Goal: Transaction & Acquisition: Download file/media

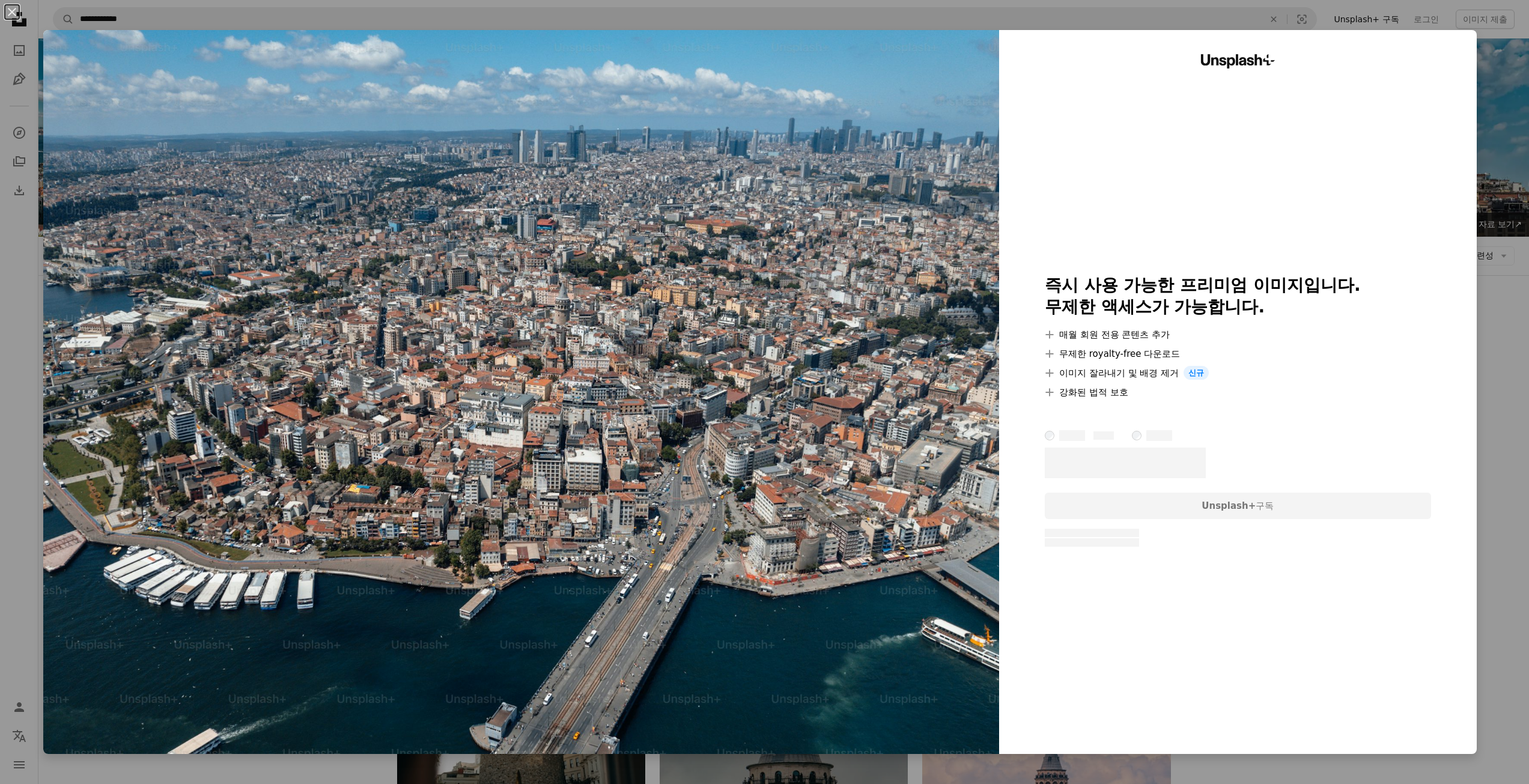
scroll to position [961, 0]
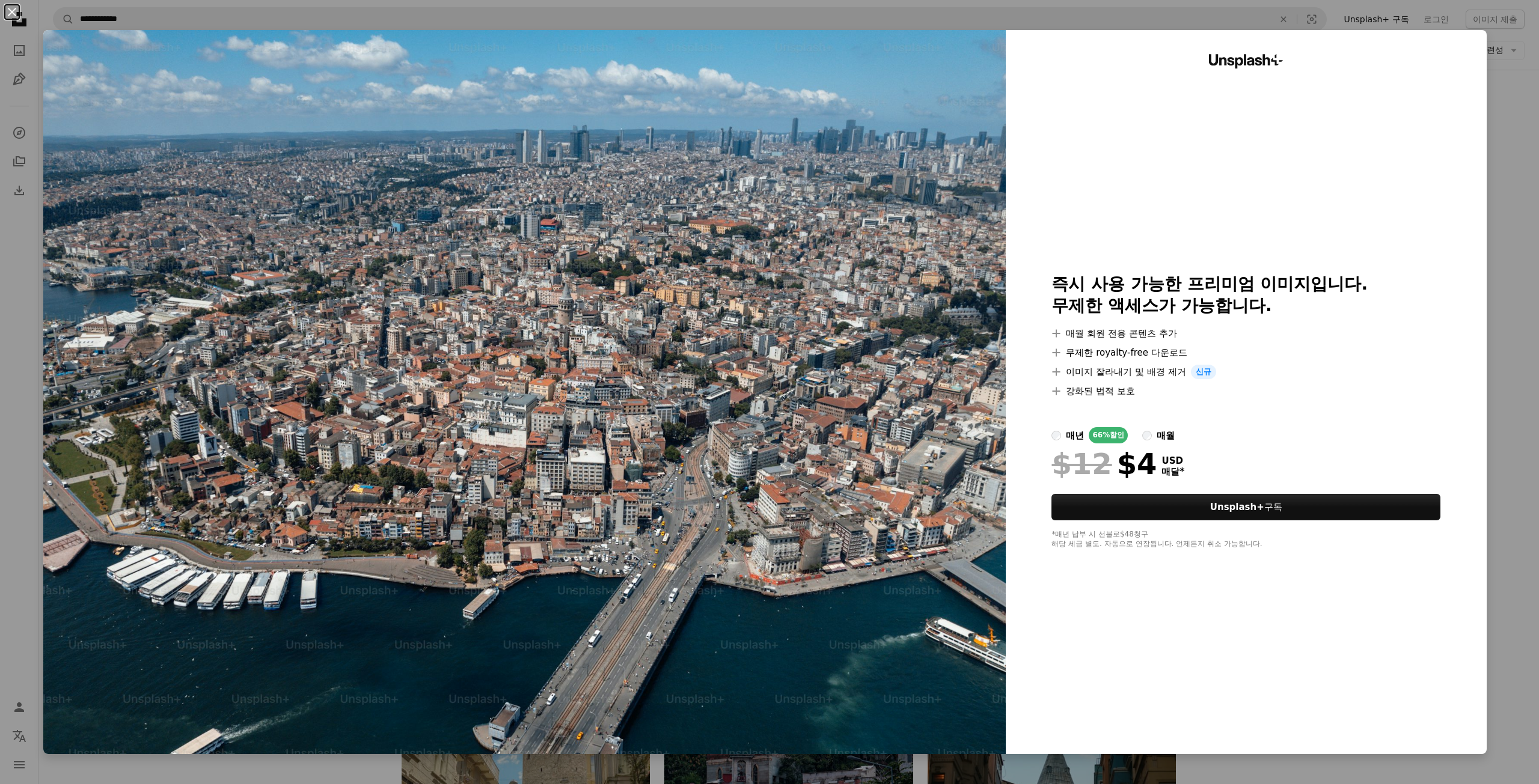
click at [16, 11] on button "An X shape" at bounding box center [11, 11] width 14 height 14
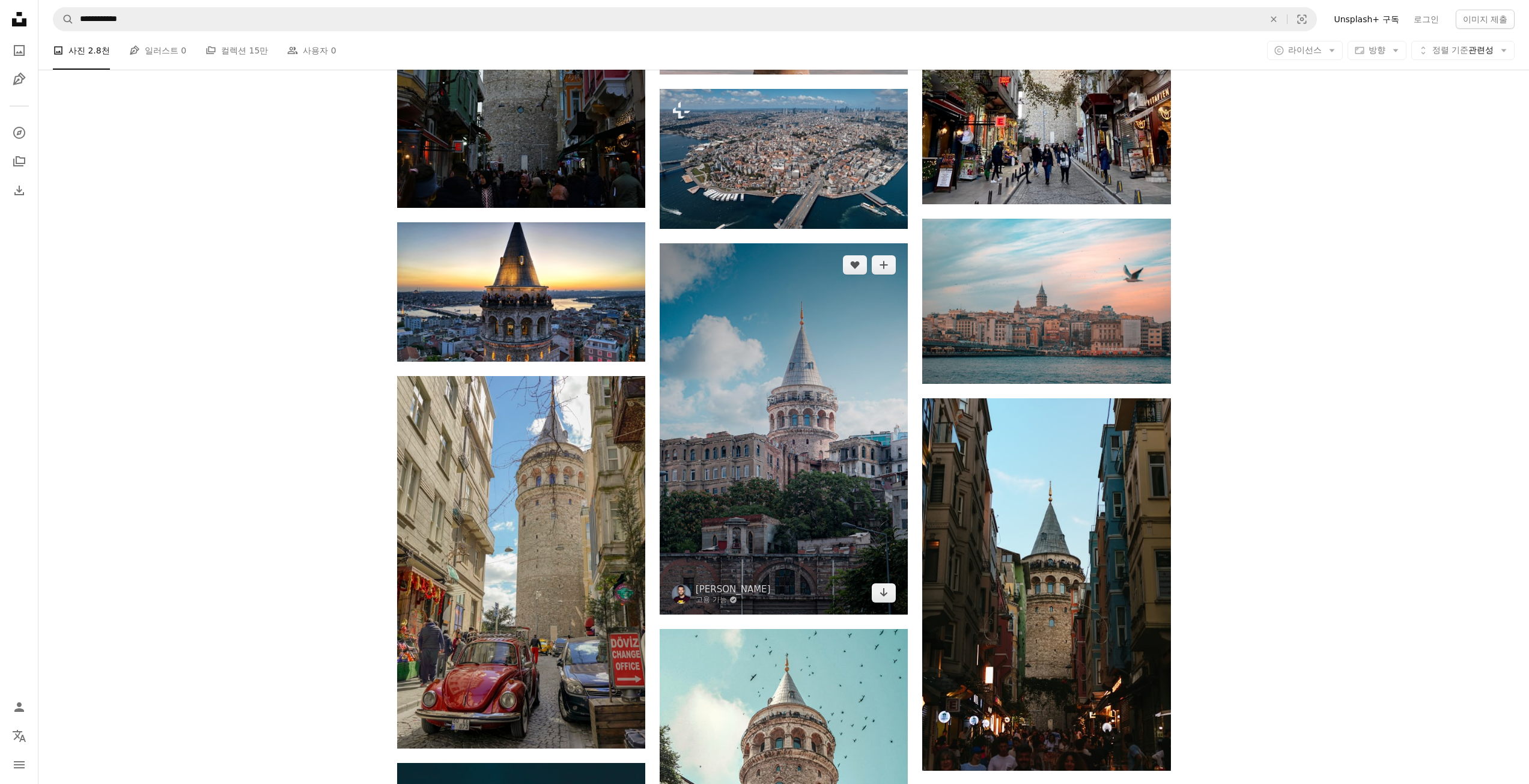
scroll to position [1202, 0]
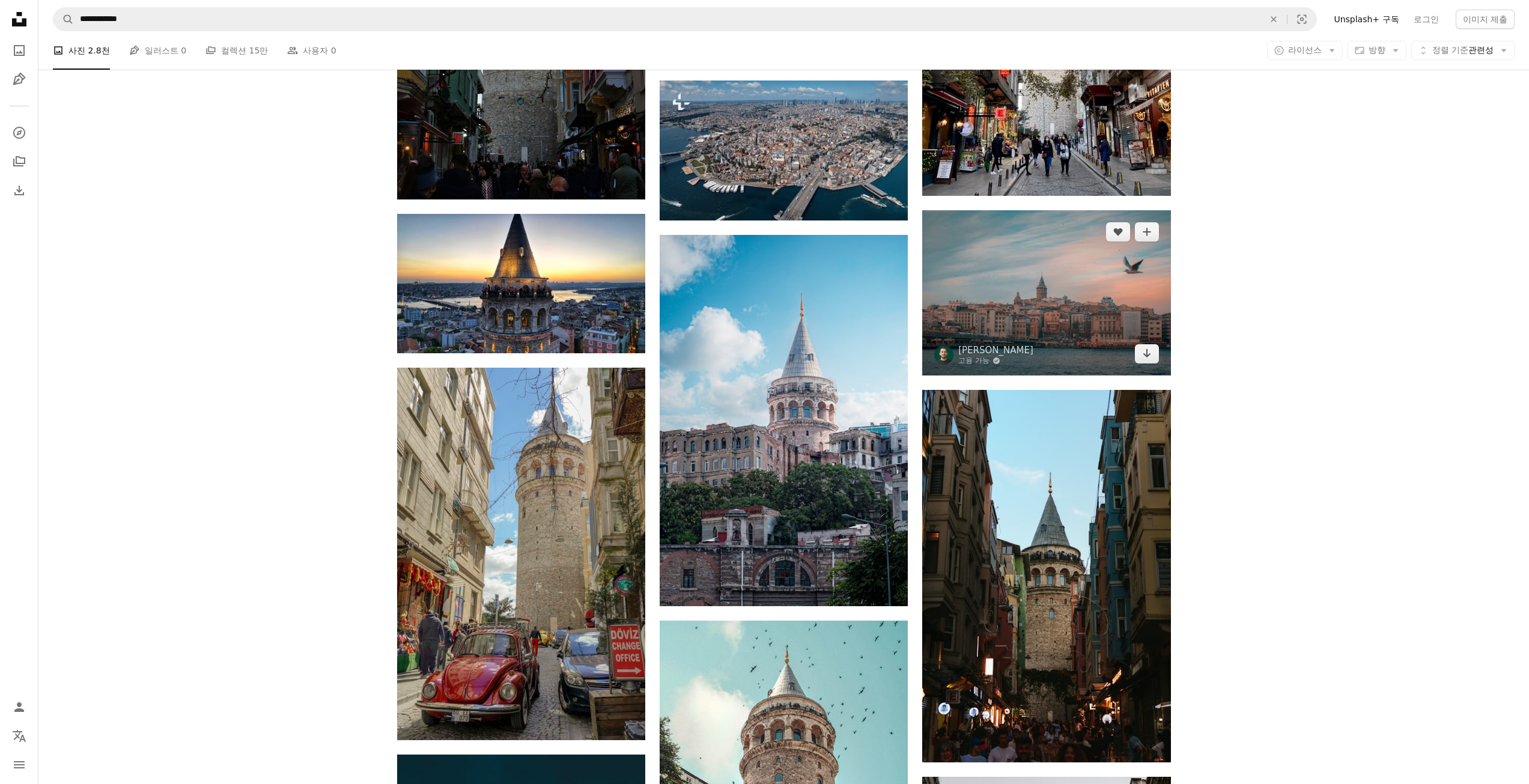
click at [1065, 288] on img at bounding box center [1047, 292] width 248 height 165
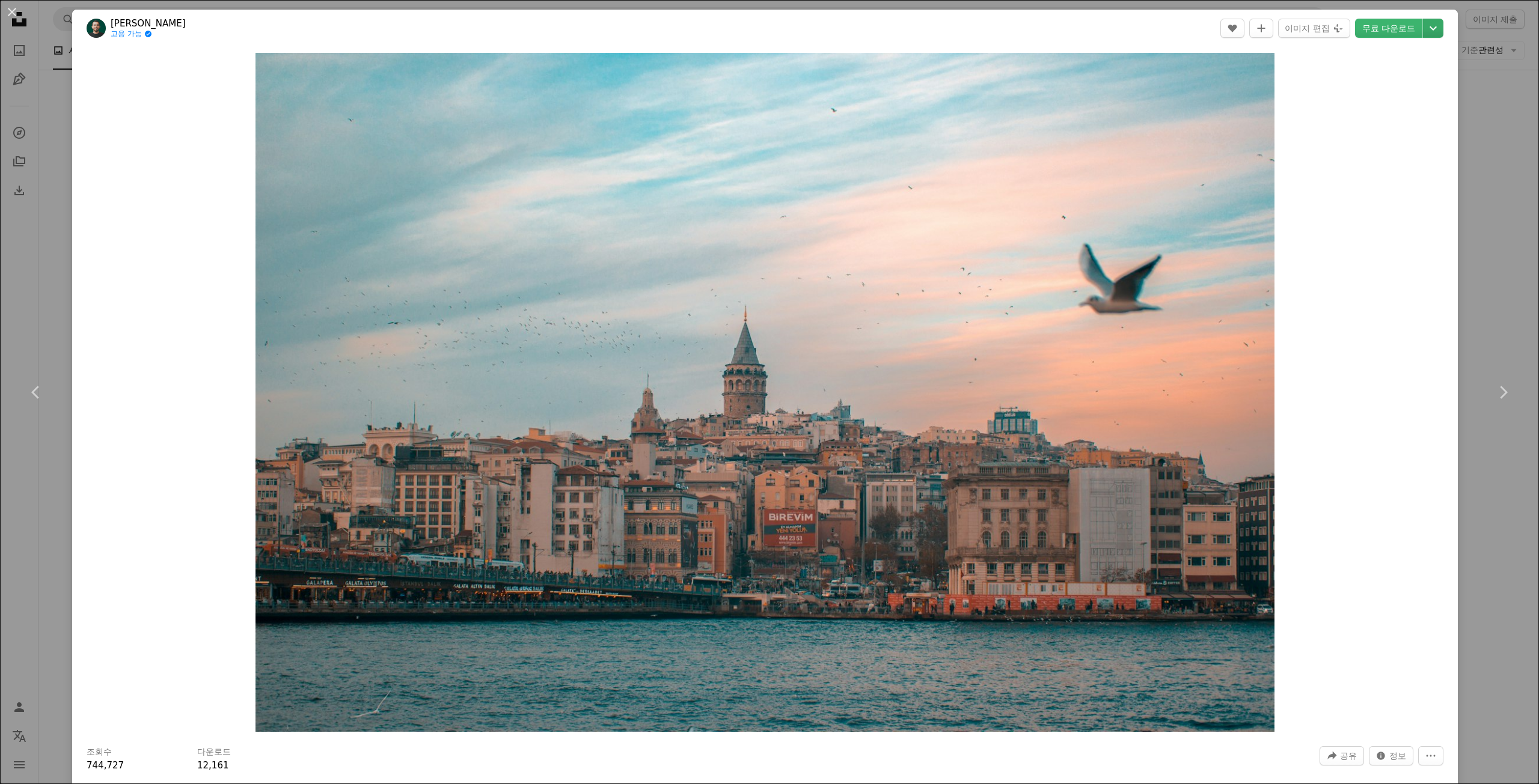
drag, startPoint x: 863, startPoint y: 256, endPoint x: 1425, endPoint y: 24, distance: 608.0
click at [1425, 24] on icon "Chevron down" at bounding box center [1433, 27] width 20 height 14
click at [1367, 101] on span "( 2400 x 1600 )" at bounding box center [1373, 101] width 60 height 9
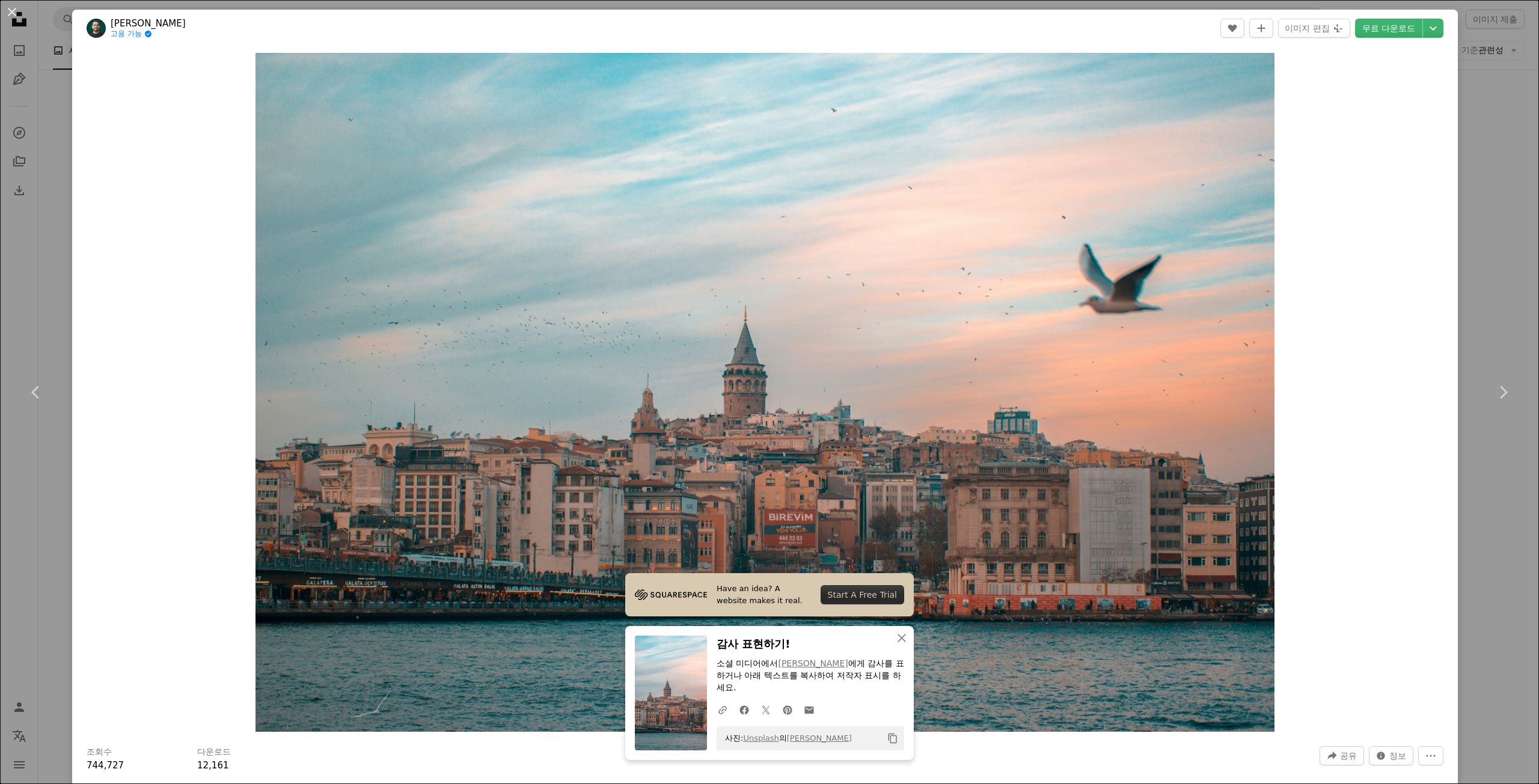
click at [1309, 346] on div "Zoom in" at bounding box center [765, 392] width 1385 height 691
click at [29, 46] on div "An X shape Chevron left Chevron right Have an idea? A website makes it real. St…" at bounding box center [770, 392] width 1539 height 784
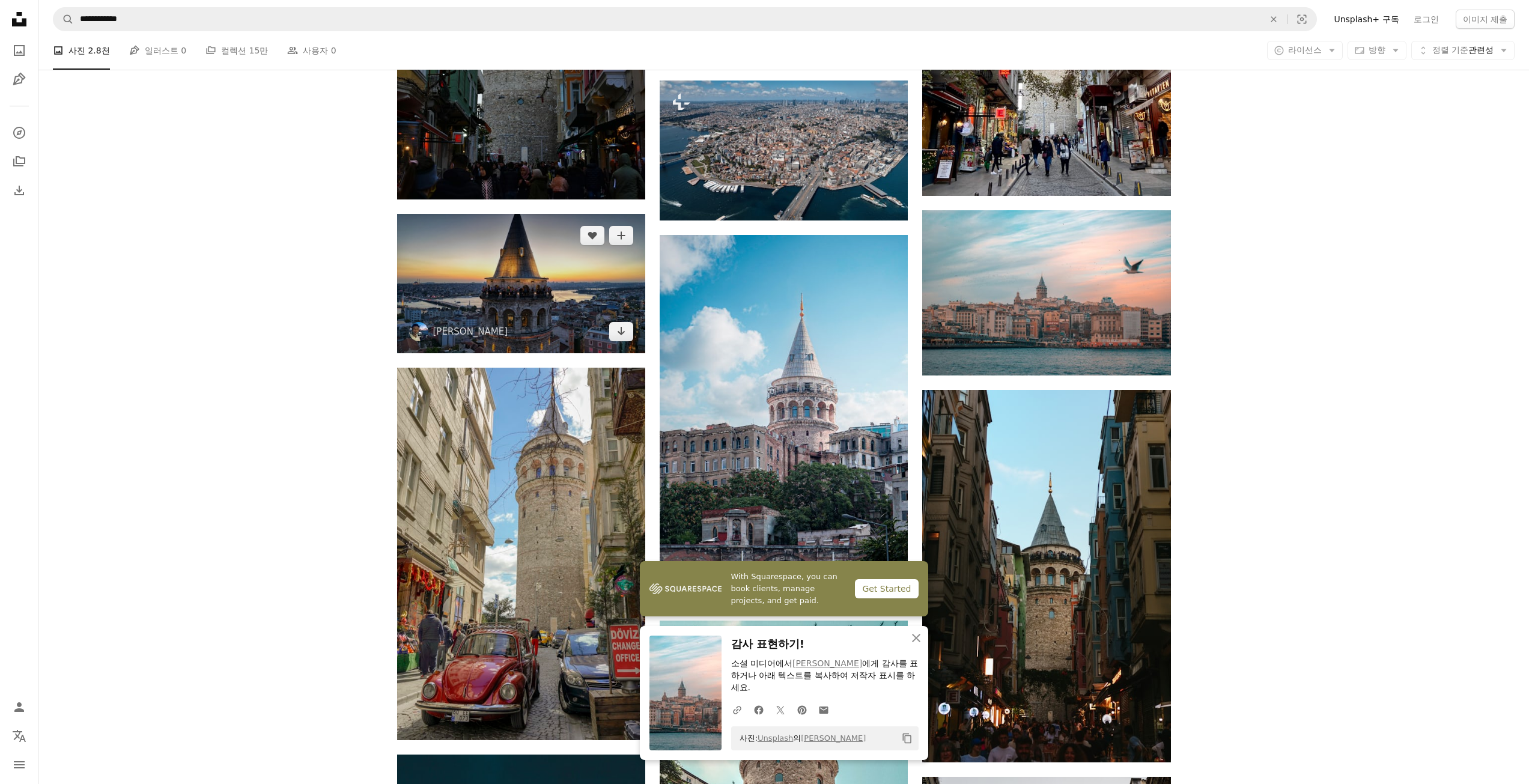
click at [596, 248] on img at bounding box center [521, 283] width 248 height 140
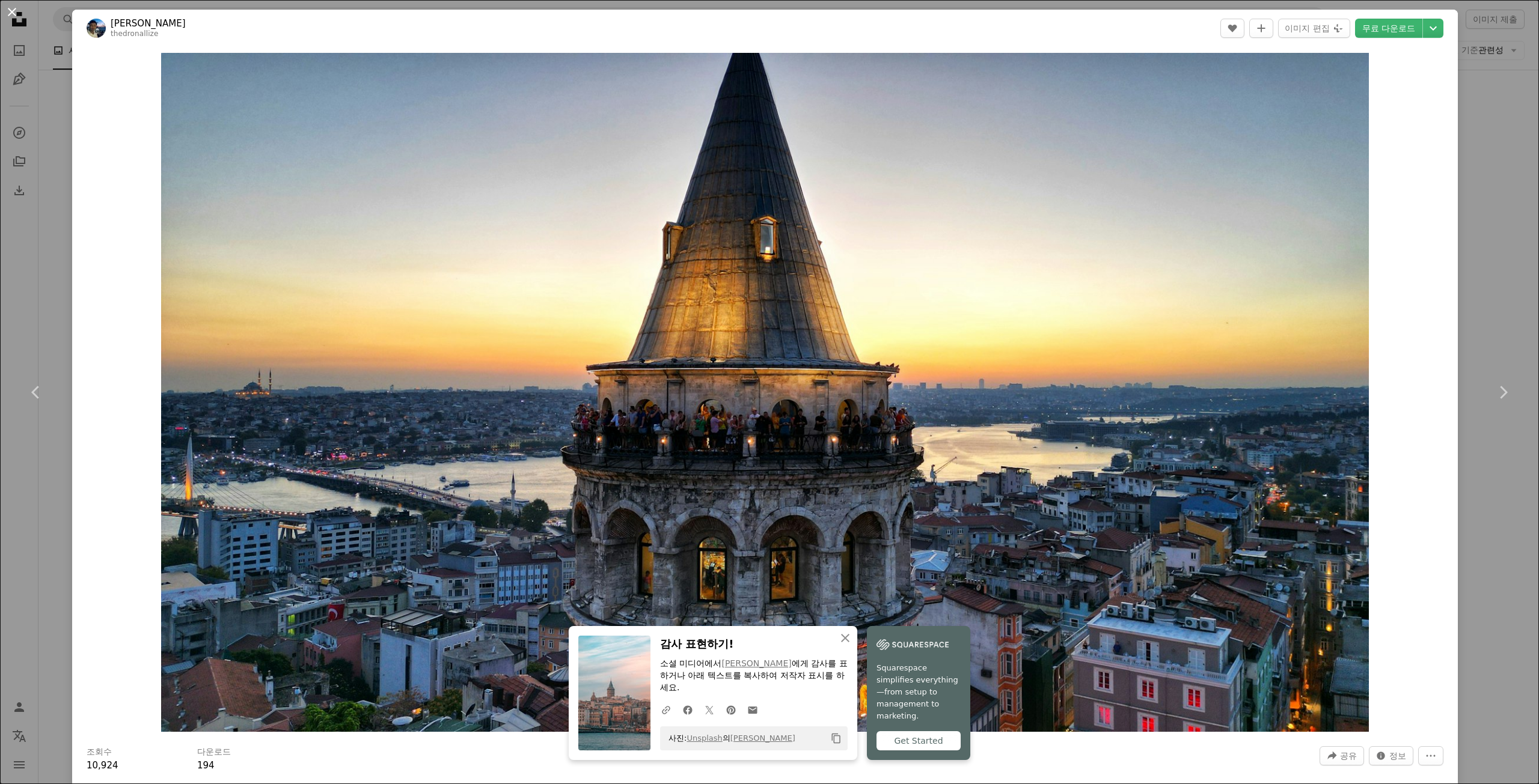
click at [14, 18] on button "An X shape" at bounding box center [11, 11] width 14 height 14
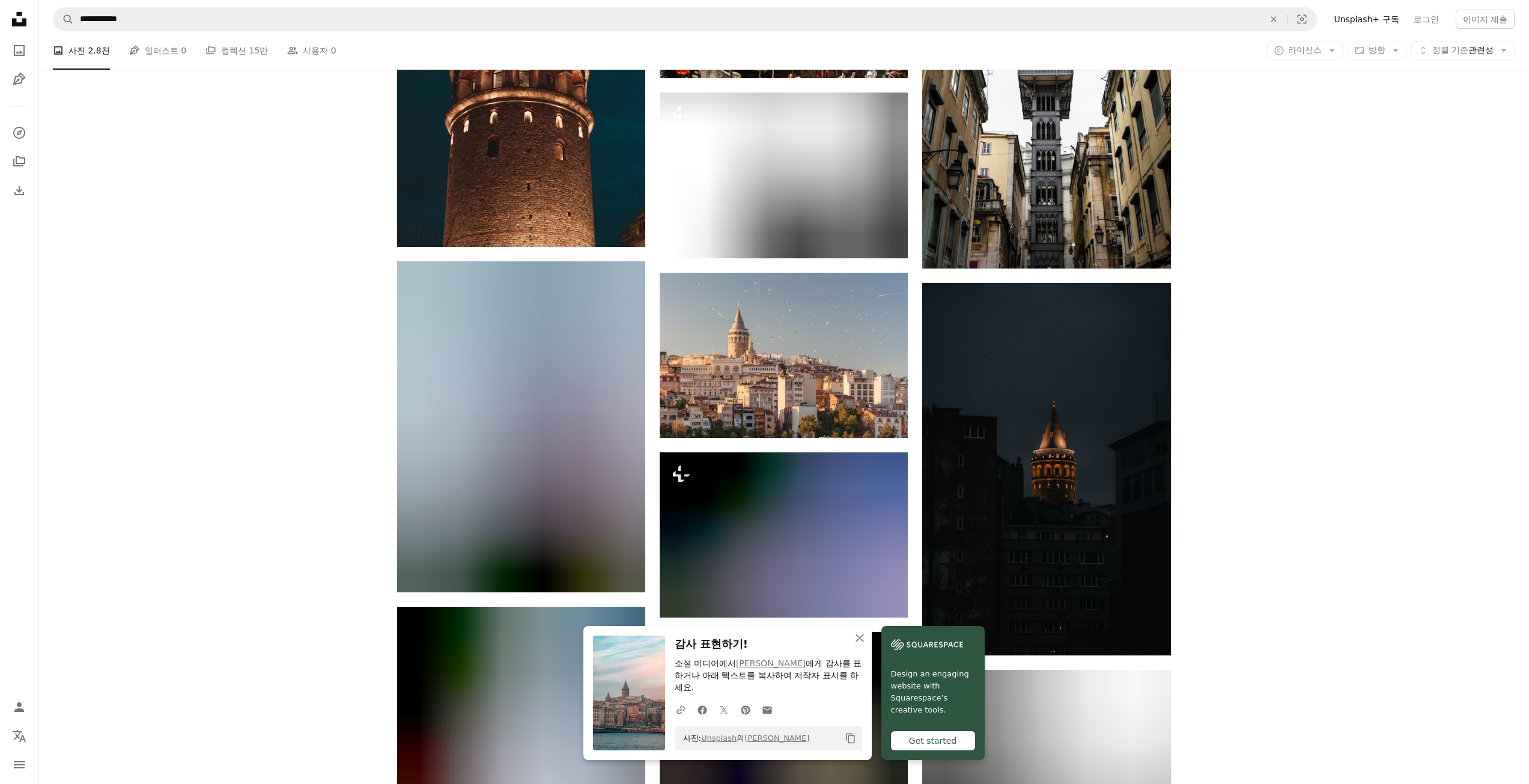
scroll to position [2103, 0]
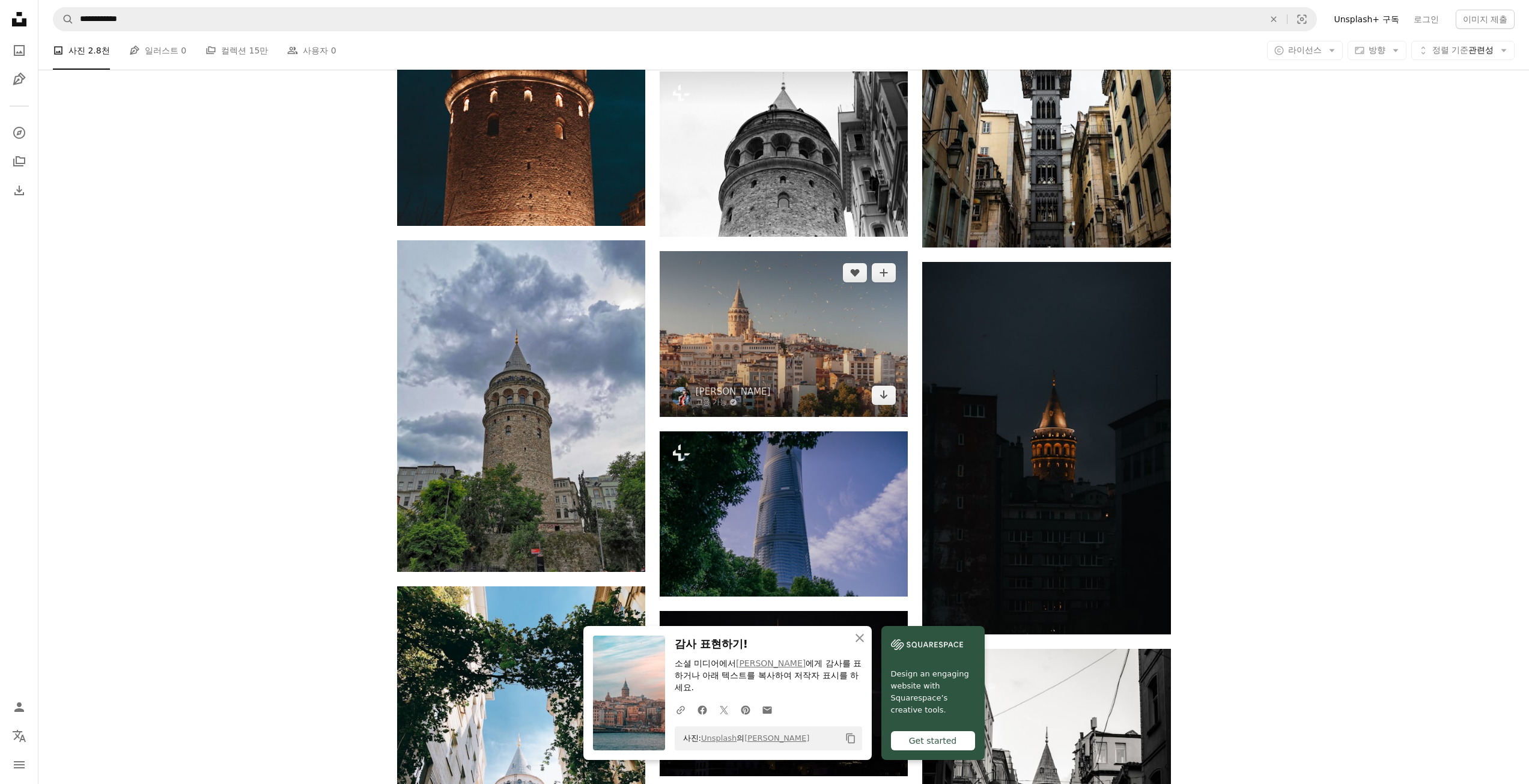
click at [745, 303] on img at bounding box center [783, 333] width 248 height 165
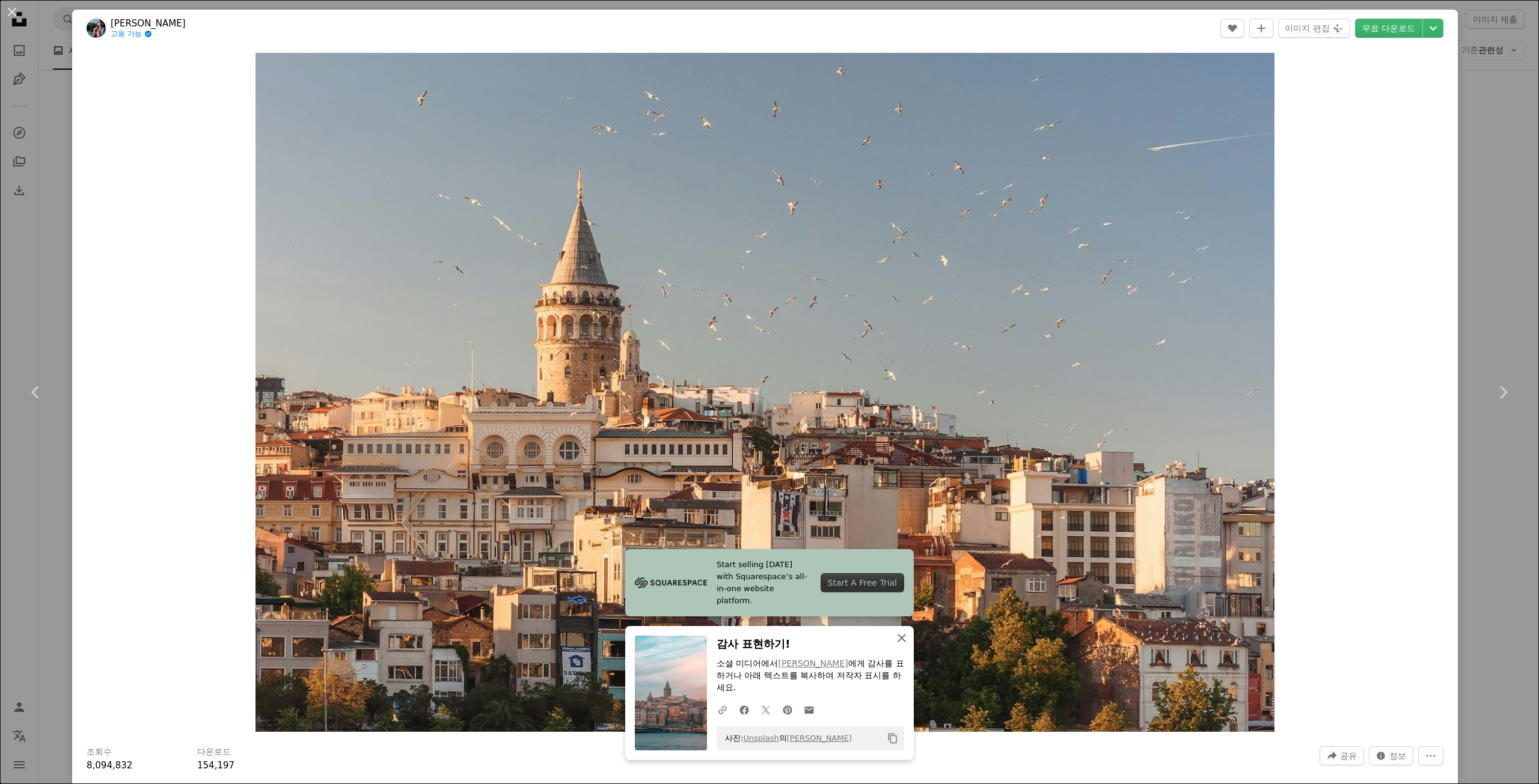
click at [899, 645] on icon "An X shape" at bounding box center [901, 637] width 14 height 14
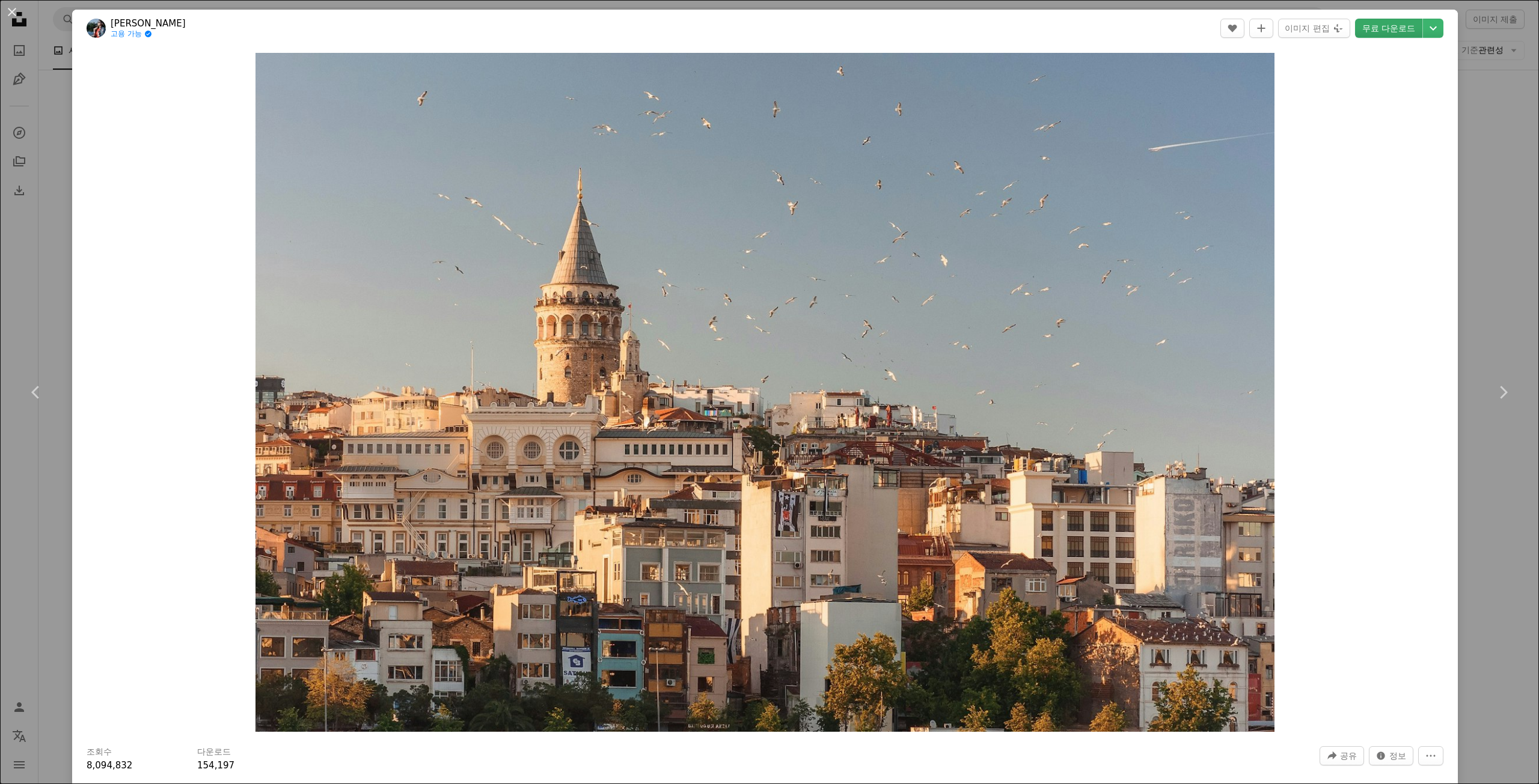
drag, startPoint x: 663, startPoint y: 207, endPoint x: 1381, endPoint y: 23, distance: 741.2
click at [1381, 23] on link "무료 다운로드" at bounding box center [1389, 28] width 67 height 20
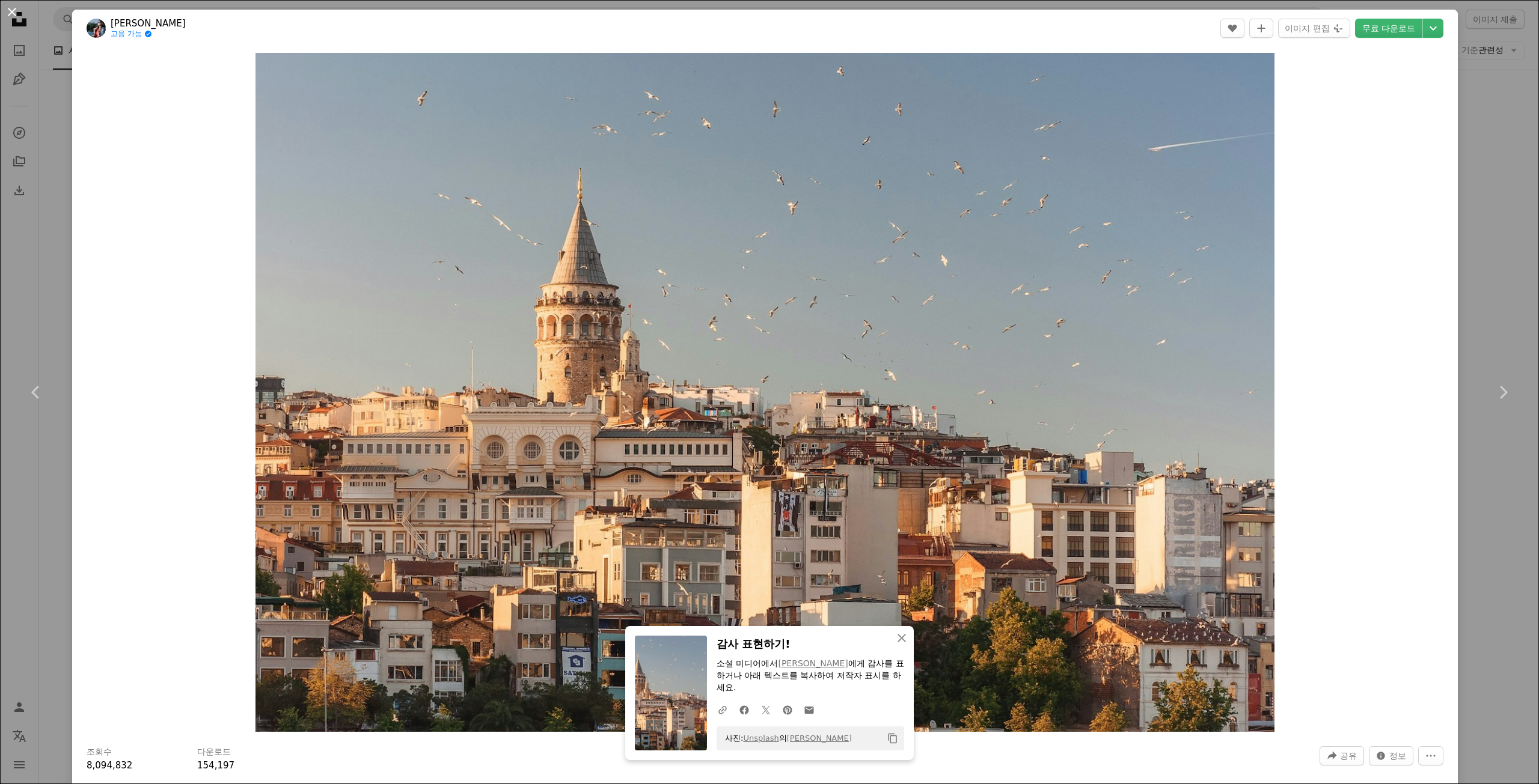
click at [12, 20] on button "An X shape" at bounding box center [11, 11] width 14 height 14
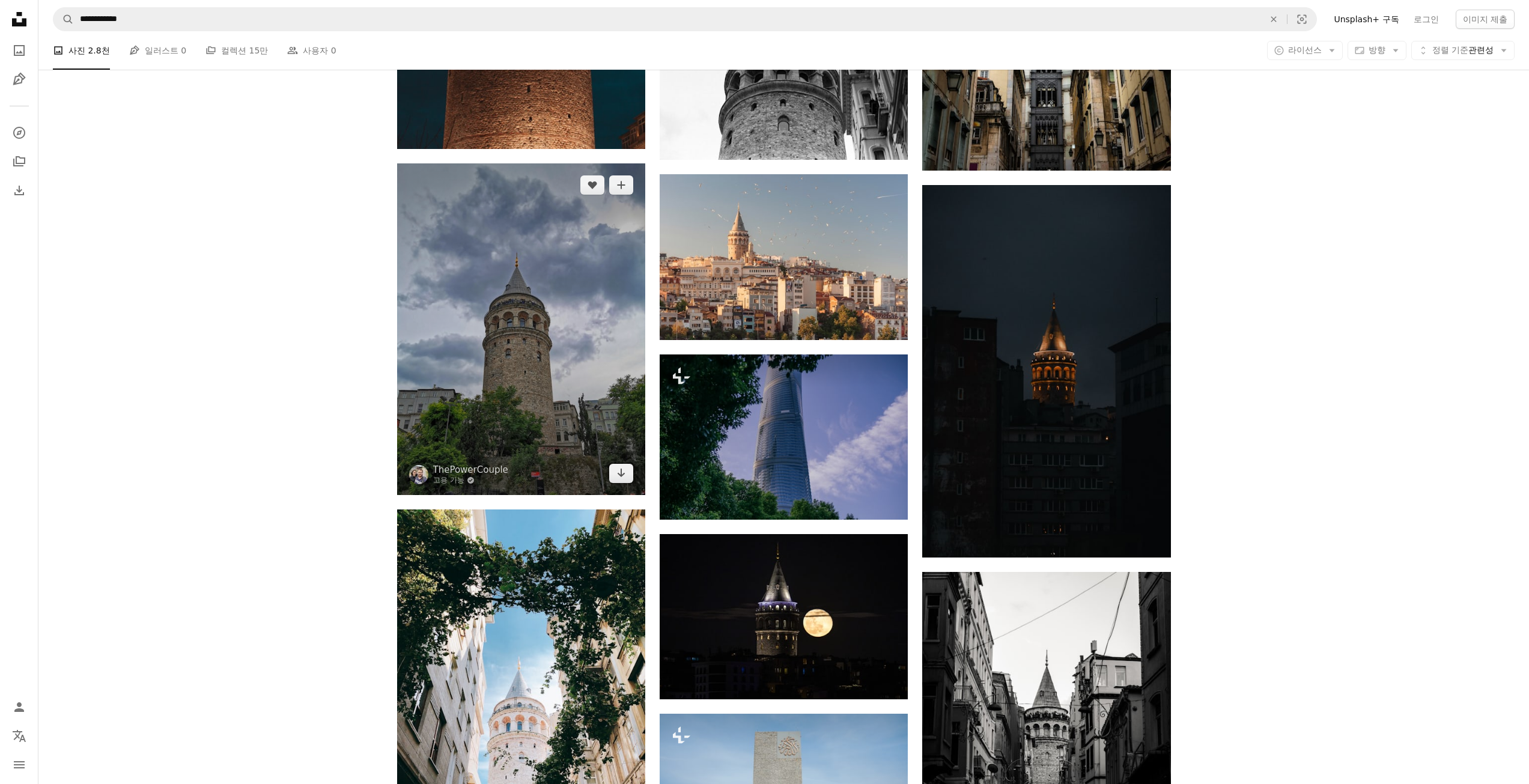
scroll to position [2043, 0]
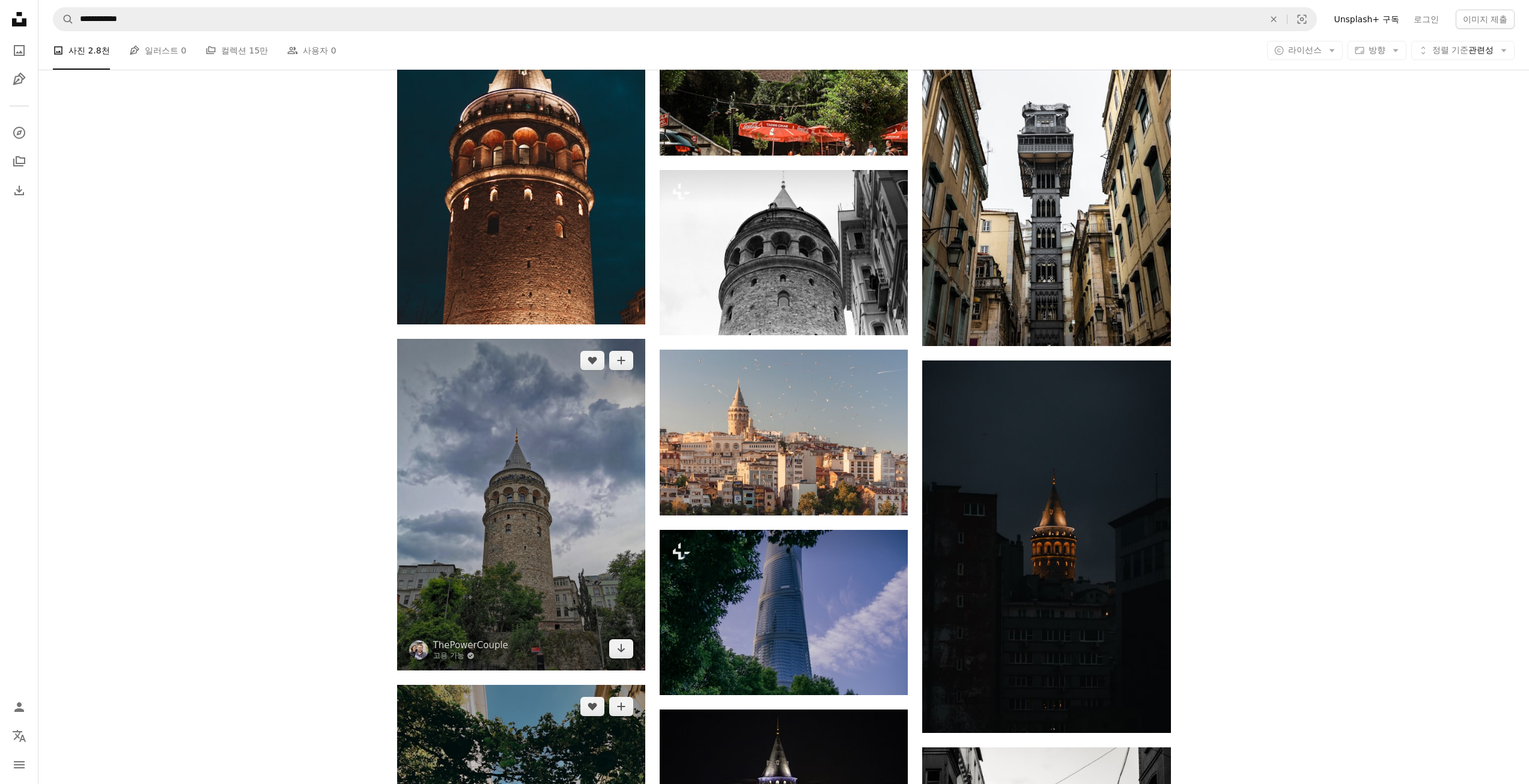
drag, startPoint x: 418, startPoint y: 652, endPoint x: 464, endPoint y: 607, distance: 64.4
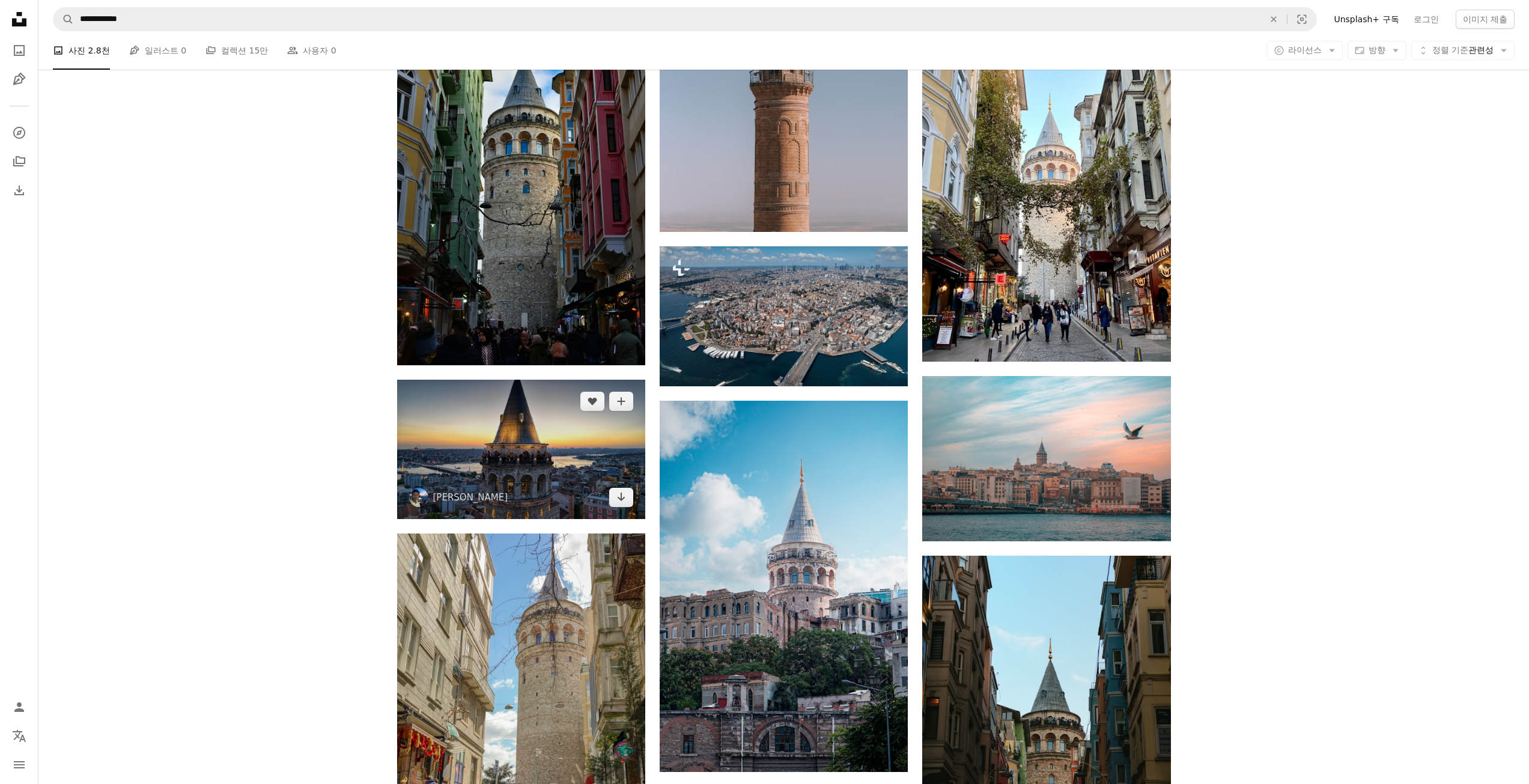
scroll to position [1262, 0]
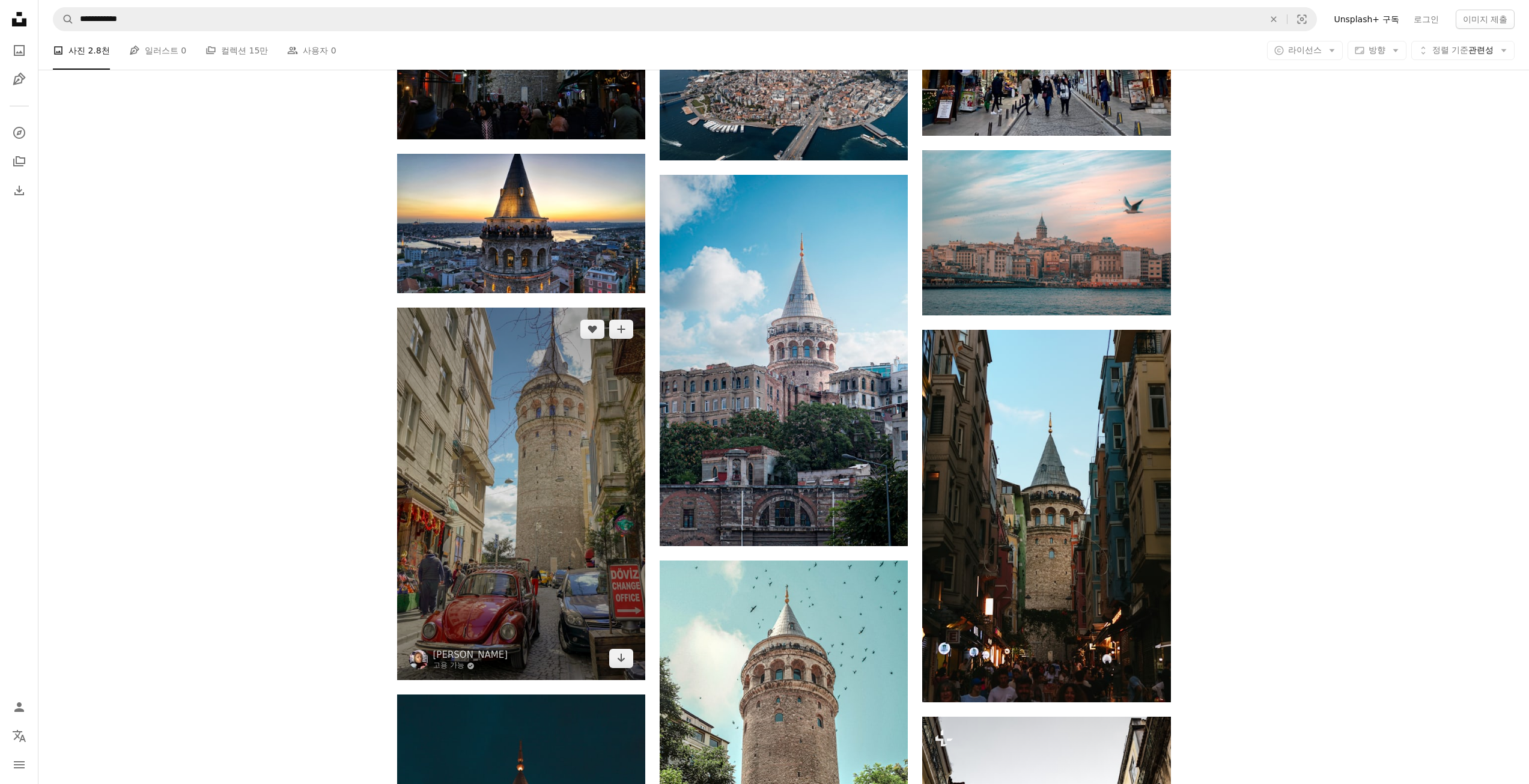
click at [544, 434] on img at bounding box center [521, 494] width 248 height 373
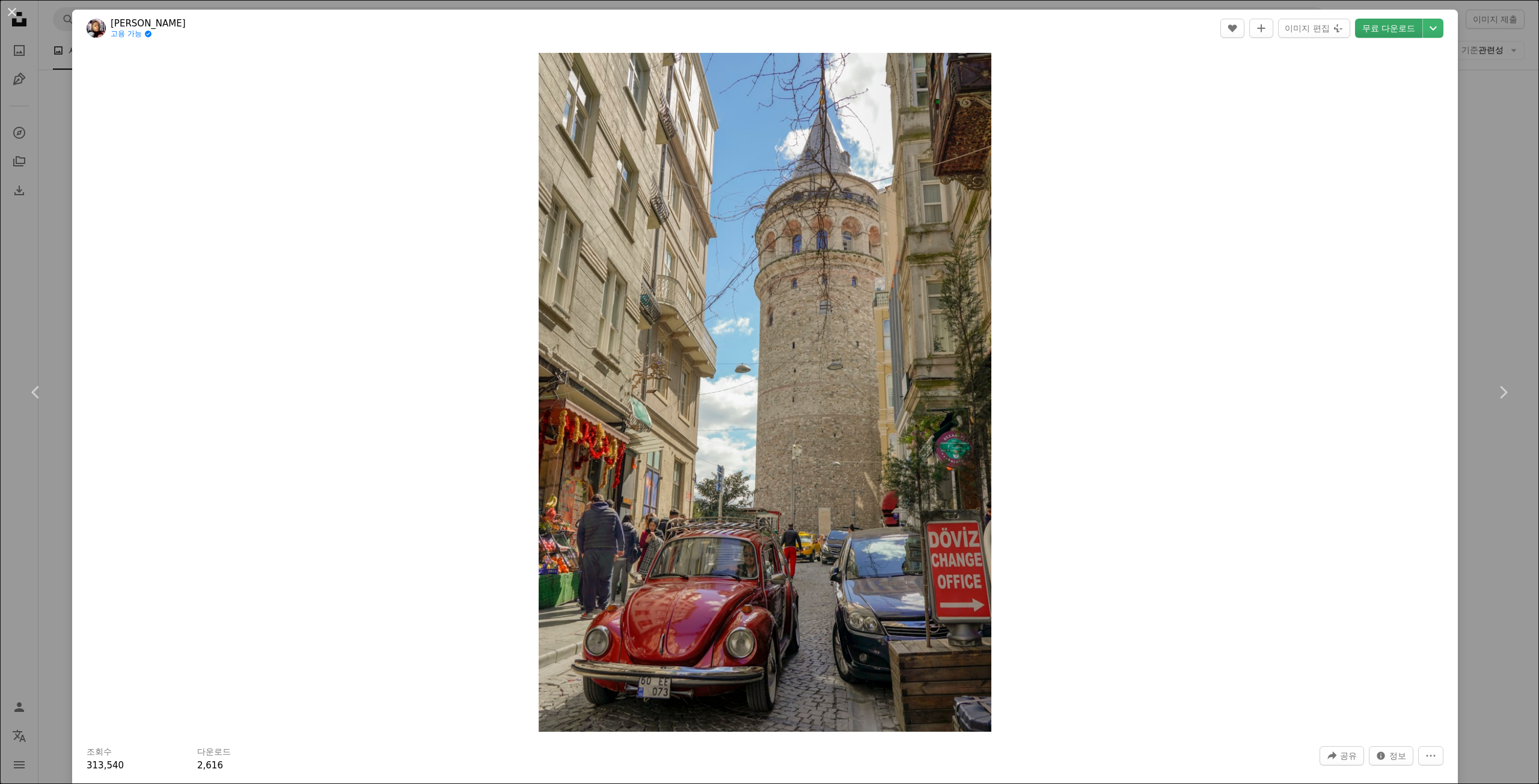
click at [1371, 31] on link "무료 다운로드" at bounding box center [1389, 28] width 67 height 20
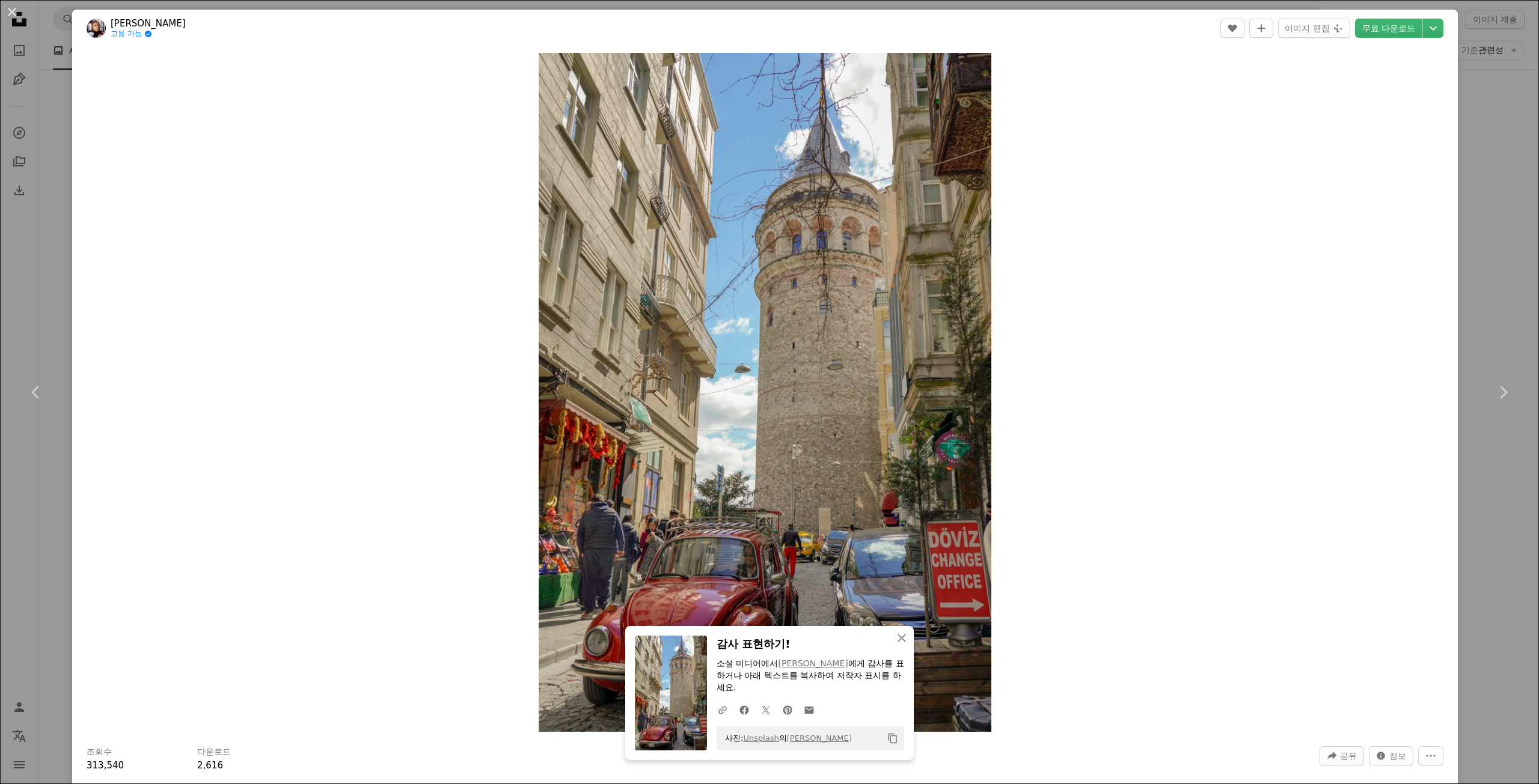
click at [11, 18] on button "An X shape" at bounding box center [11, 11] width 14 height 14
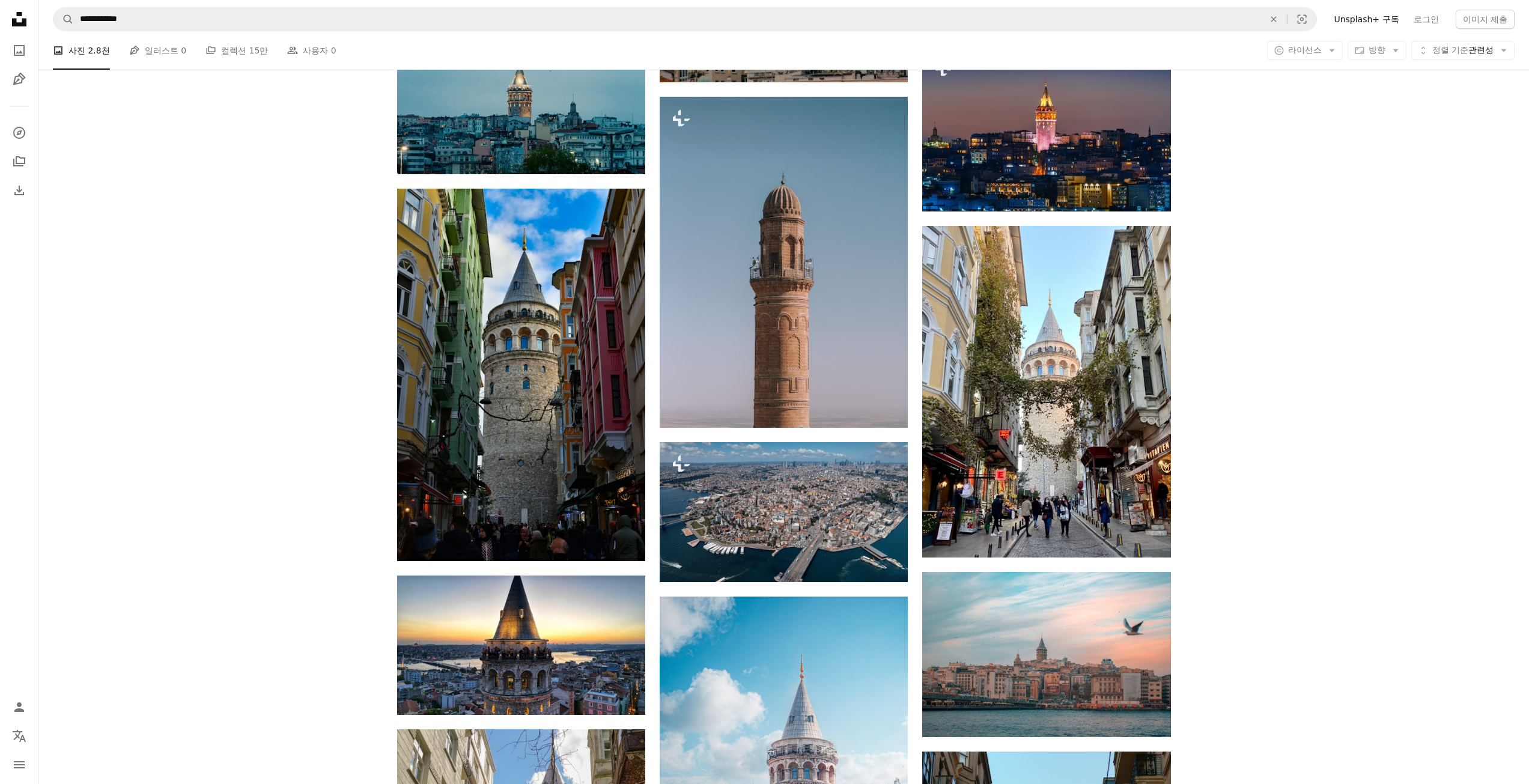
scroll to position [841, 0]
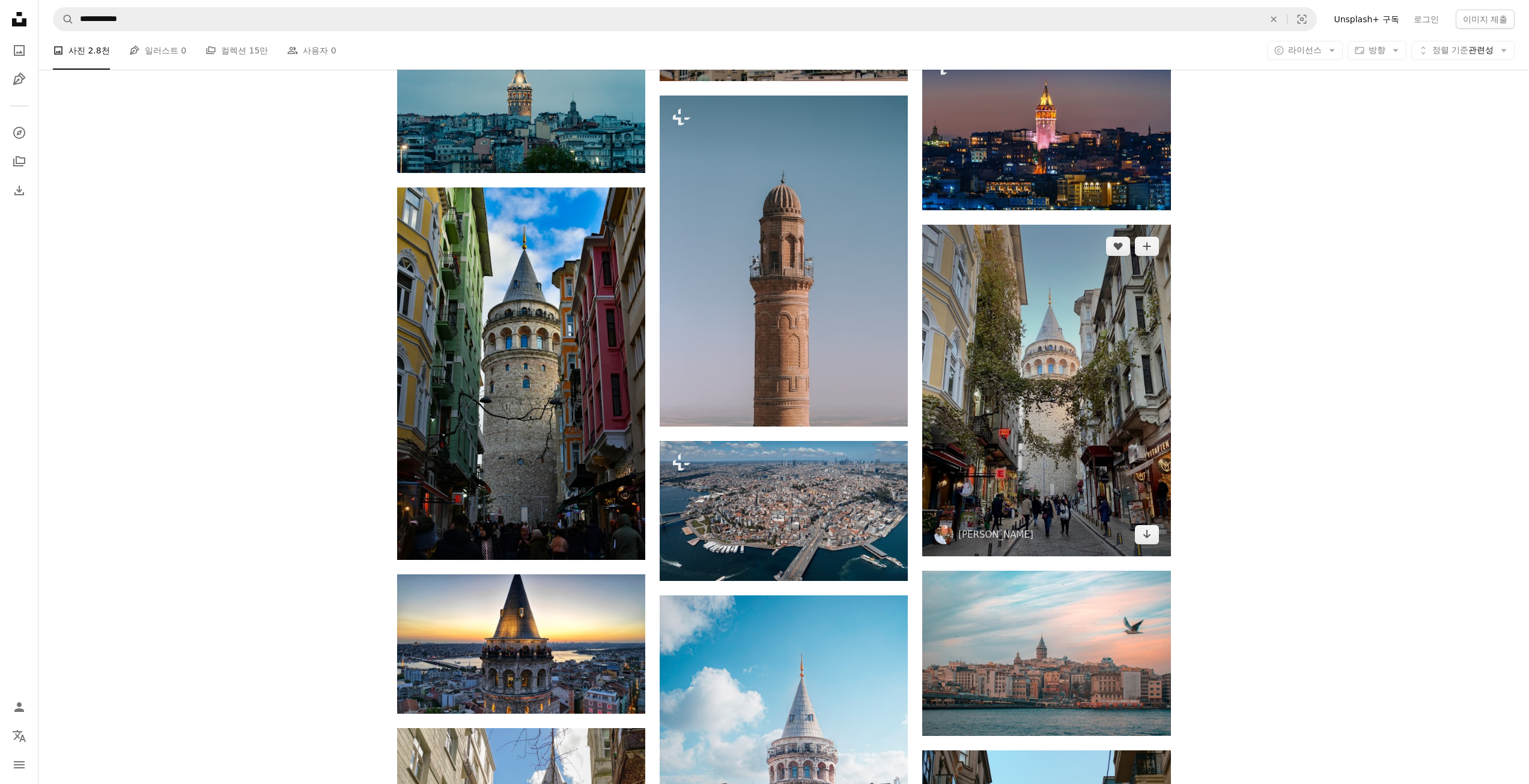
click at [1018, 403] on img at bounding box center [1047, 390] width 248 height 331
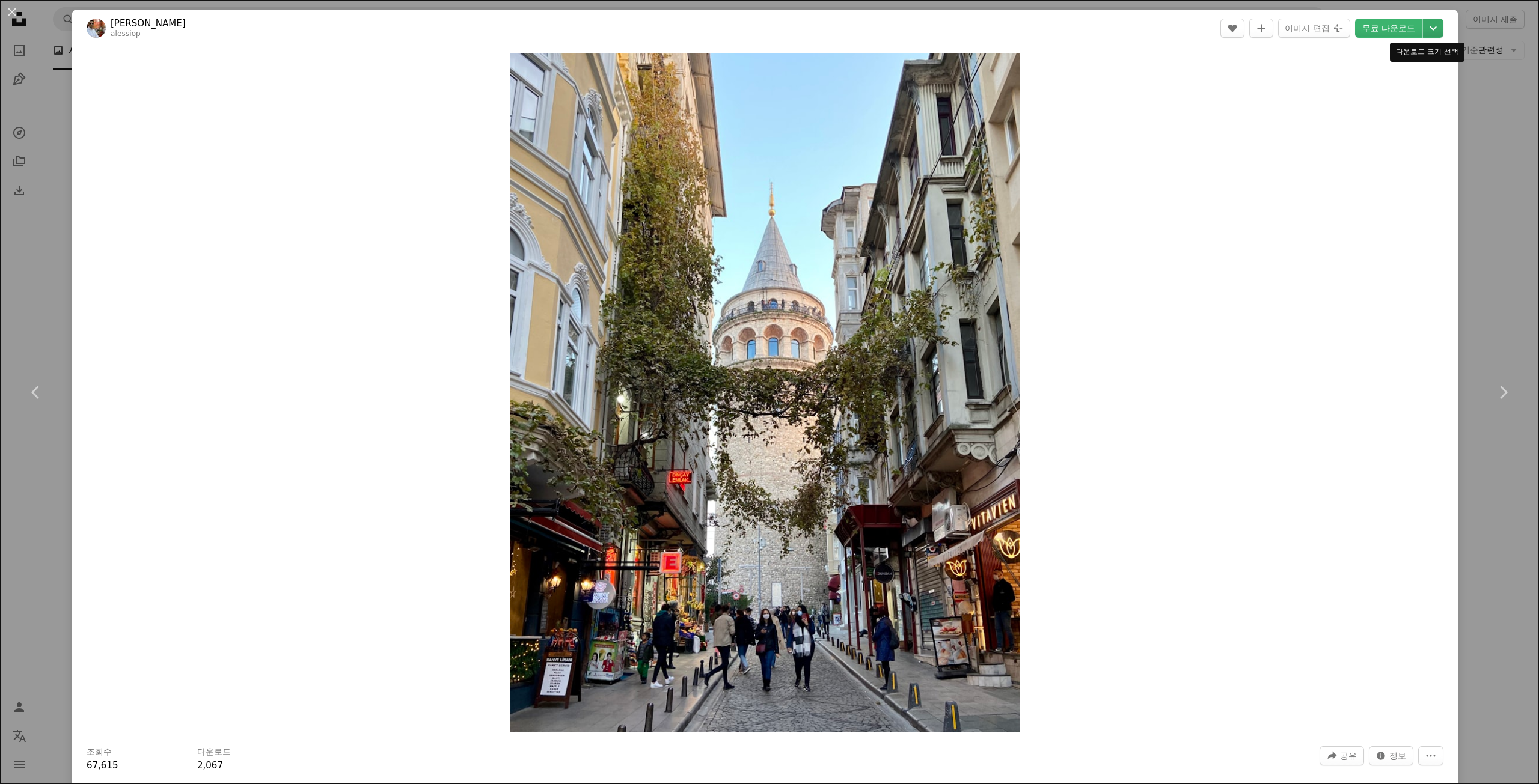
click at [1424, 29] on icon "Chevron down" at bounding box center [1433, 27] width 20 height 14
click at [1333, 102] on link "L ( 2400 x 3200 )" at bounding box center [1384, 101] width 108 height 22
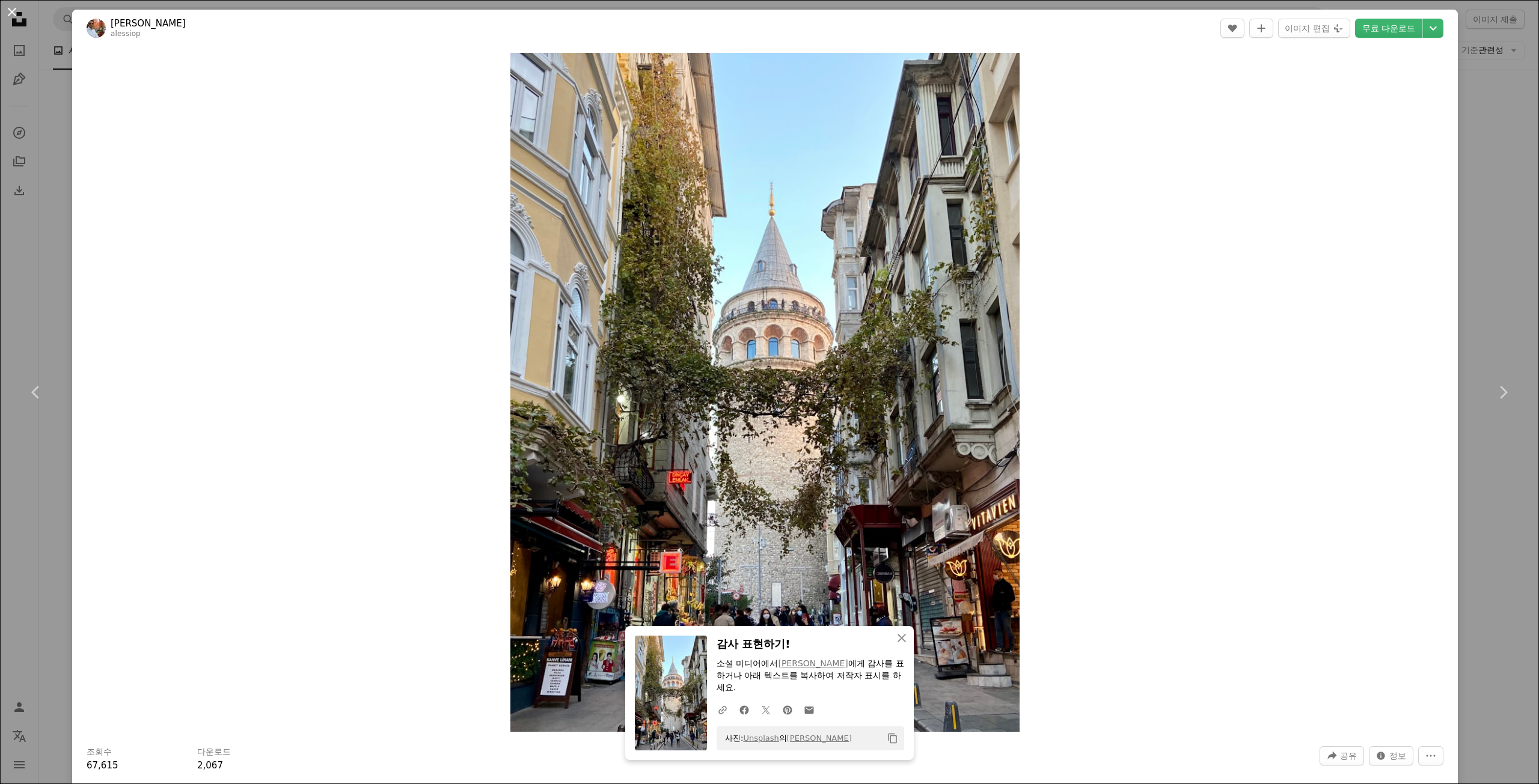
click at [13, 18] on button "An X shape" at bounding box center [11, 11] width 14 height 14
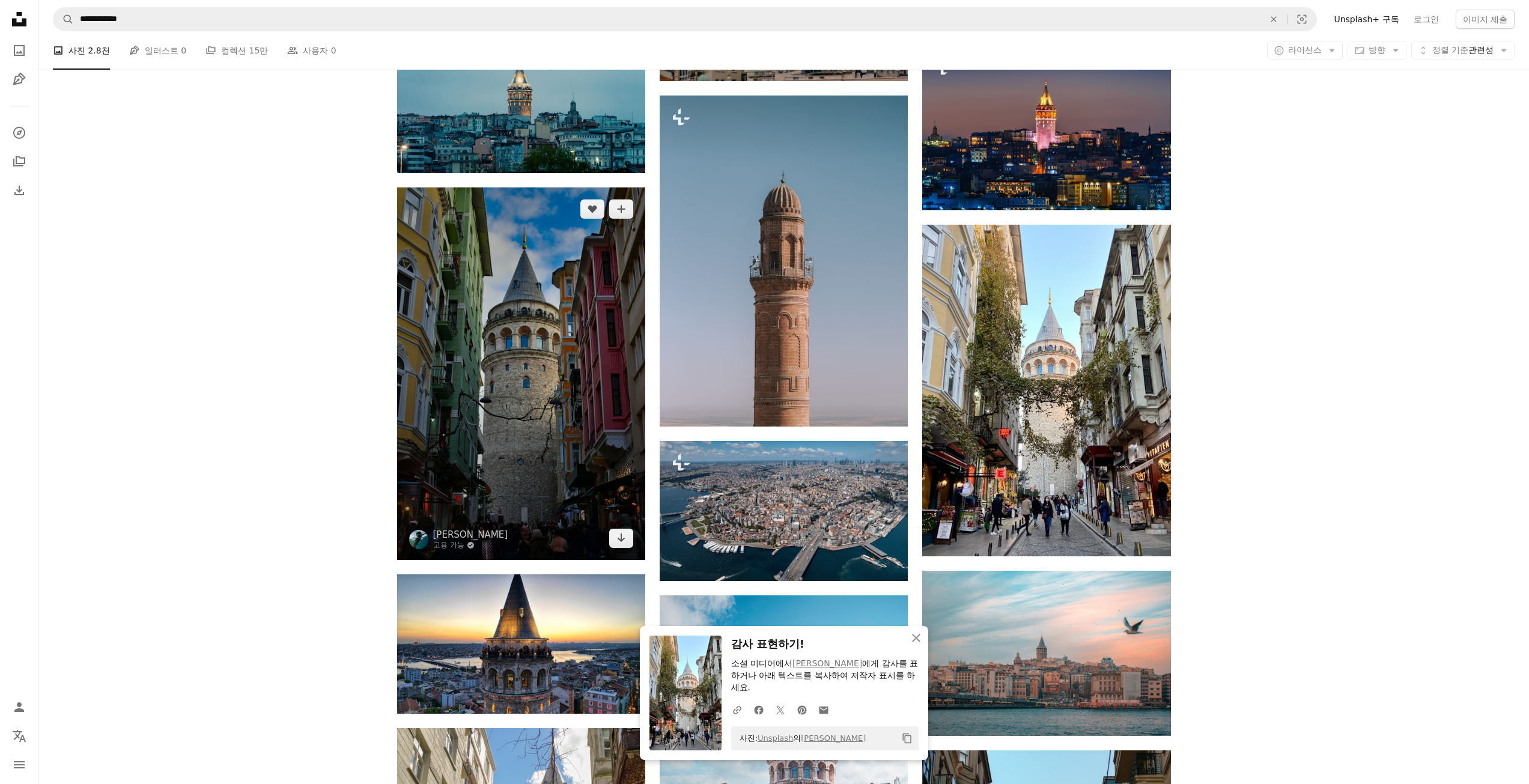
click at [537, 371] on img at bounding box center [521, 374] width 248 height 373
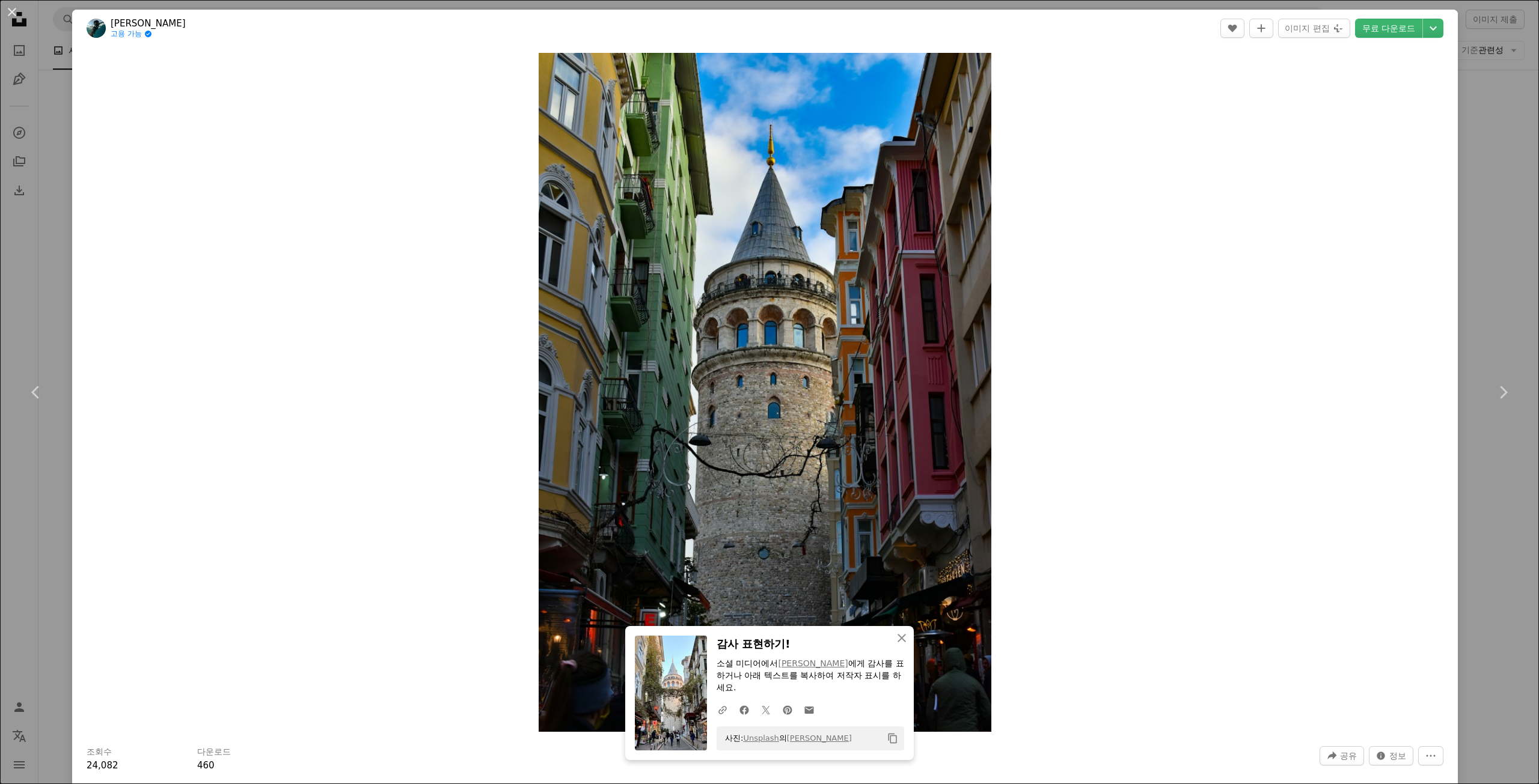
click at [1198, 391] on div "Zoom in" at bounding box center [765, 392] width 1385 height 691
click at [900, 645] on icon "An X shape" at bounding box center [901, 637] width 14 height 14
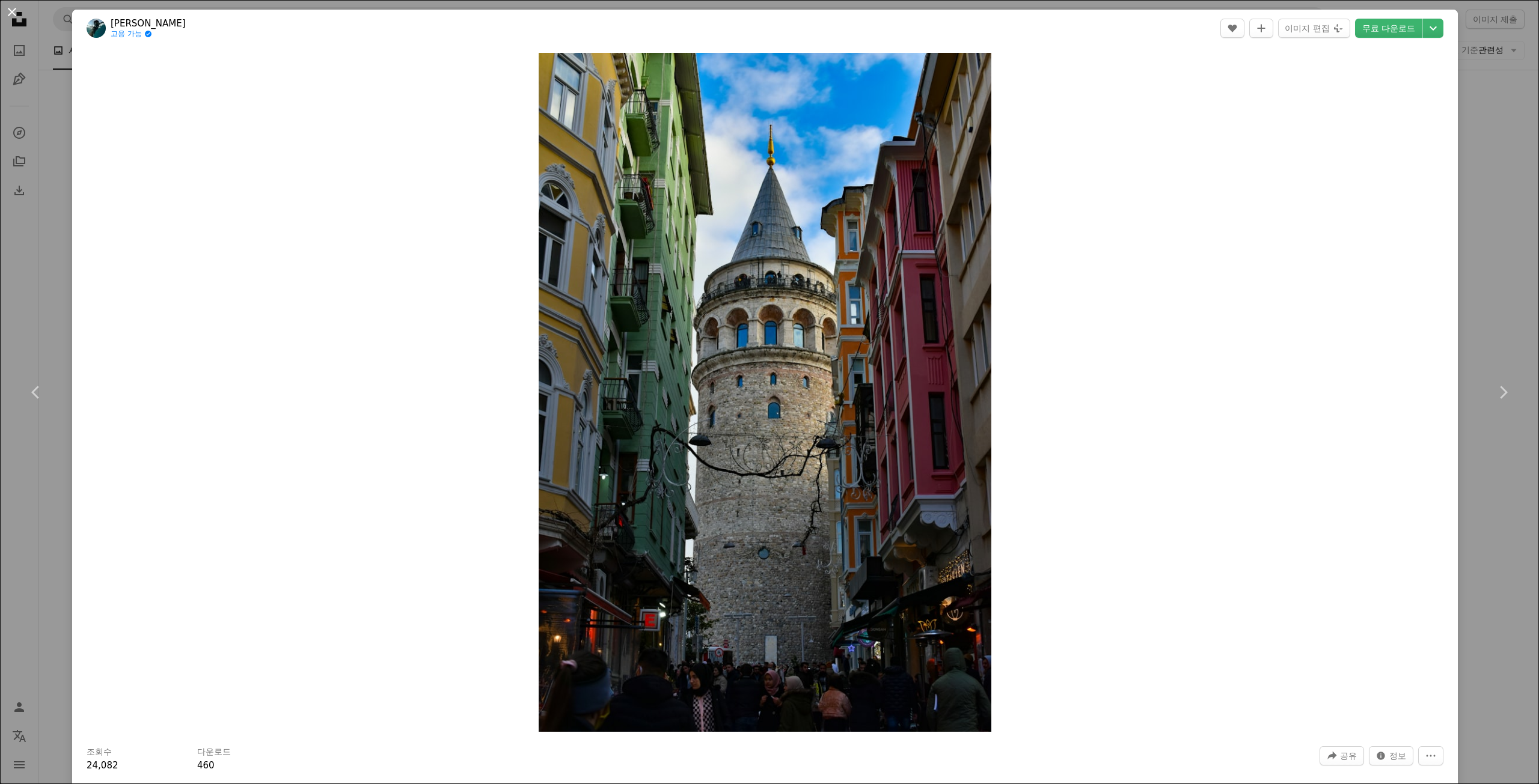
click at [11, 17] on button "An X shape" at bounding box center [11, 11] width 14 height 14
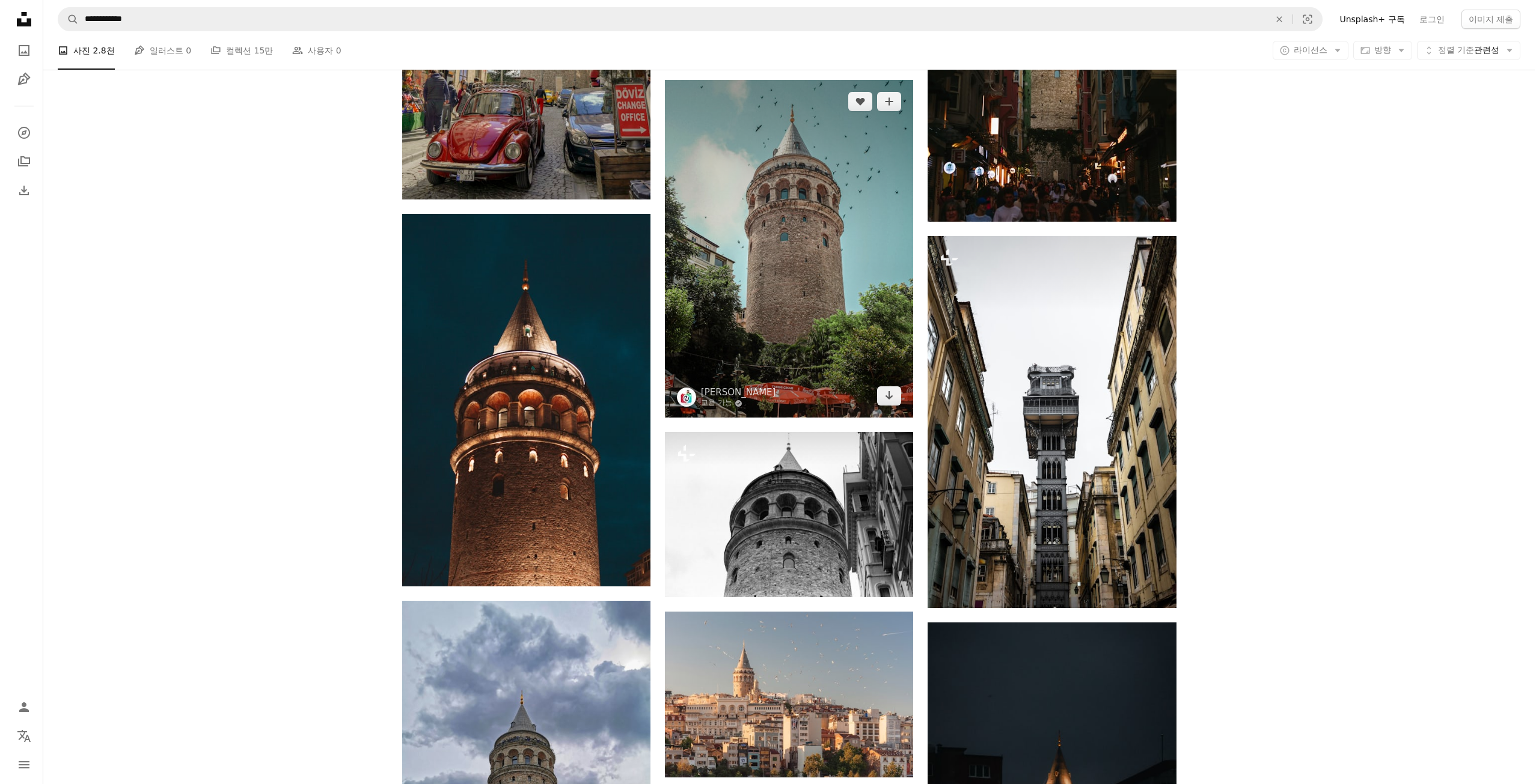
scroll to position [1923, 0]
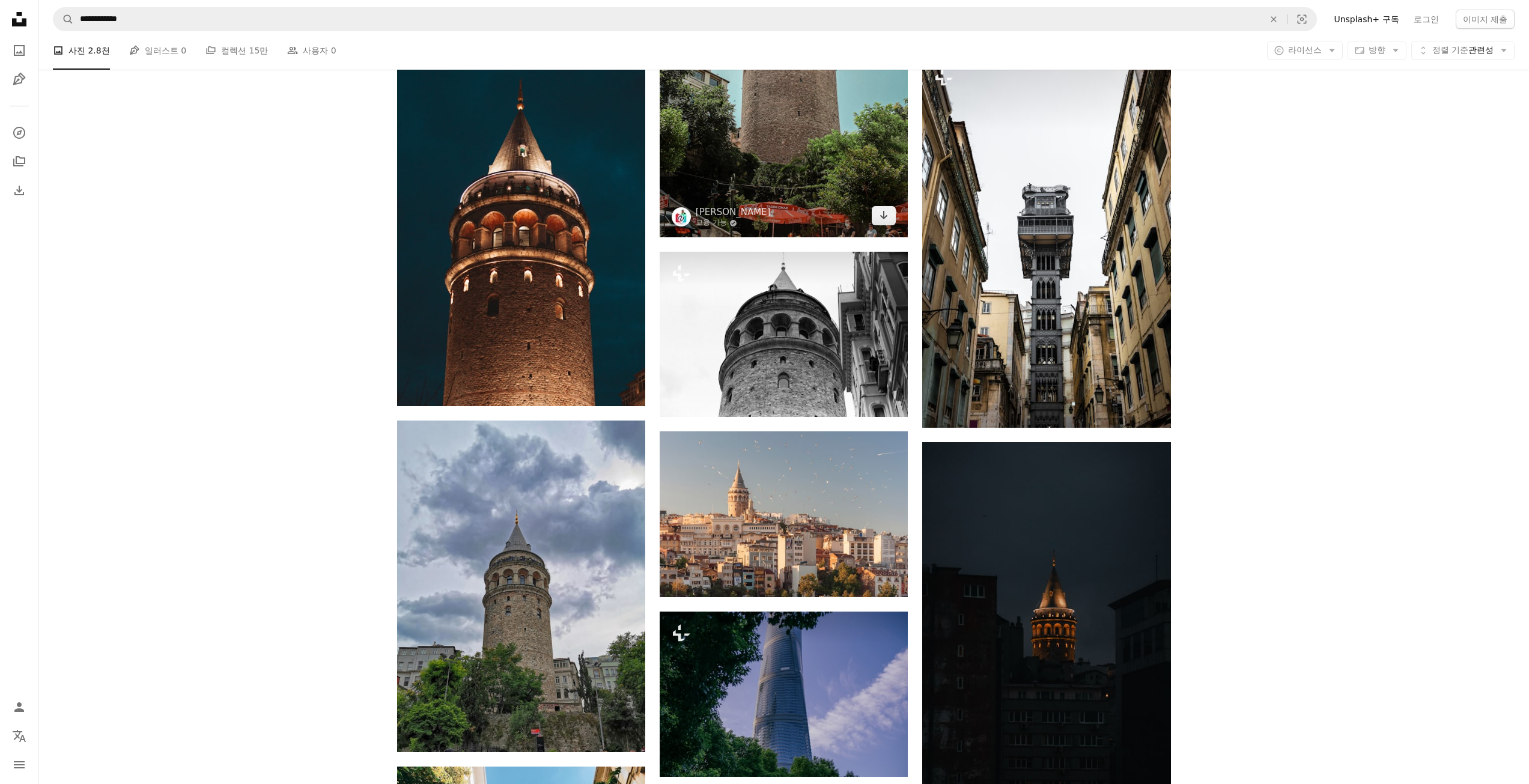
click at [807, 180] on img at bounding box center [783, 68] width 248 height 337
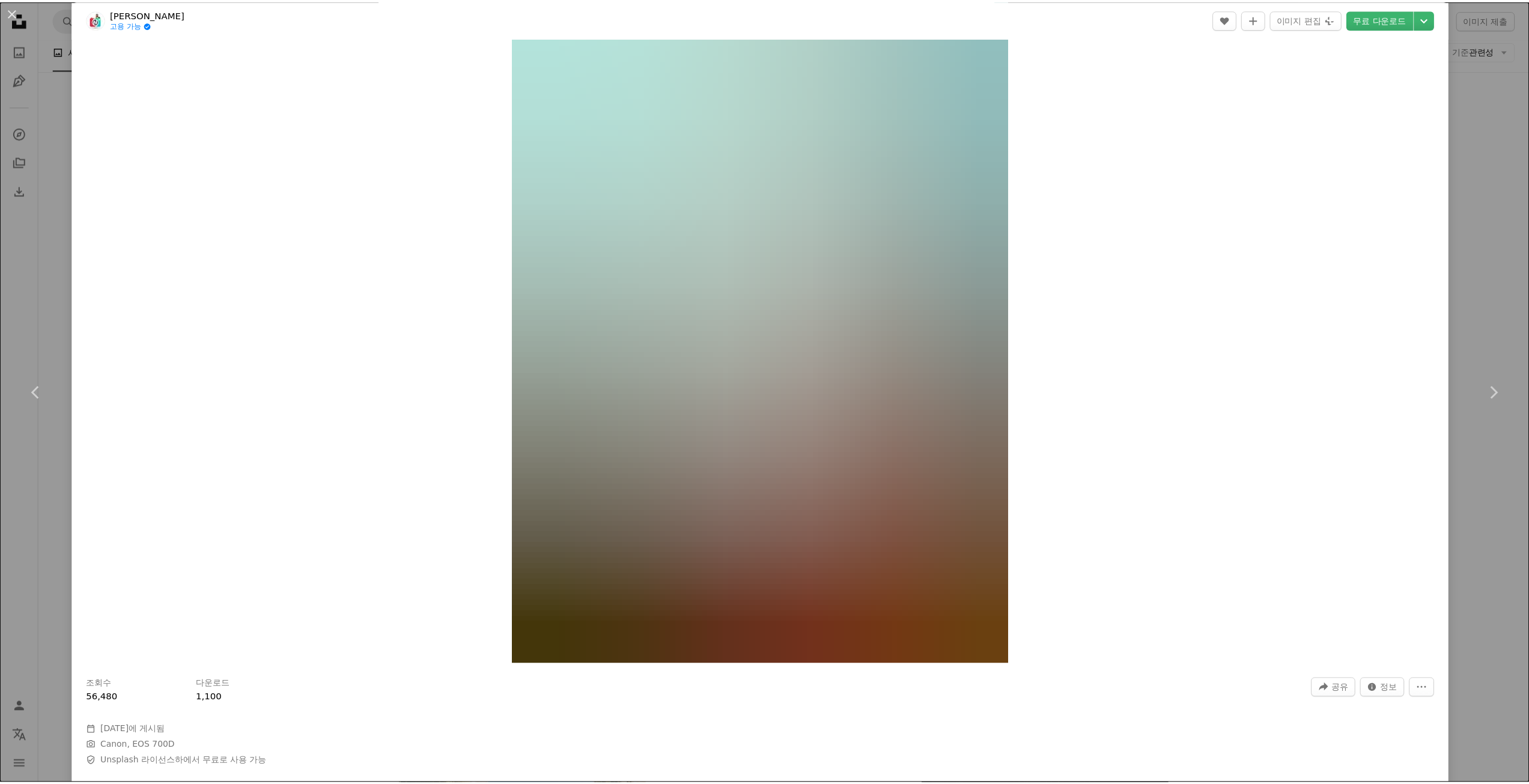
scroll to position [180, 0]
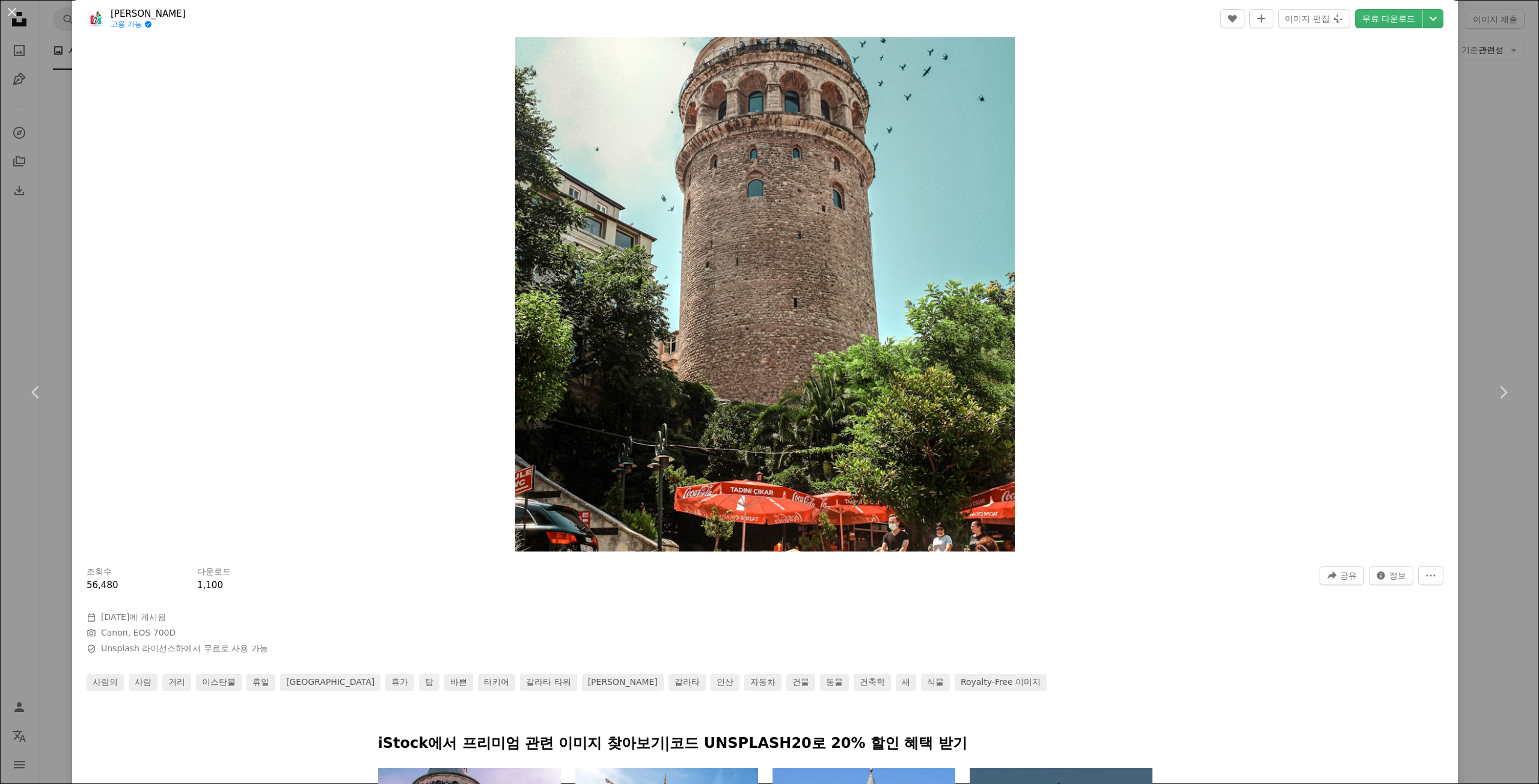
drag, startPoint x: 9, startPoint y: 8, endPoint x: 54, endPoint y: 41, distance: 55.8
click at [11, 9] on button "An X shape" at bounding box center [11, 11] width 14 height 14
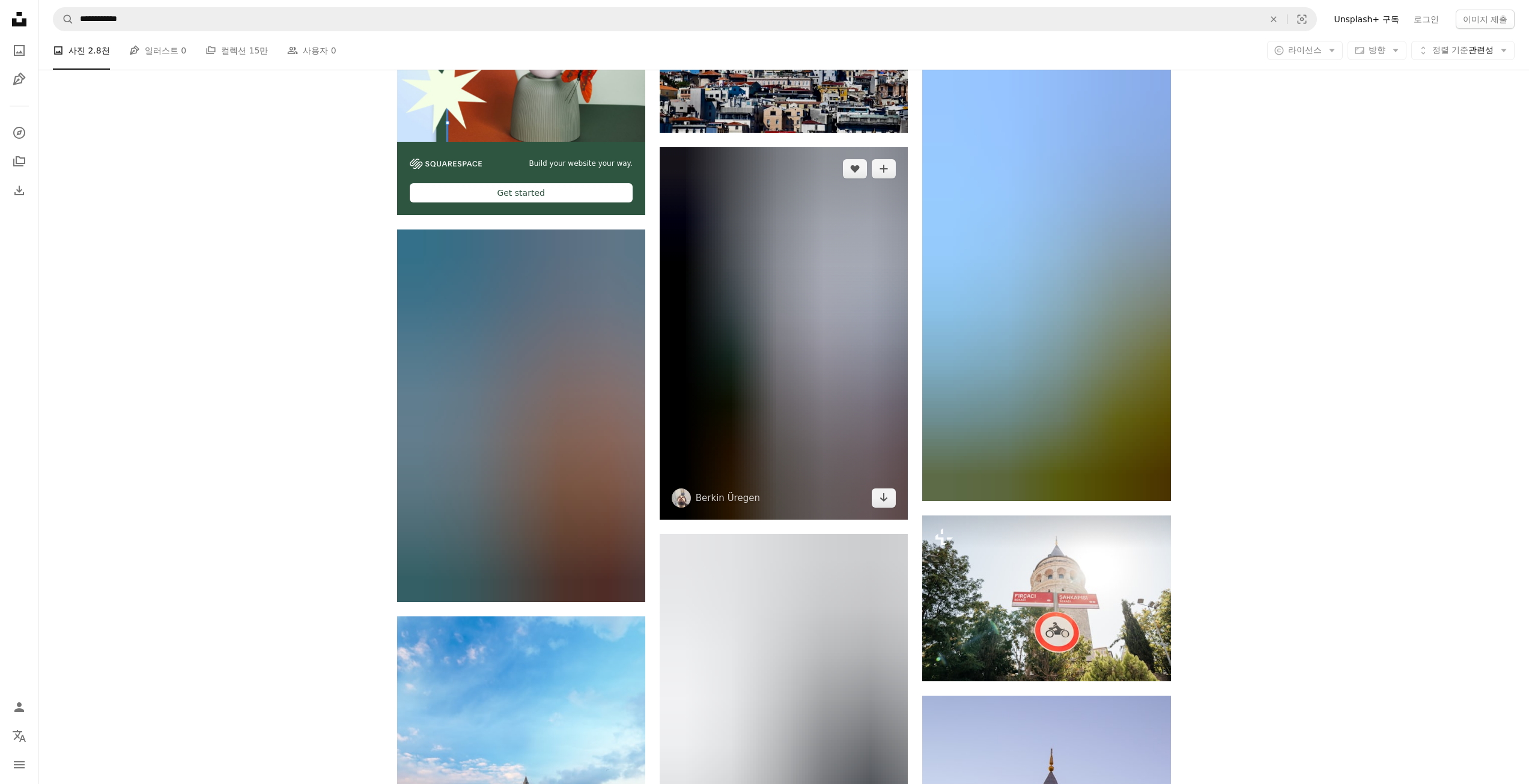
scroll to position [3484, 0]
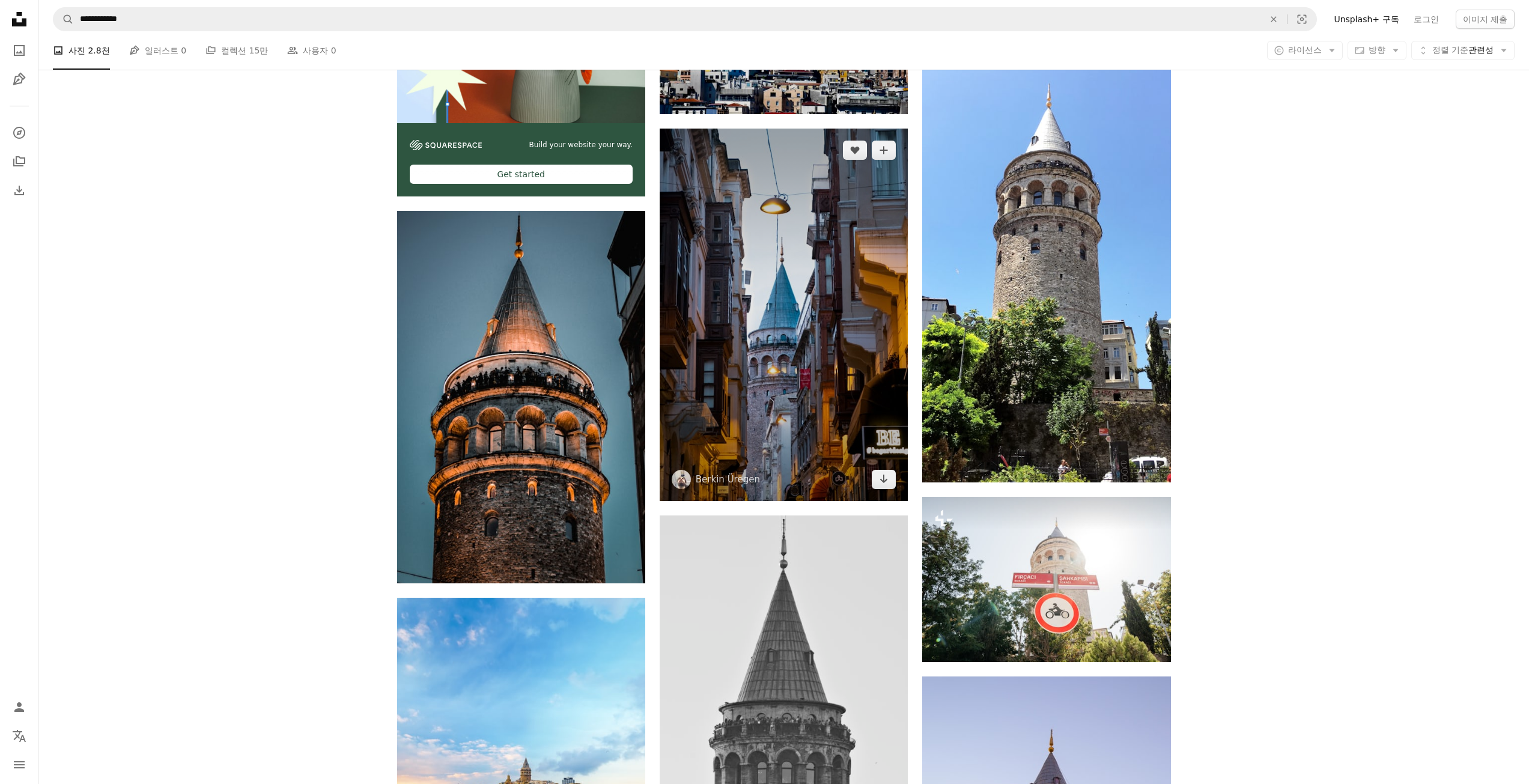
click at [772, 315] on img at bounding box center [783, 315] width 248 height 373
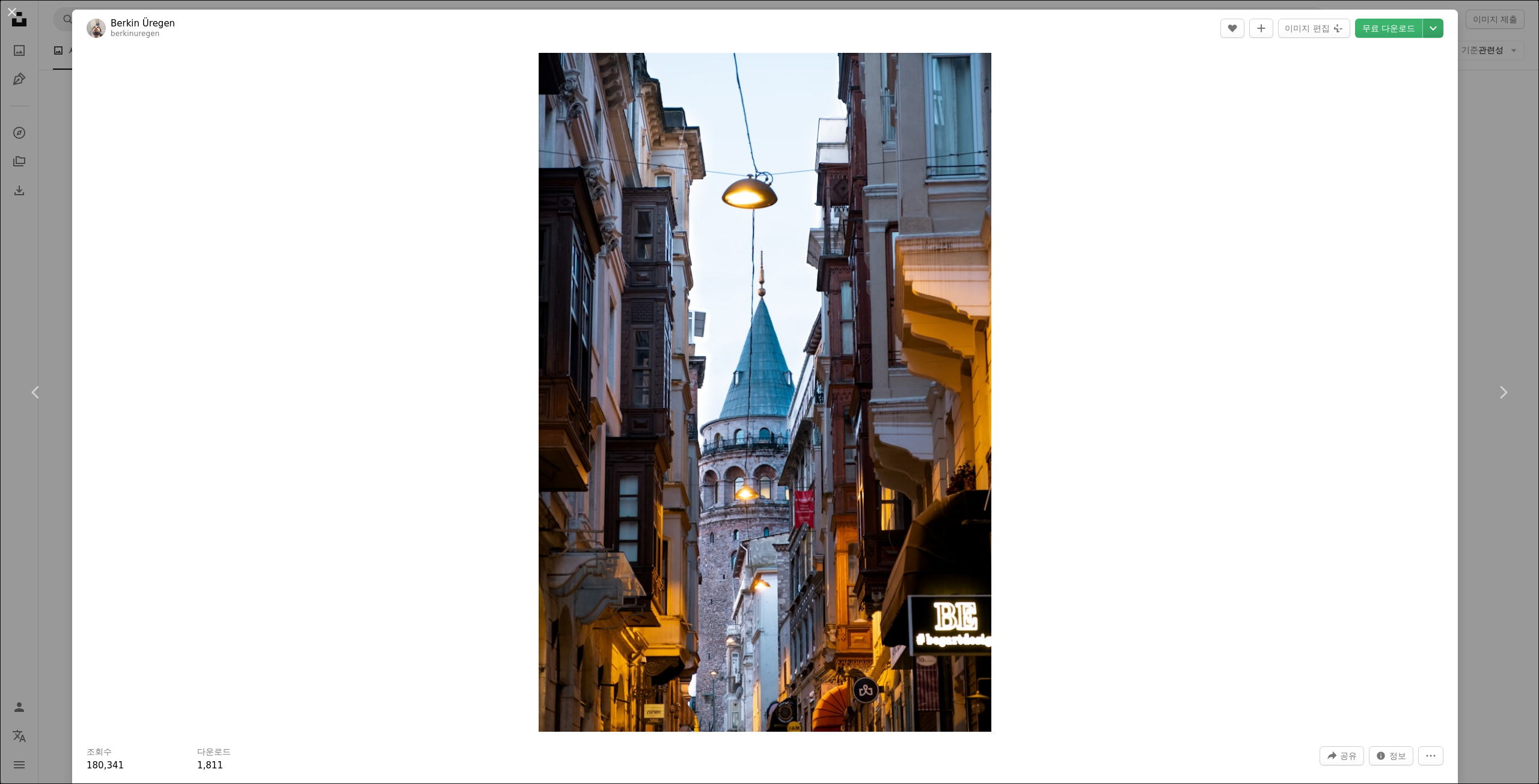
click at [1424, 33] on icon "Chevron down" at bounding box center [1433, 27] width 20 height 14
drag, startPoint x: 1368, startPoint y: 105, endPoint x: 1352, endPoint y: 141, distance: 39.4
click at [1368, 106] on span "( 2400 x 3600 )" at bounding box center [1373, 101] width 60 height 9
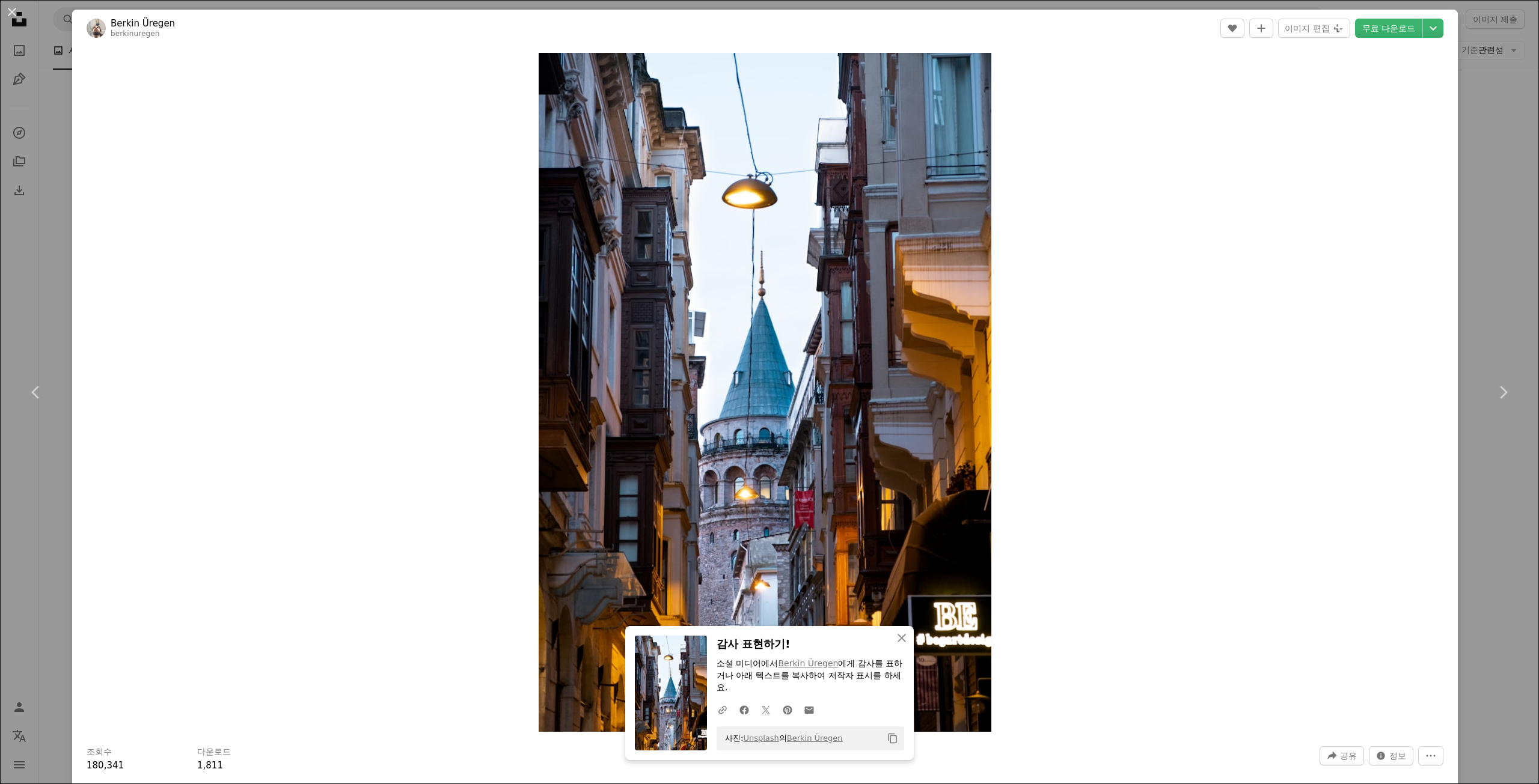
click at [1267, 587] on div "Zoom in" at bounding box center [765, 392] width 1385 height 691
click at [898, 643] on icon "button" at bounding box center [902, 638] width 8 height 8
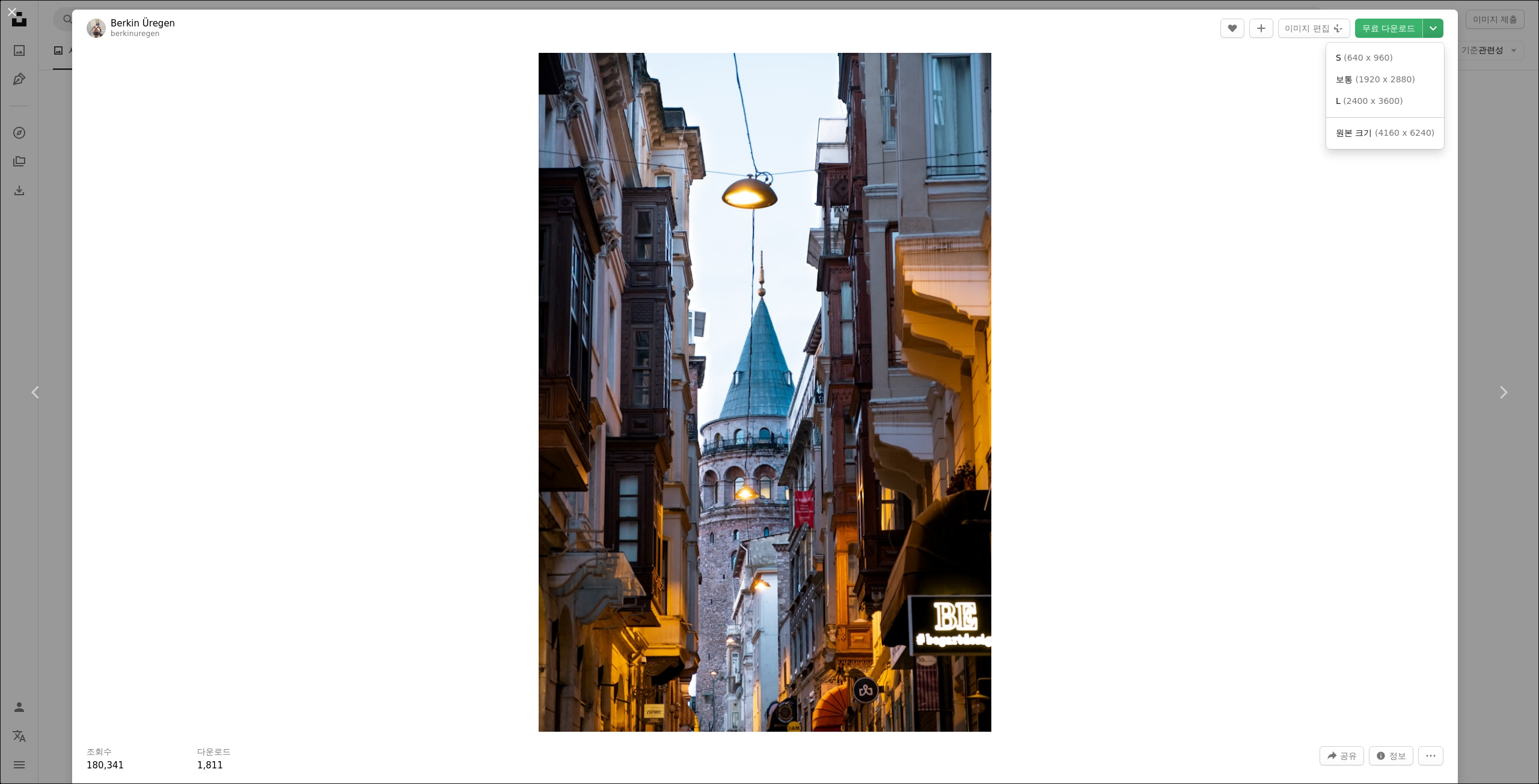
click at [1424, 26] on icon "Chevron down" at bounding box center [1433, 27] width 20 height 14
drag, startPoint x: 1355, startPoint y: 99, endPoint x: 1336, endPoint y: 131, distance: 37.2
click at [1355, 99] on span "( 2400 x 3600 )" at bounding box center [1373, 101] width 60 height 9
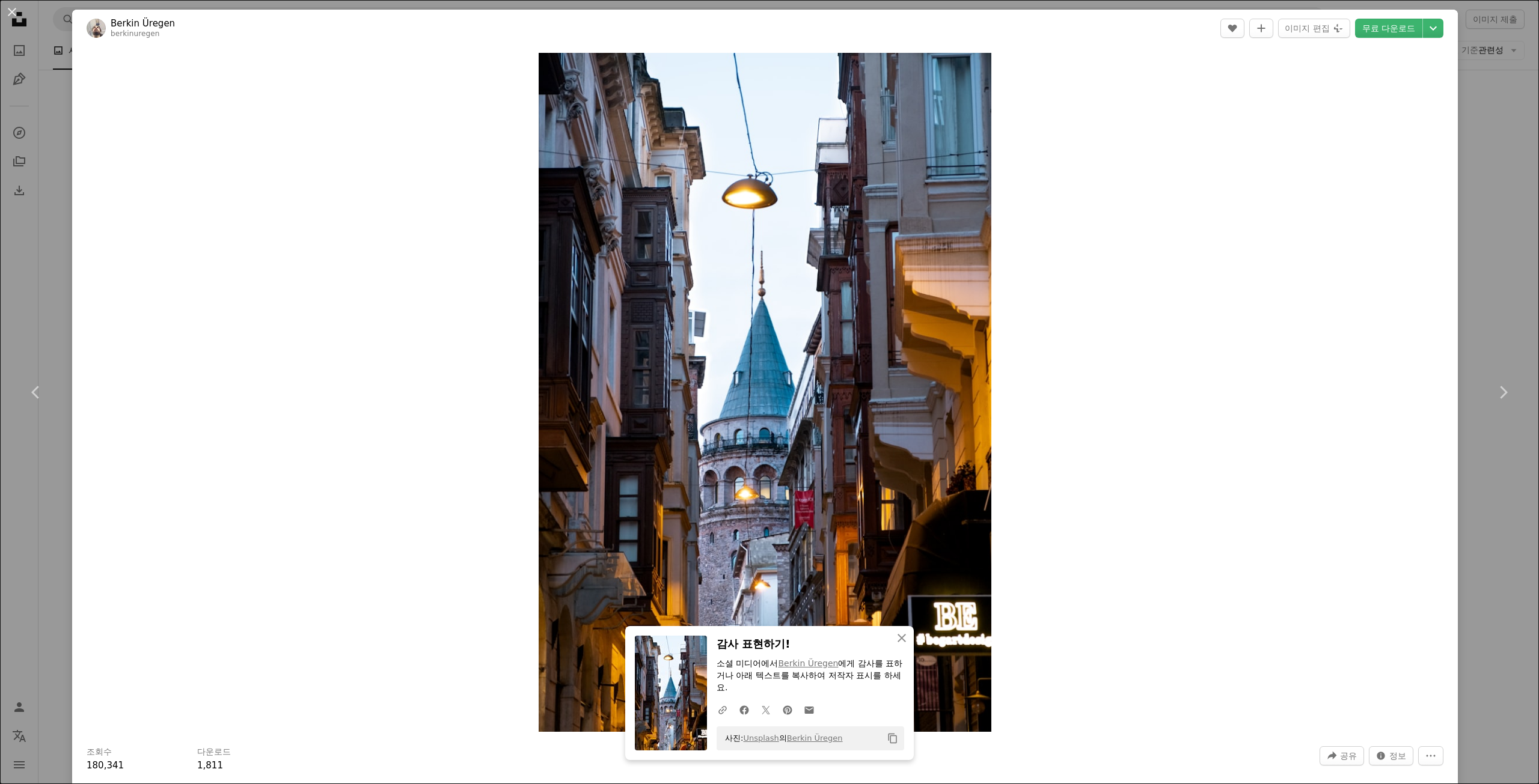
drag, startPoint x: 0, startPoint y: 36, endPoint x: 9, endPoint y: 28, distance: 12.0
click at [0, 35] on div "An X shape Chevron left Chevron right An X shape 닫기 감사 표현하기! 소셜 미디어에서 [PERSON_N…" at bounding box center [770, 392] width 1539 height 784
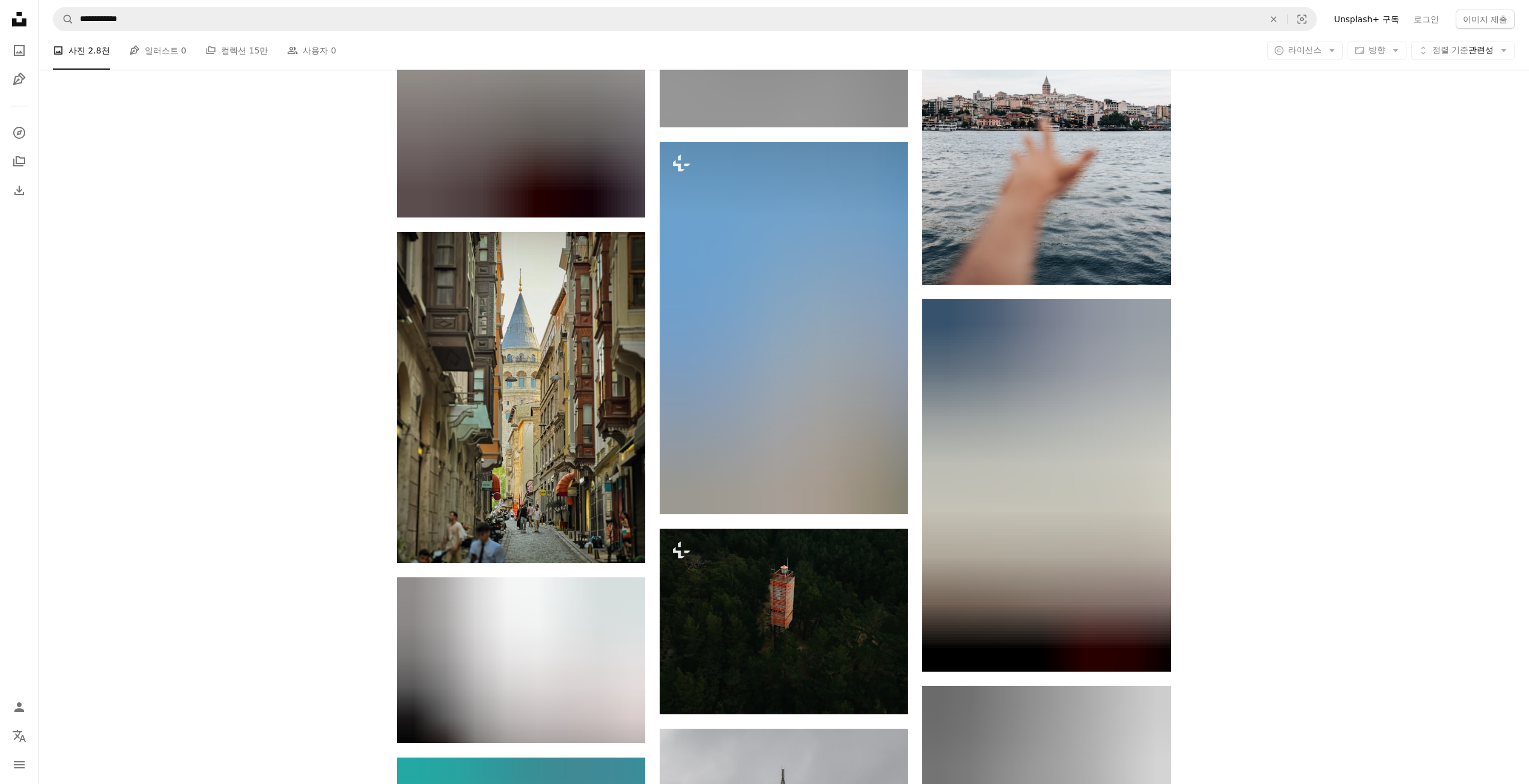
scroll to position [5227, 0]
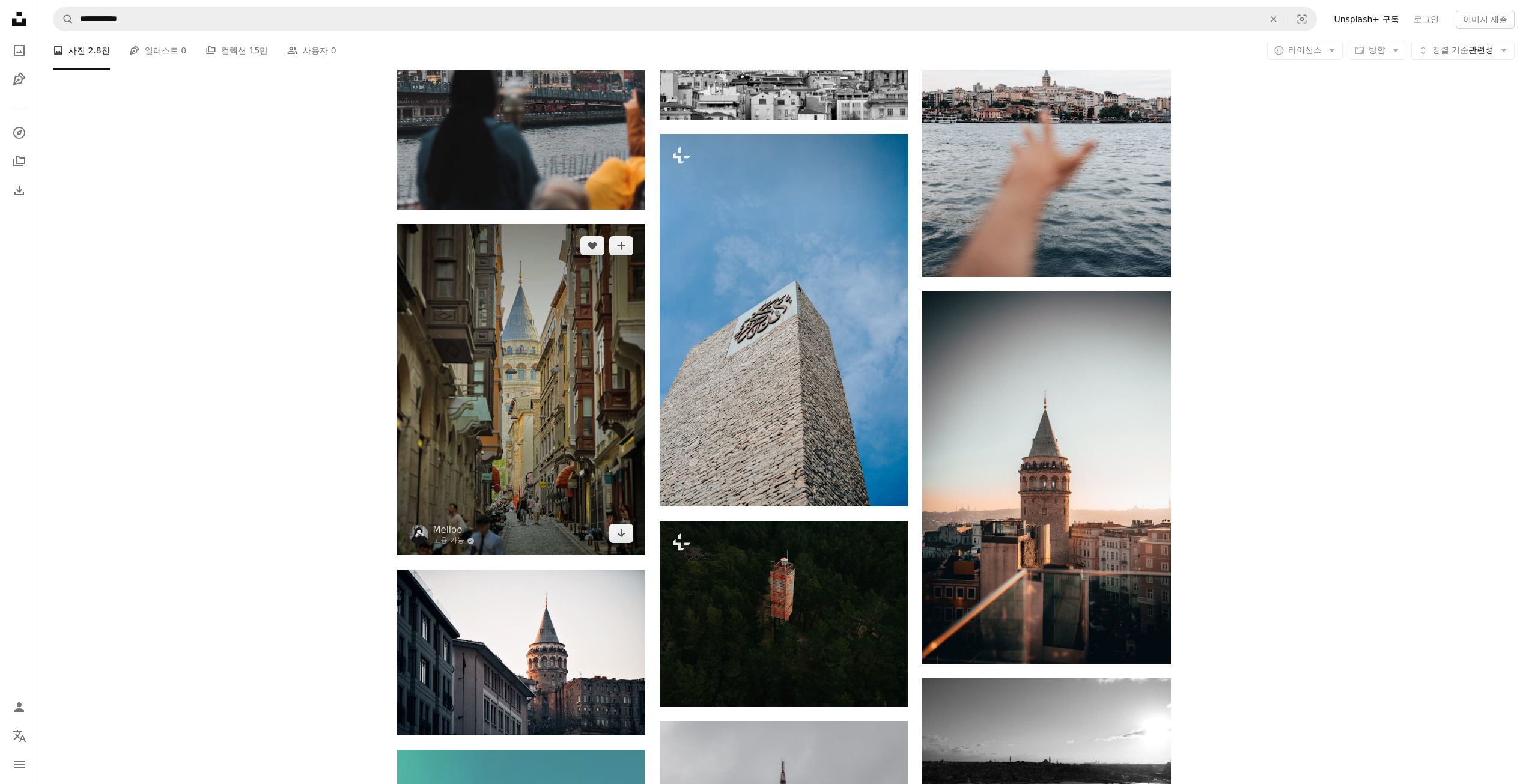
click at [542, 333] on img at bounding box center [521, 389] width 248 height 331
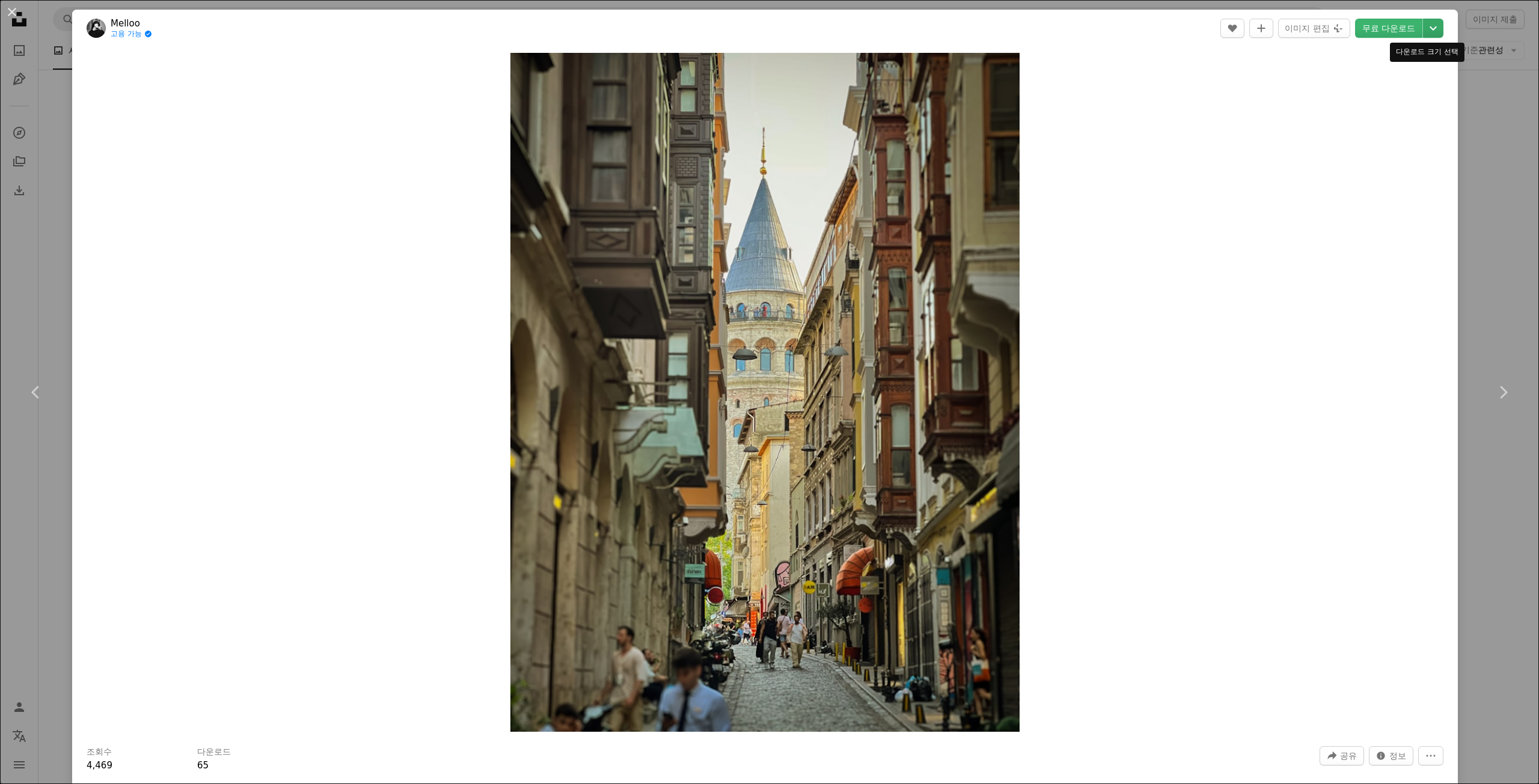
click at [1424, 28] on icon "Chevron down" at bounding box center [1433, 27] width 20 height 14
click at [1333, 100] on link "L ( 2400 x 3200 )" at bounding box center [1384, 101] width 108 height 22
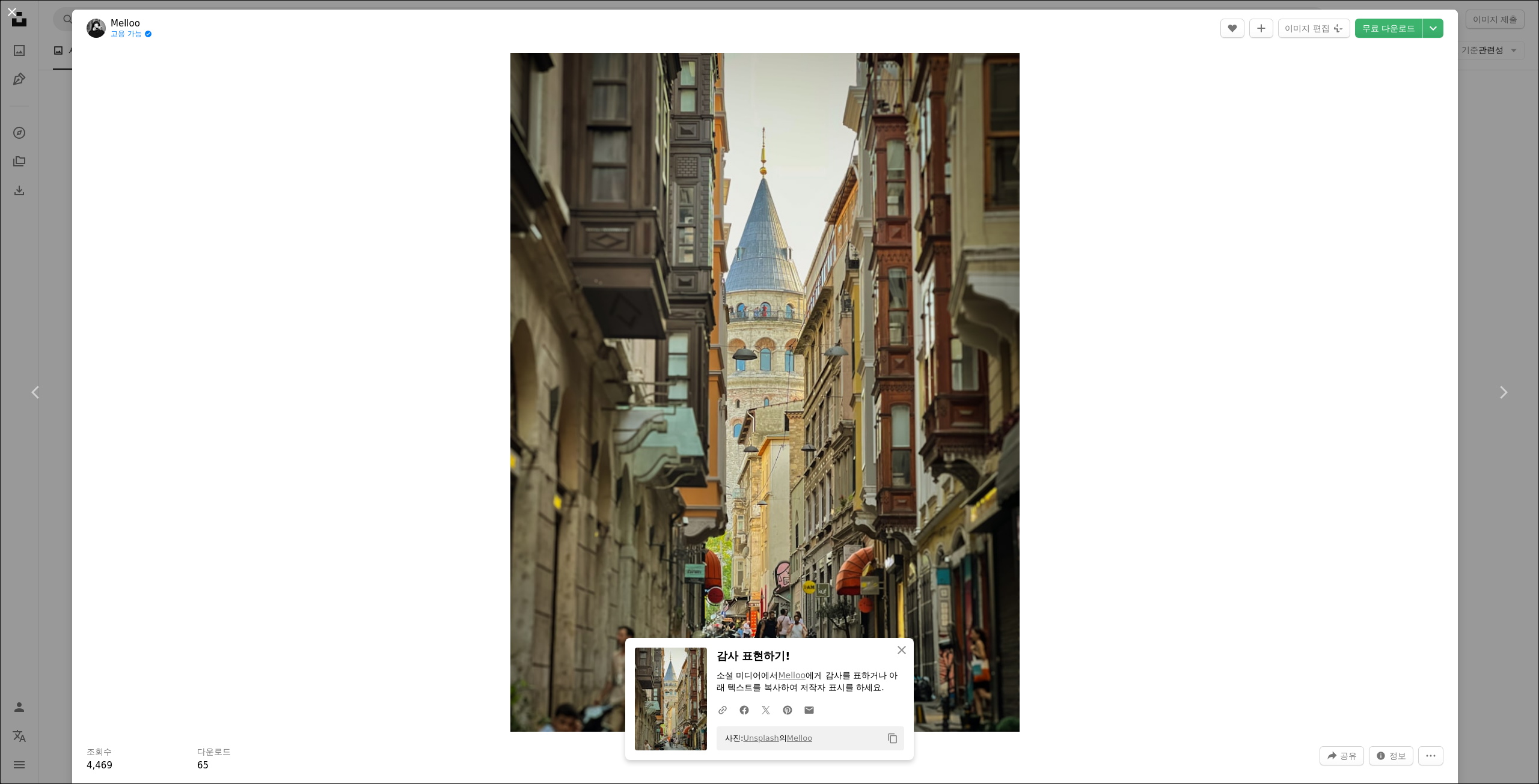
click at [20, 16] on button "An X shape" at bounding box center [11, 11] width 14 height 14
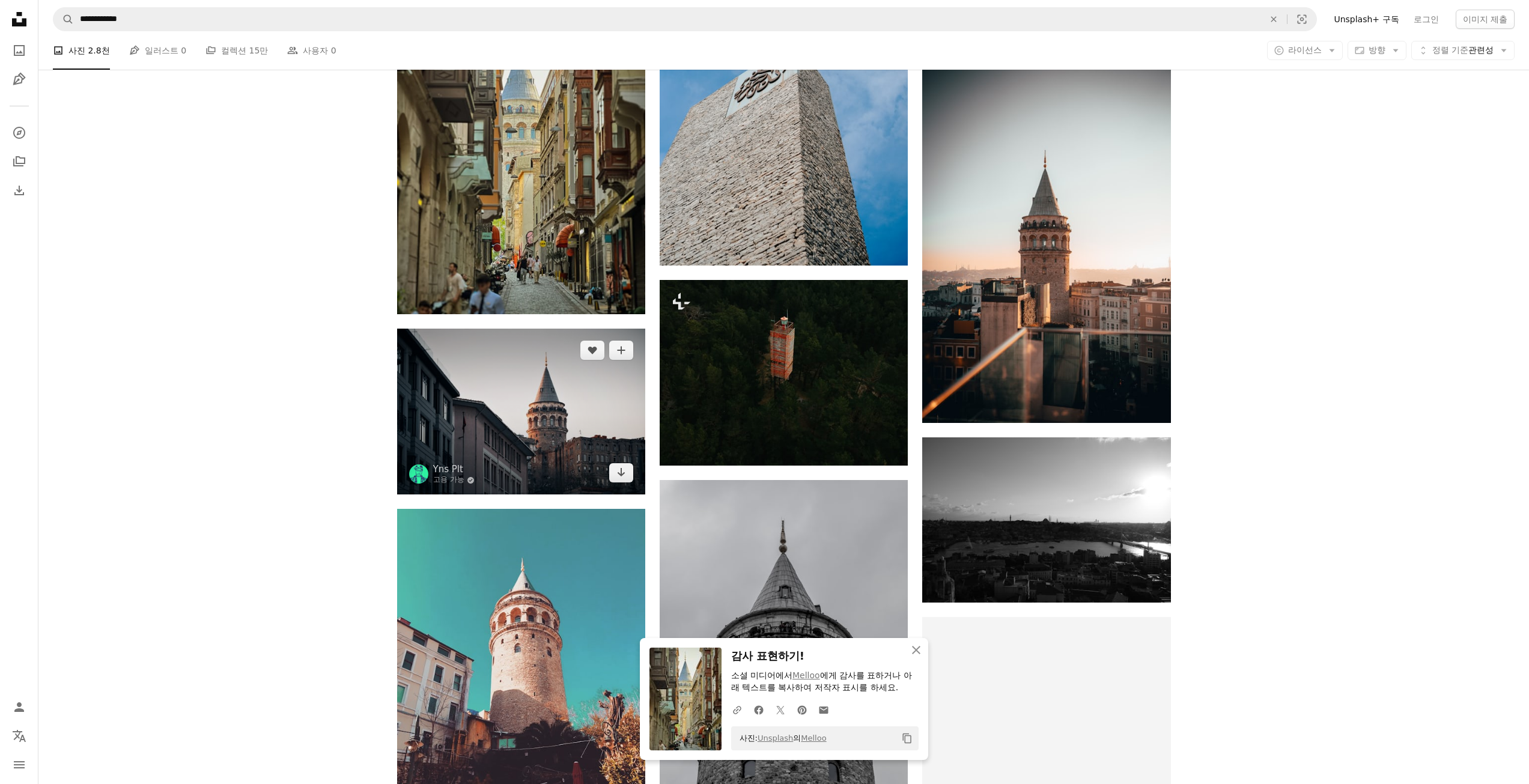
scroll to position [5467, 0]
click at [500, 409] on img at bounding box center [521, 411] width 248 height 166
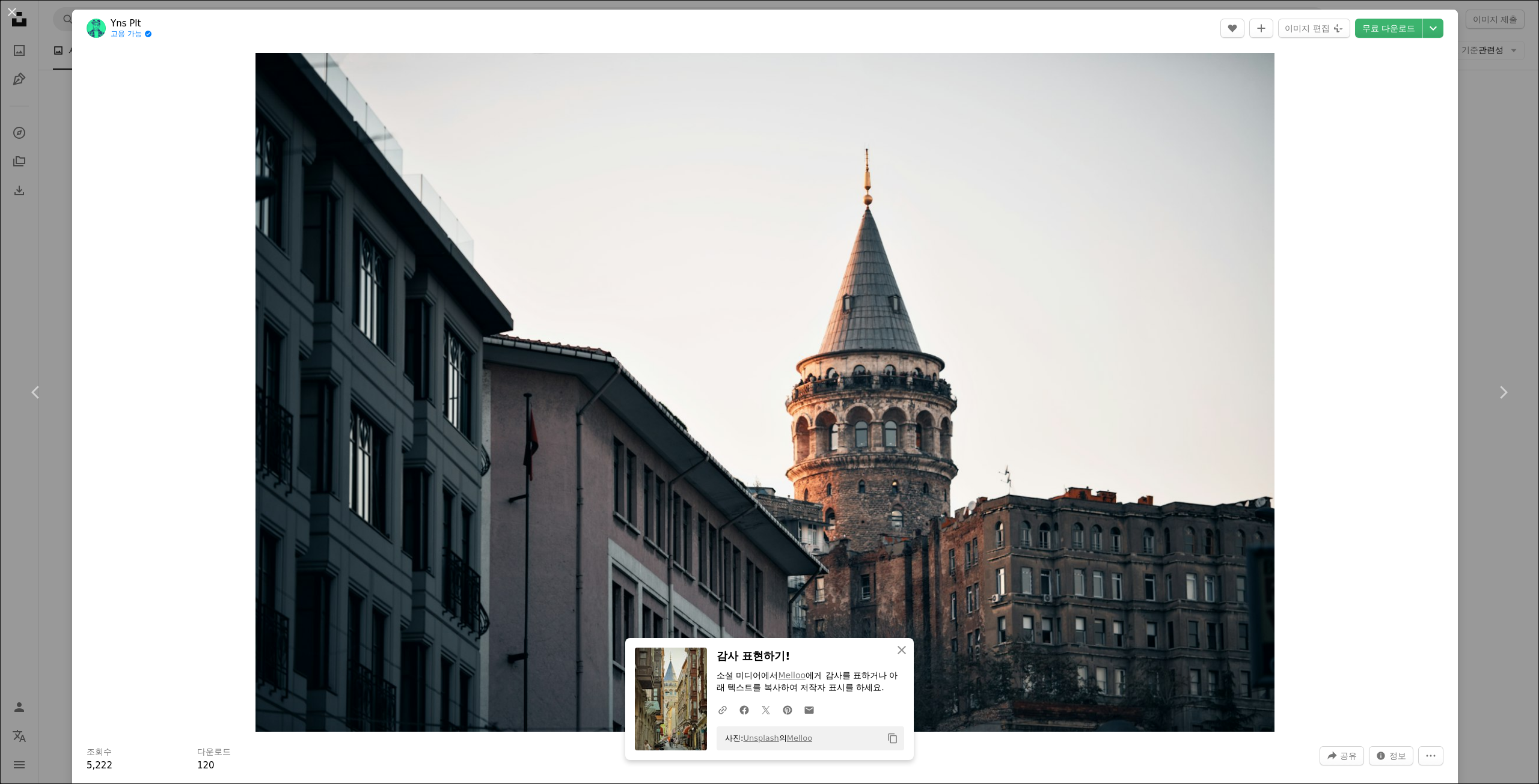
click at [33, 98] on div "An X shape Chevron left Chevron right An X shape 닫기 감사 표현하기! 소셜 미디어에서 [PERSON_N…" at bounding box center [770, 392] width 1539 height 784
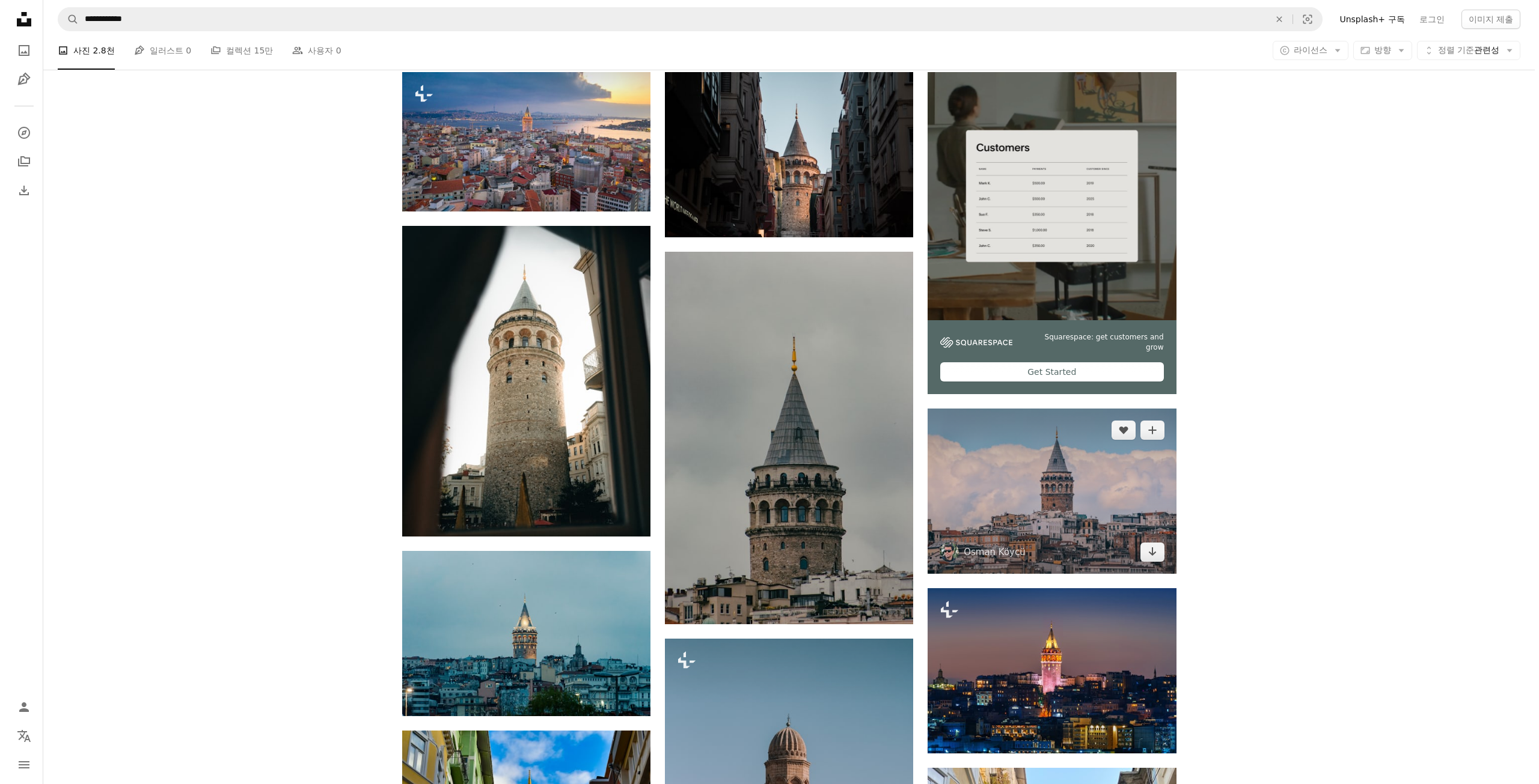
scroll to position [301, 0]
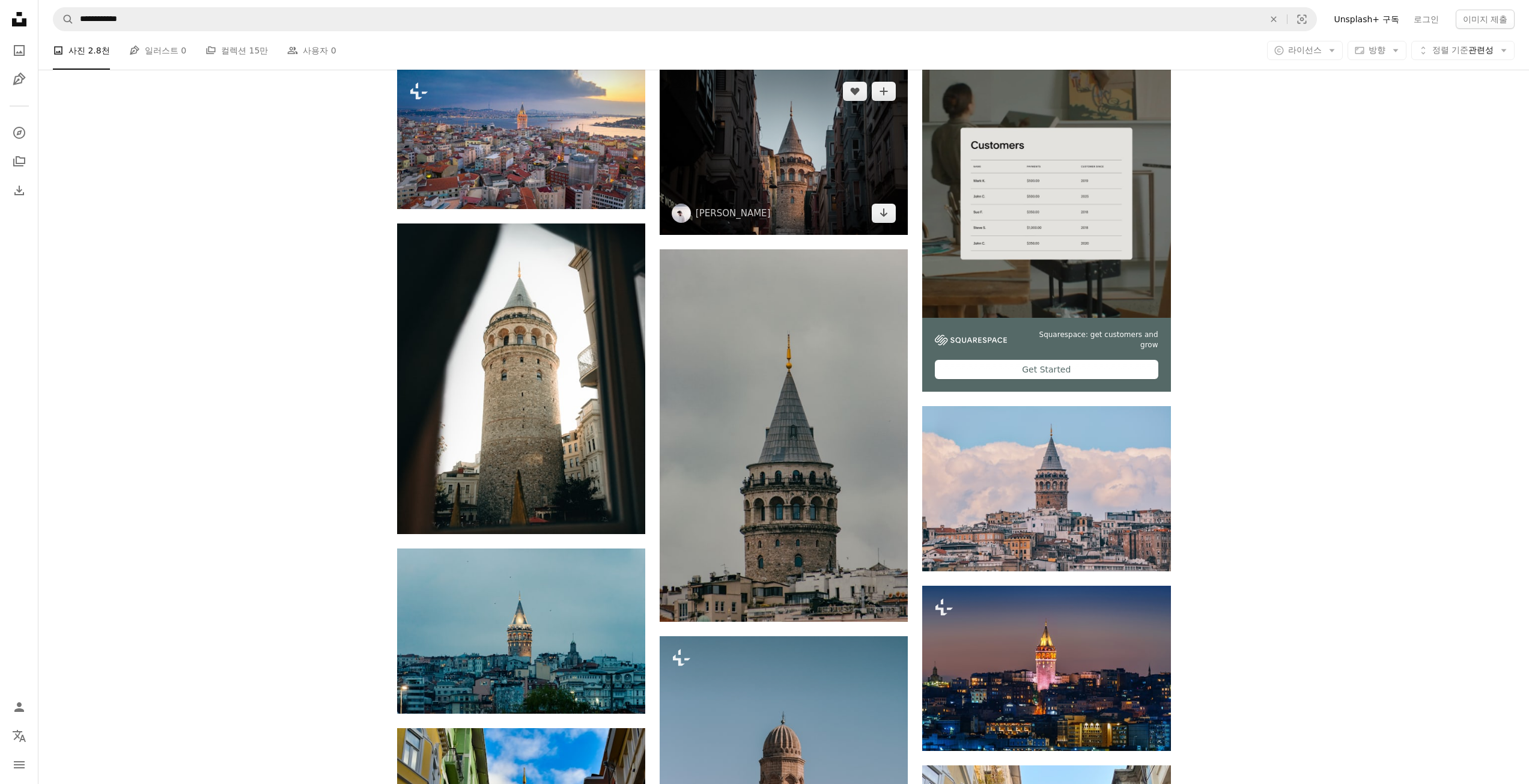
click at [794, 175] on img at bounding box center [783, 152] width 248 height 165
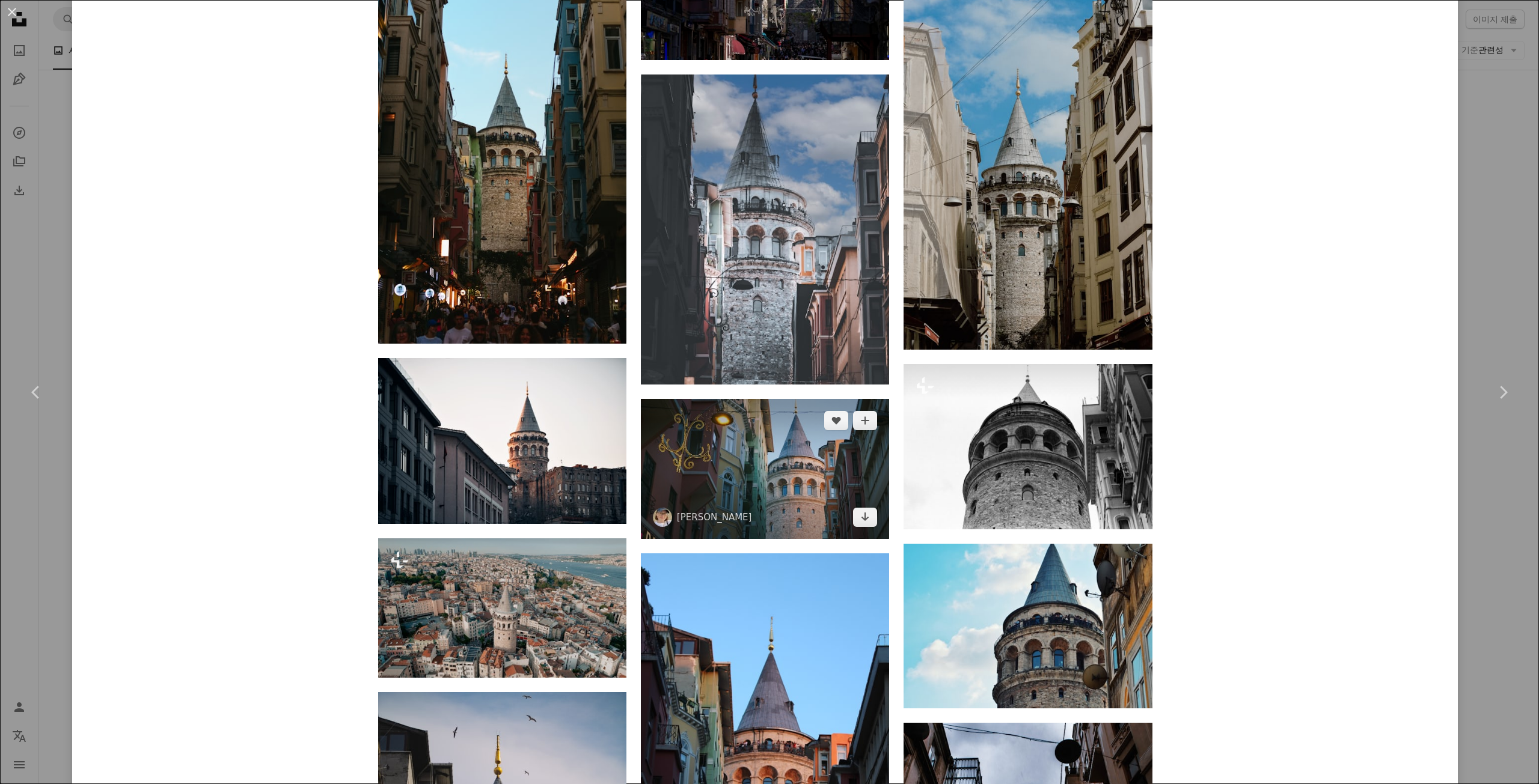
scroll to position [1923, 0]
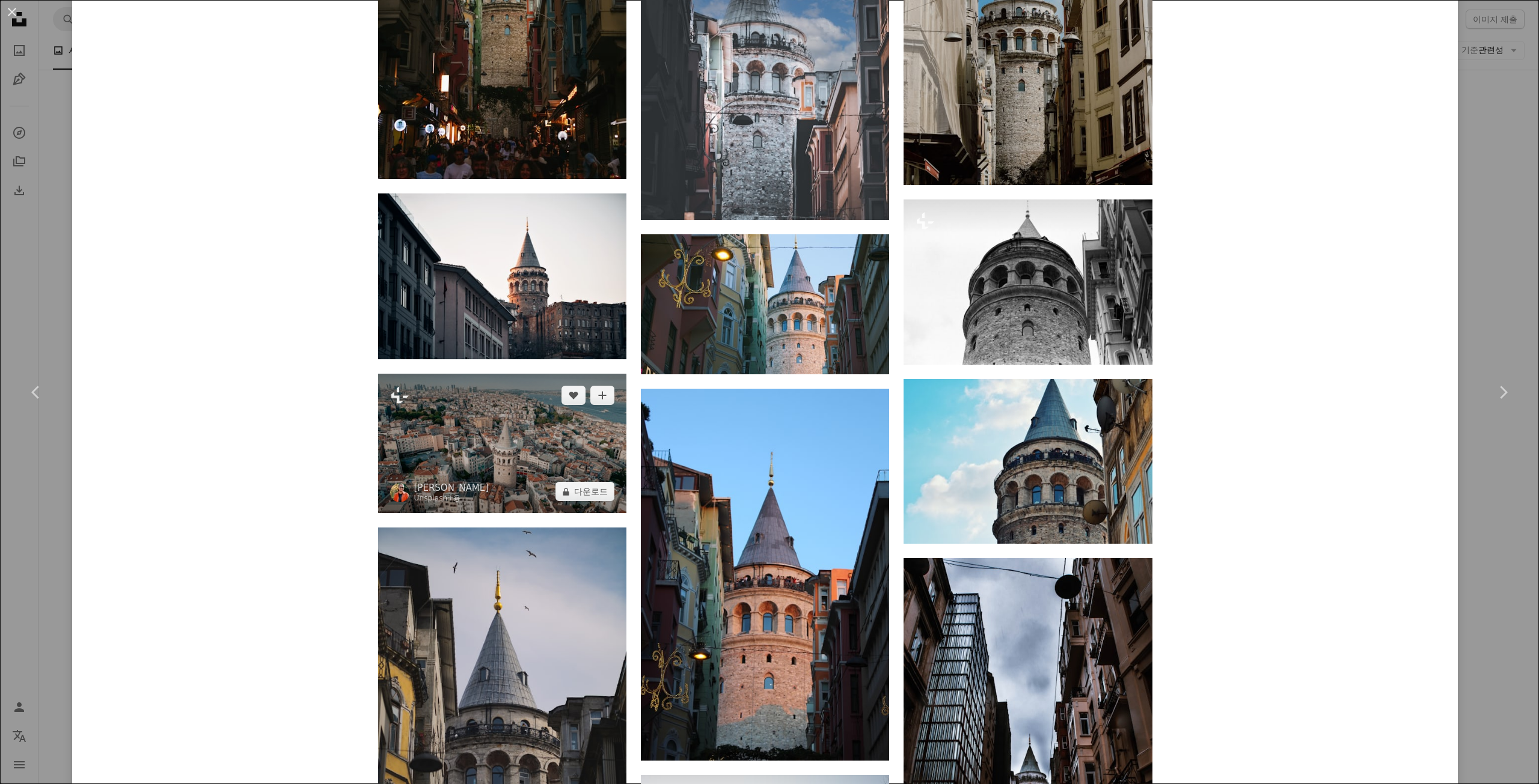
click at [503, 453] on img at bounding box center [501, 443] width 248 height 140
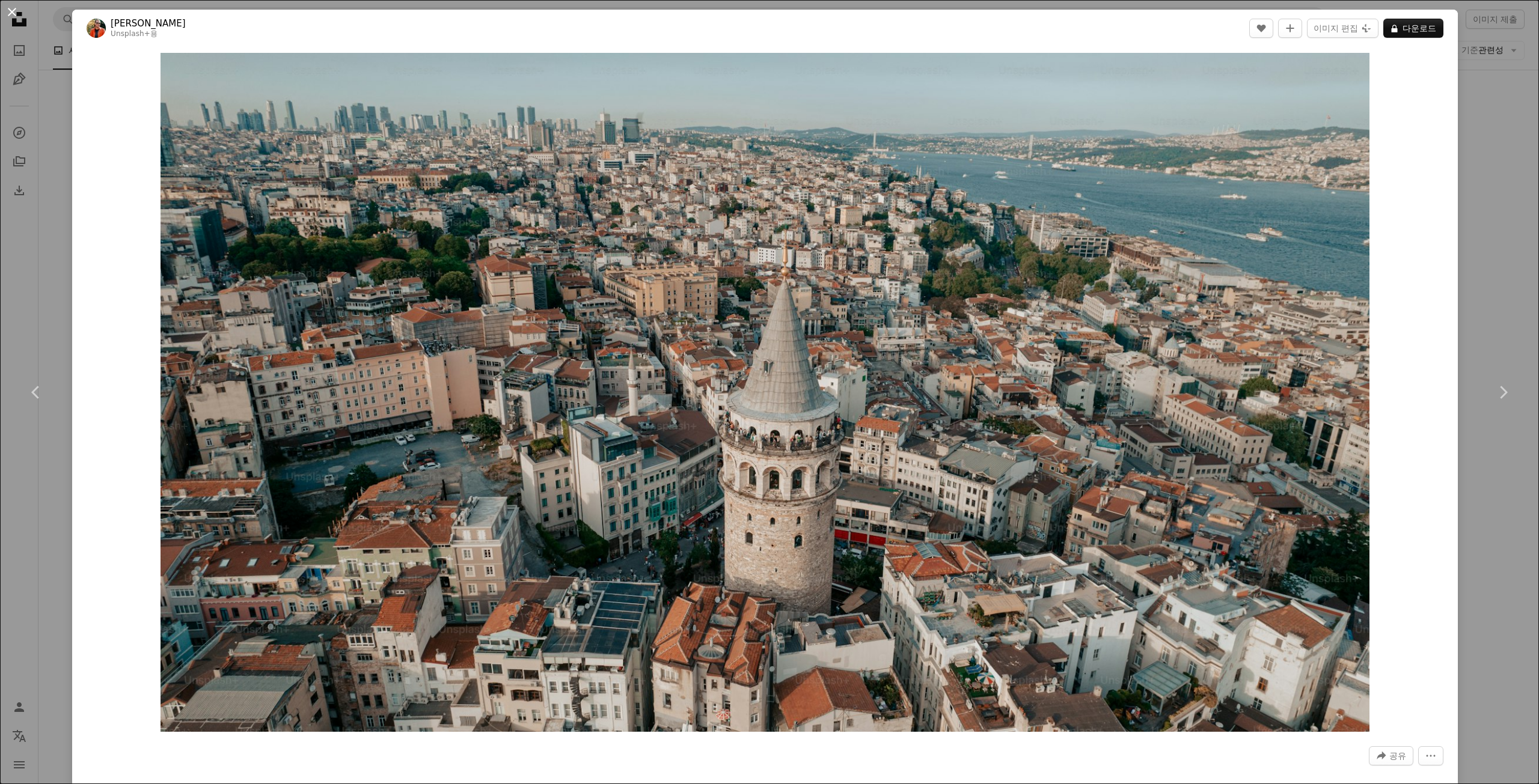
click at [12, 16] on button "An X shape" at bounding box center [11, 11] width 14 height 14
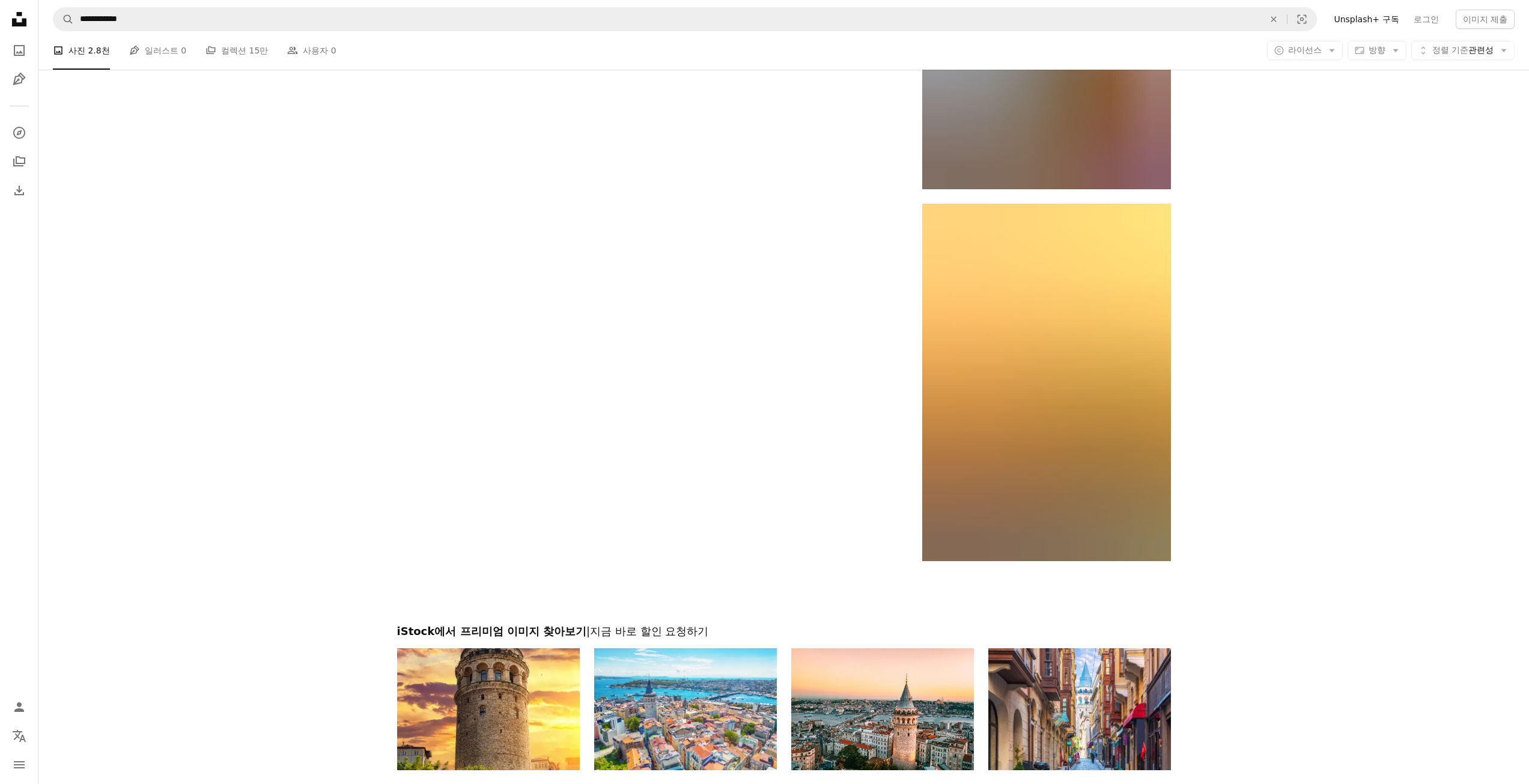
scroll to position [8651, 0]
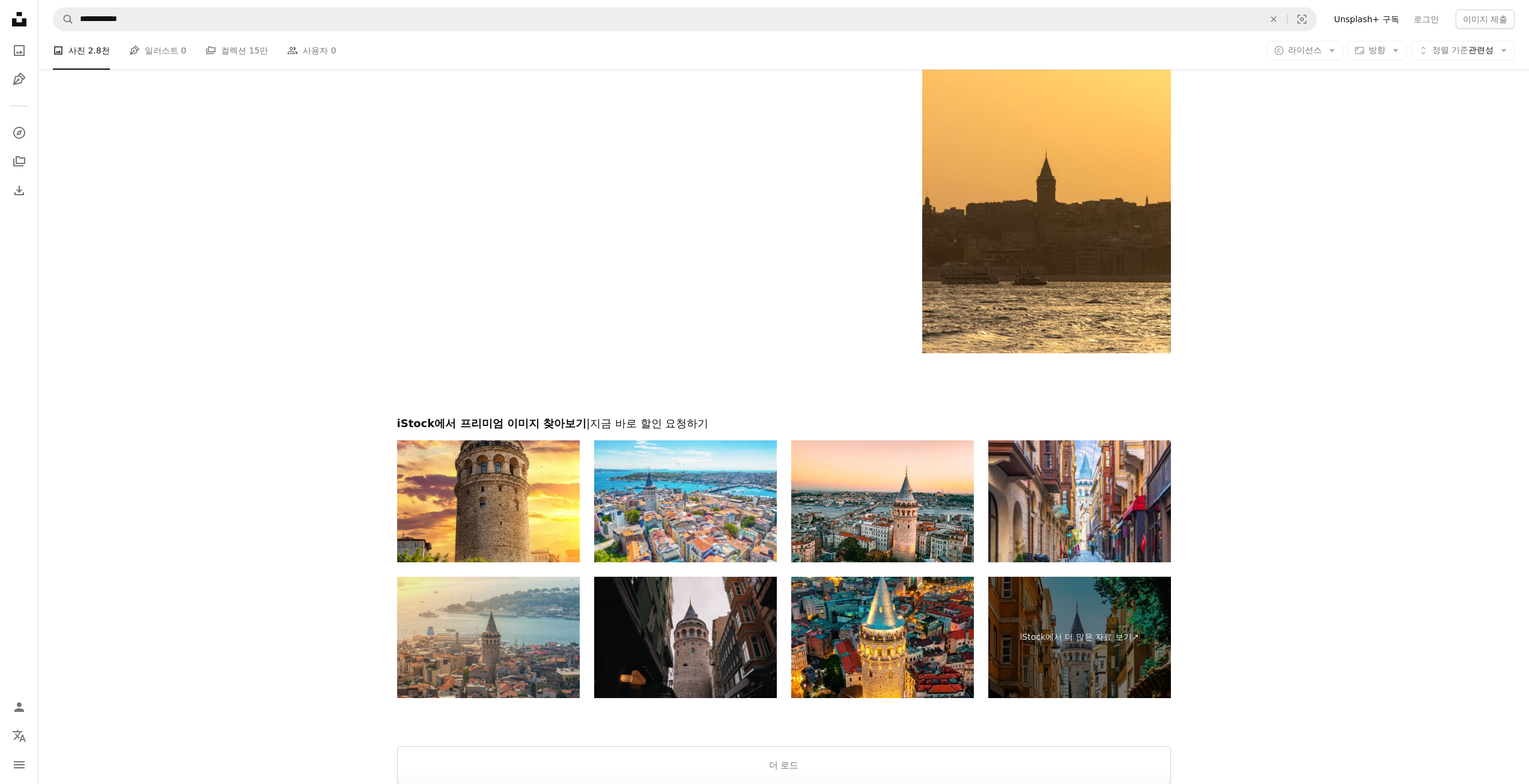
click at [552, 626] on img at bounding box center [488, 638] width 183 height 122
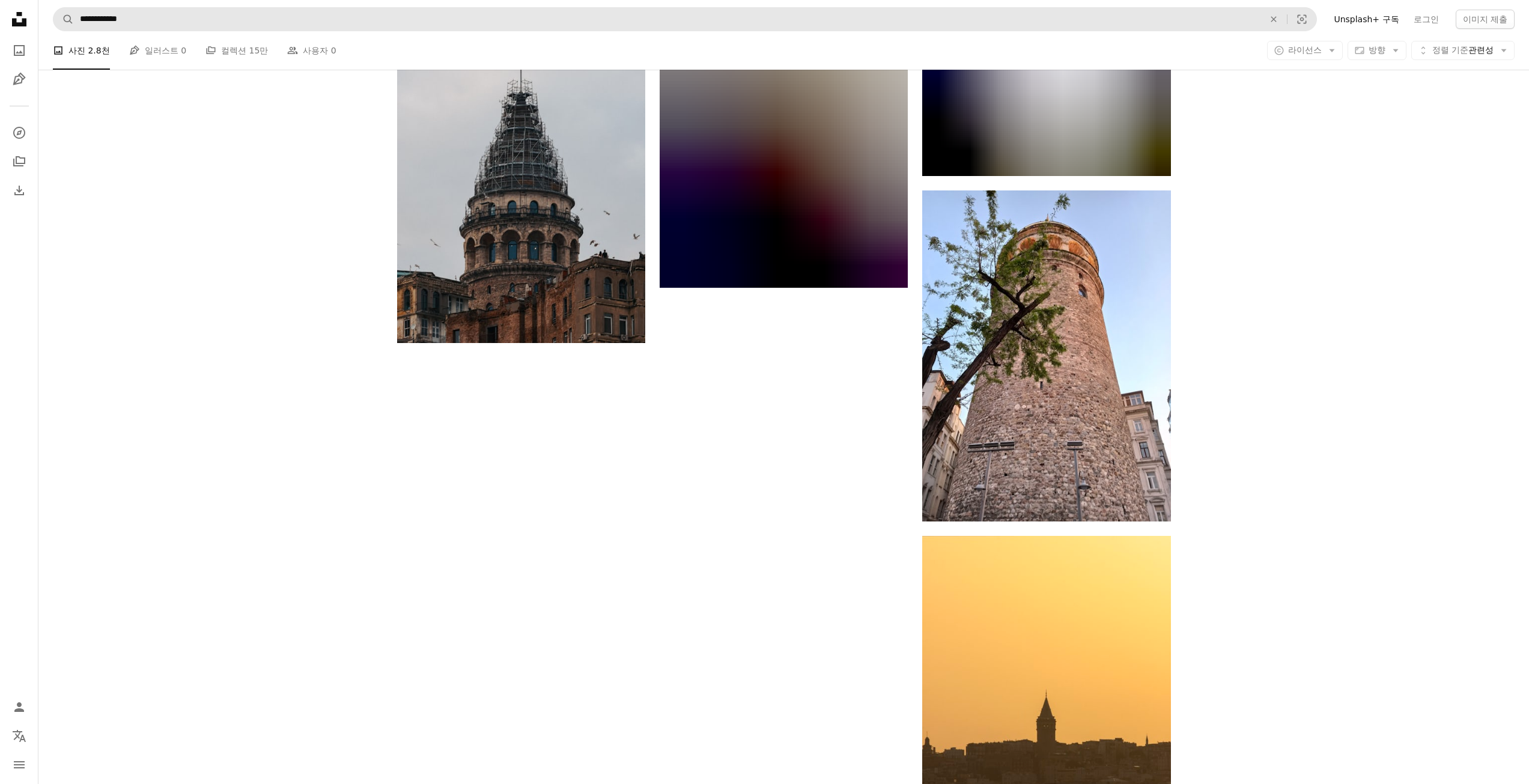
scroll to position [8111, 0]
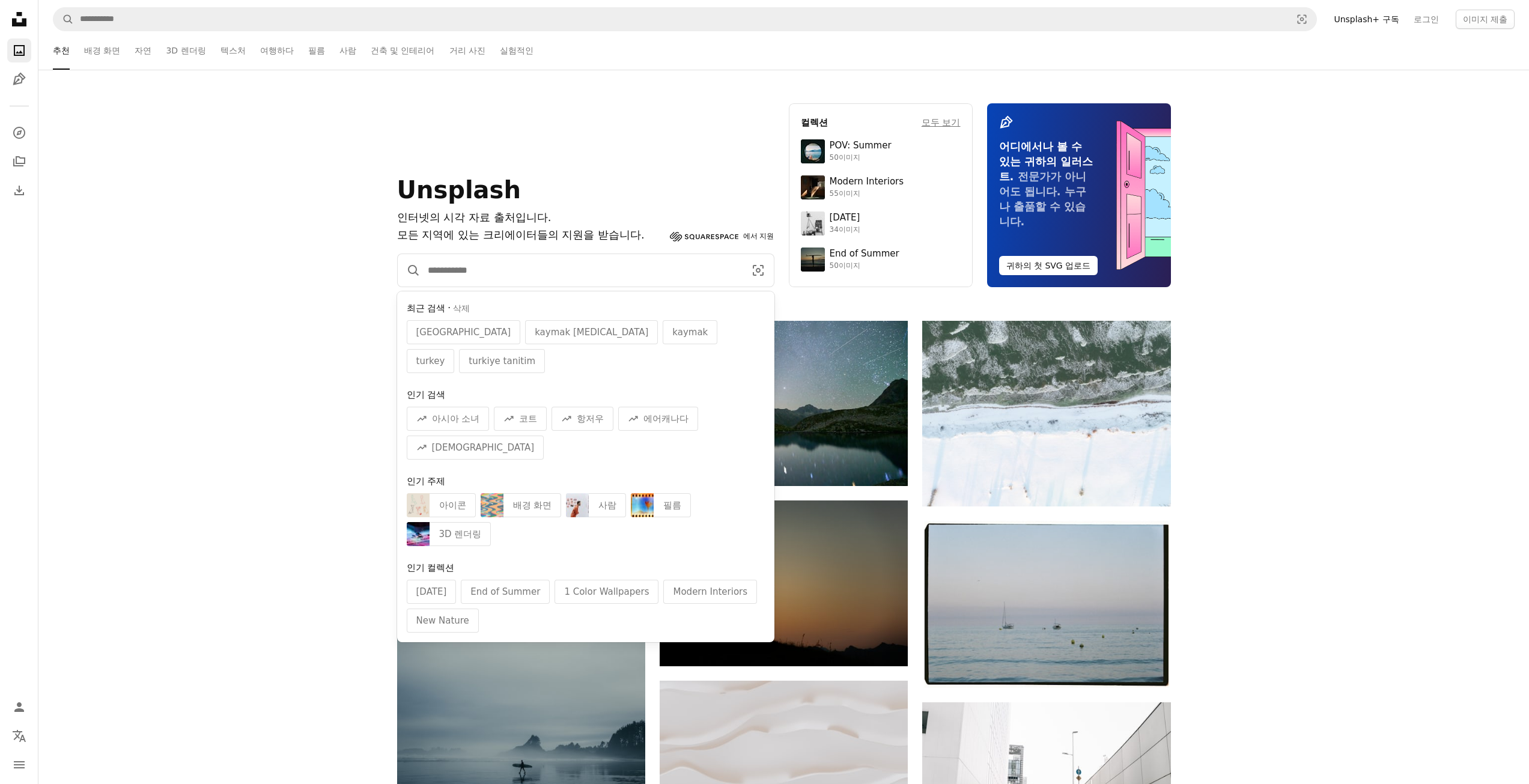
click at [599, 272] on input "사이트 전체에서 이미지 찾기" at bounding box center [582, 270] width 322 height 33
click at [455, 336] on span "[GEOGRAPHIC_DATA]" at bounding box center [464, 332] width 95 height 14
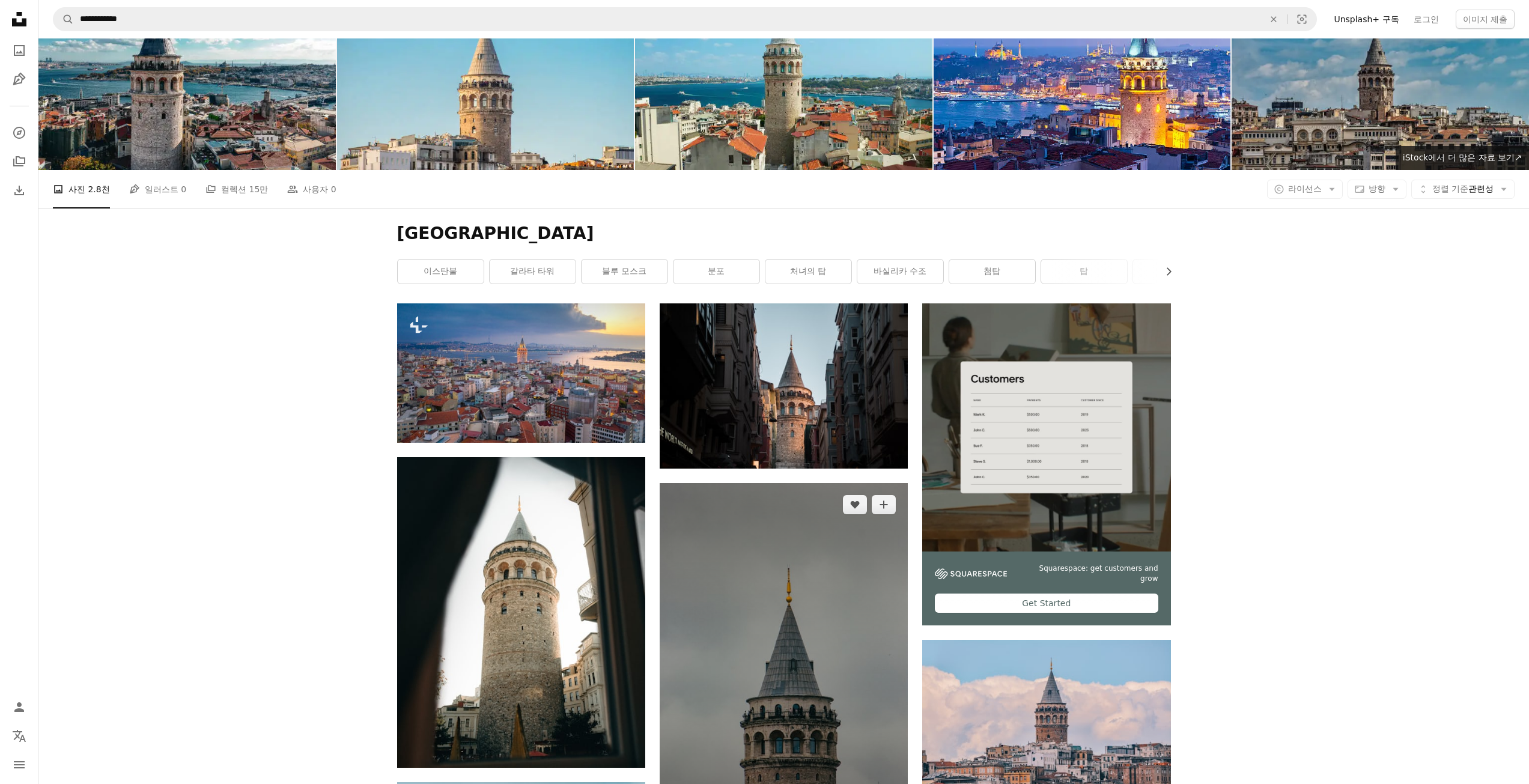
scroll to position [60, 0]
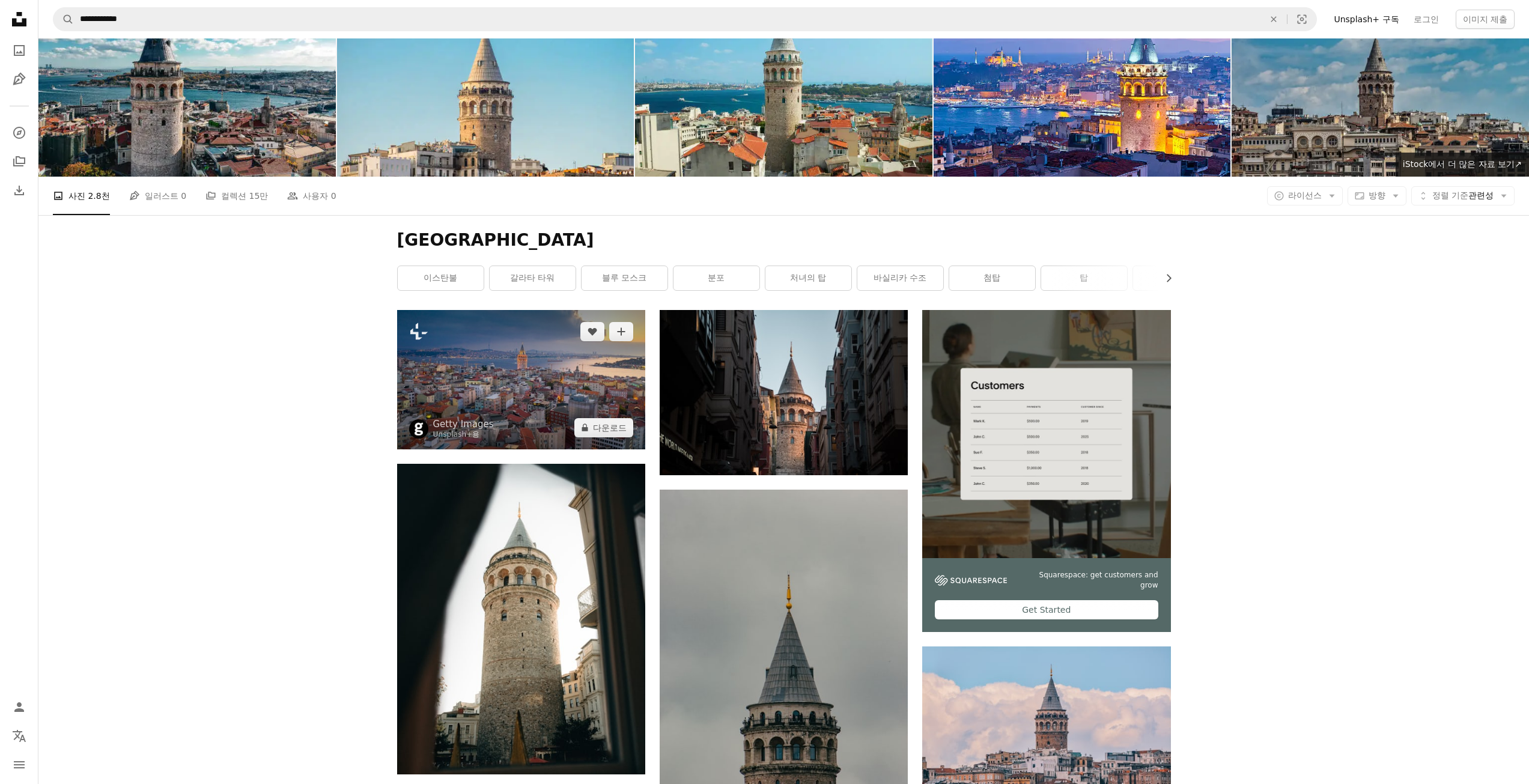
click at [542, 329] on img at bounding box center [521, 379] width 248 height 140
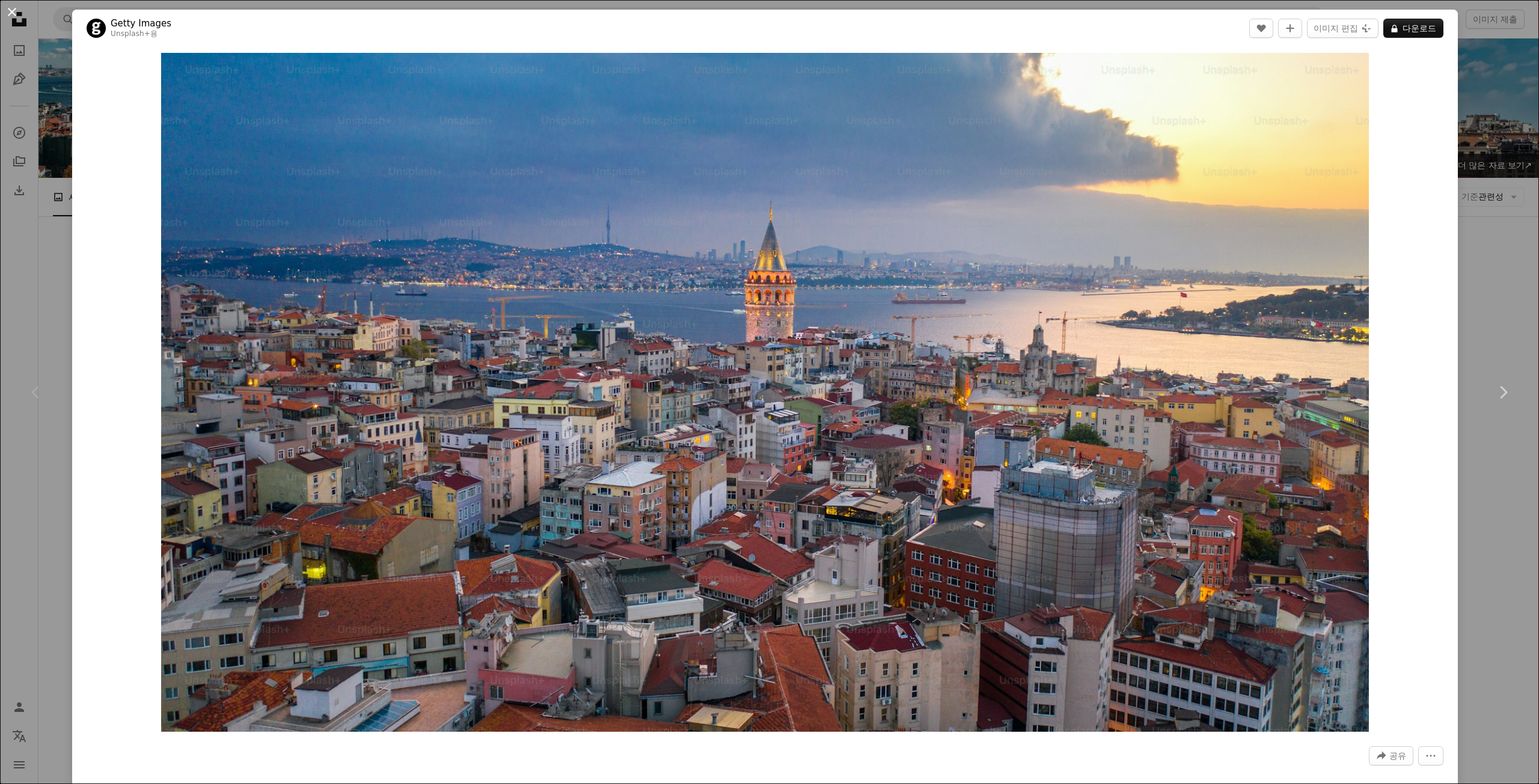
click at [17, 20] on button "An X shape" at bounding box center [11, 11] width 14 height 14
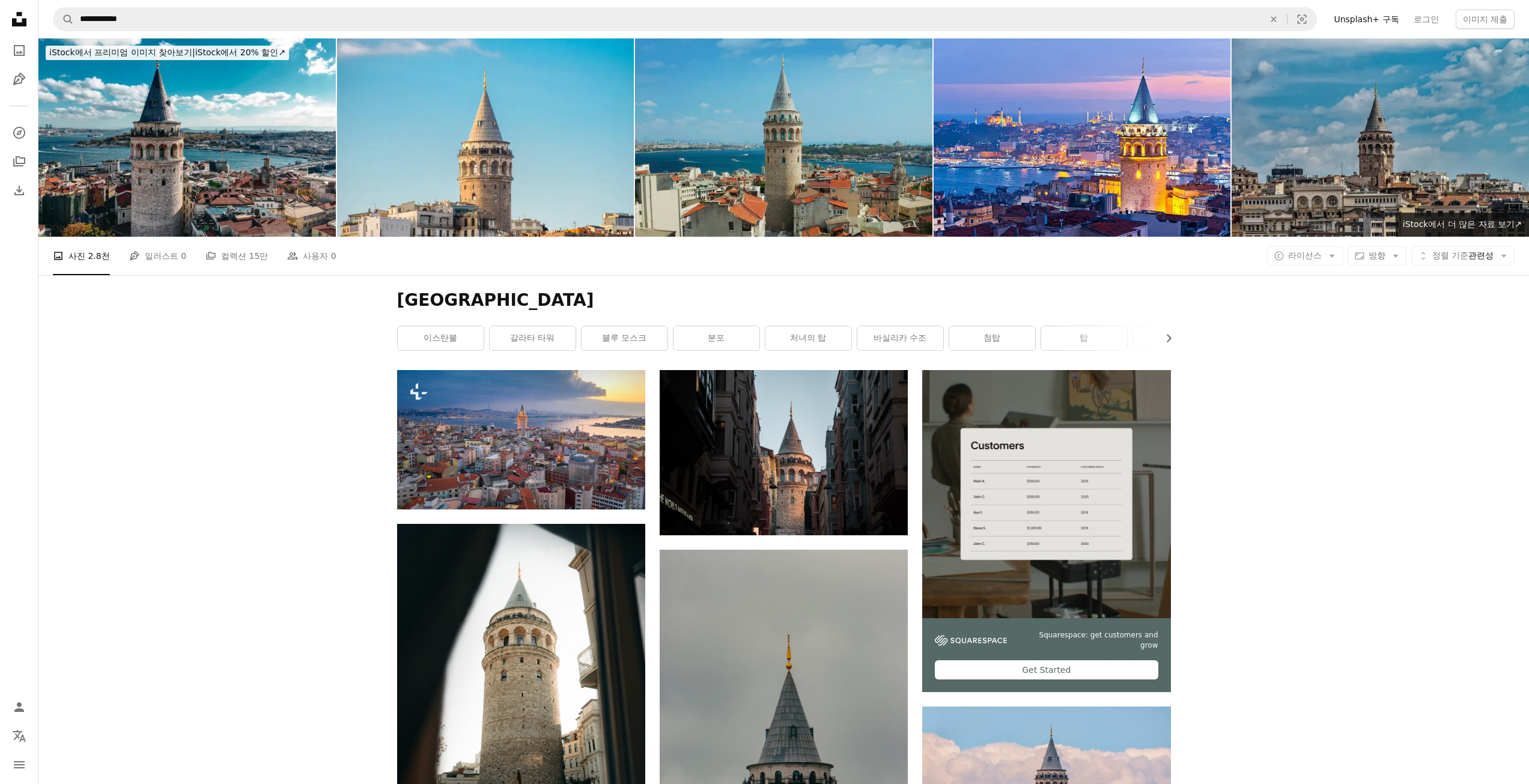
click at [842, 139] on img at bounding box center [784, 138] width 298 height 199
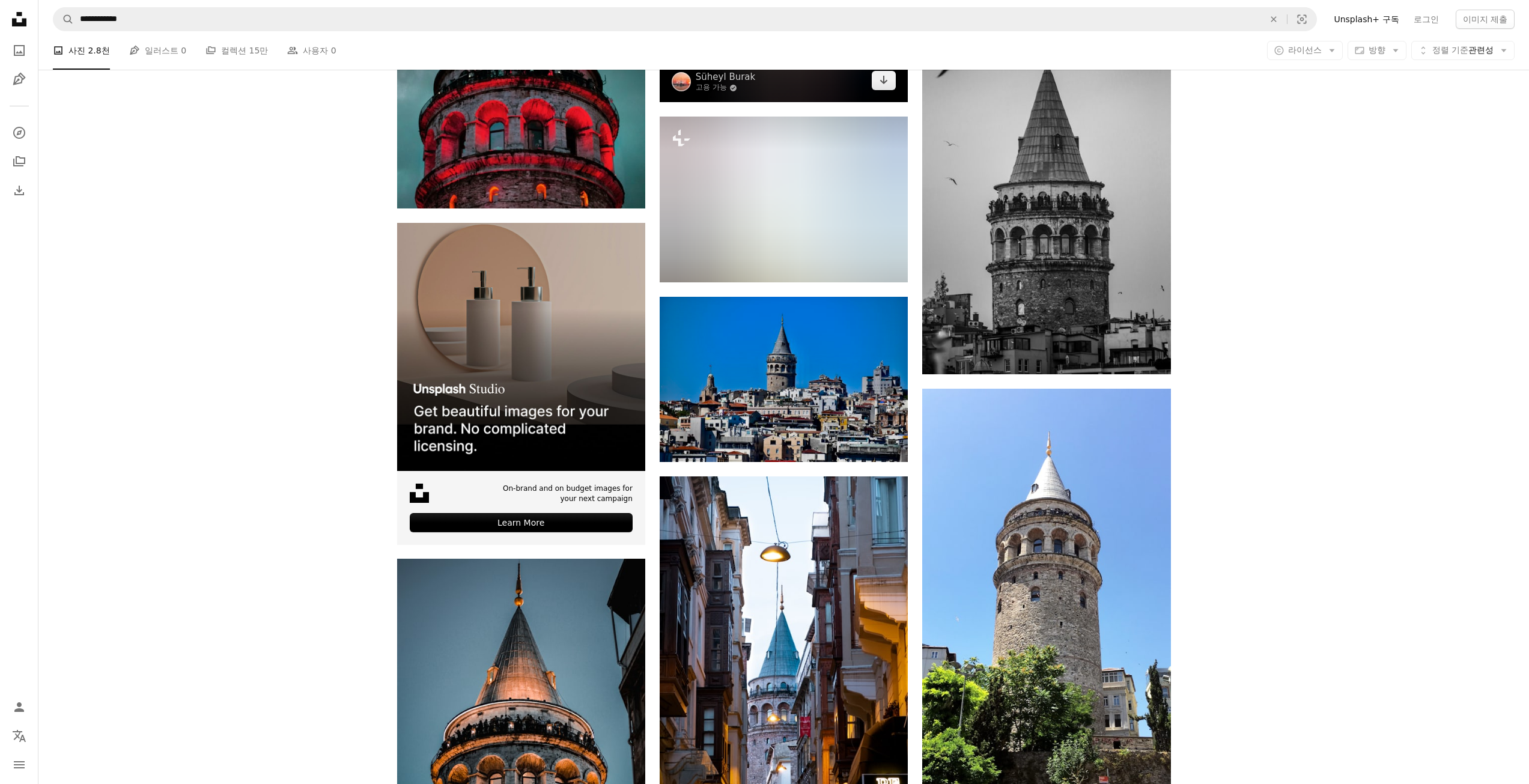
scroll to position [3185, 0]
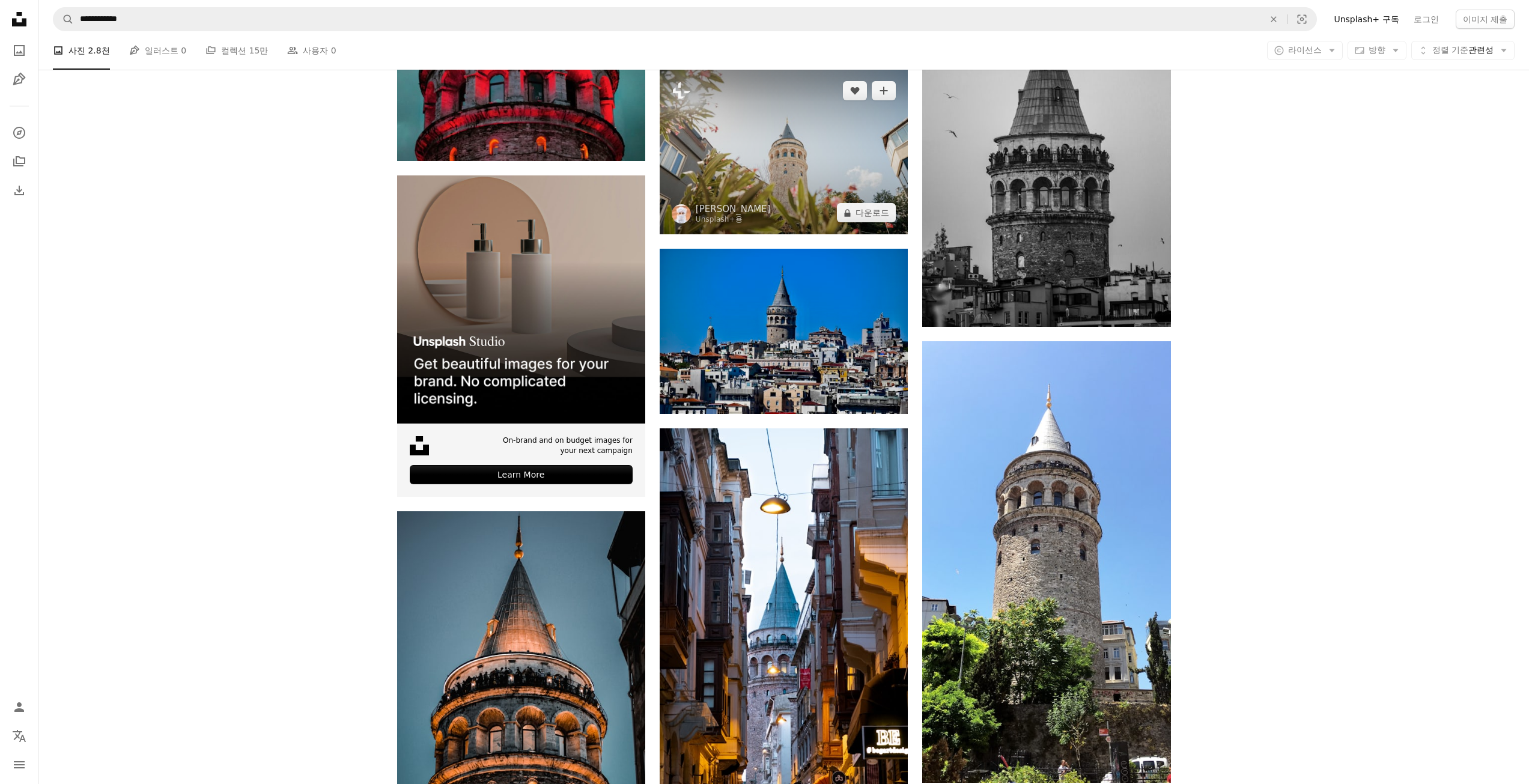
click at [810, 183] on img at bounding box center [783, 152] width 248 height 165
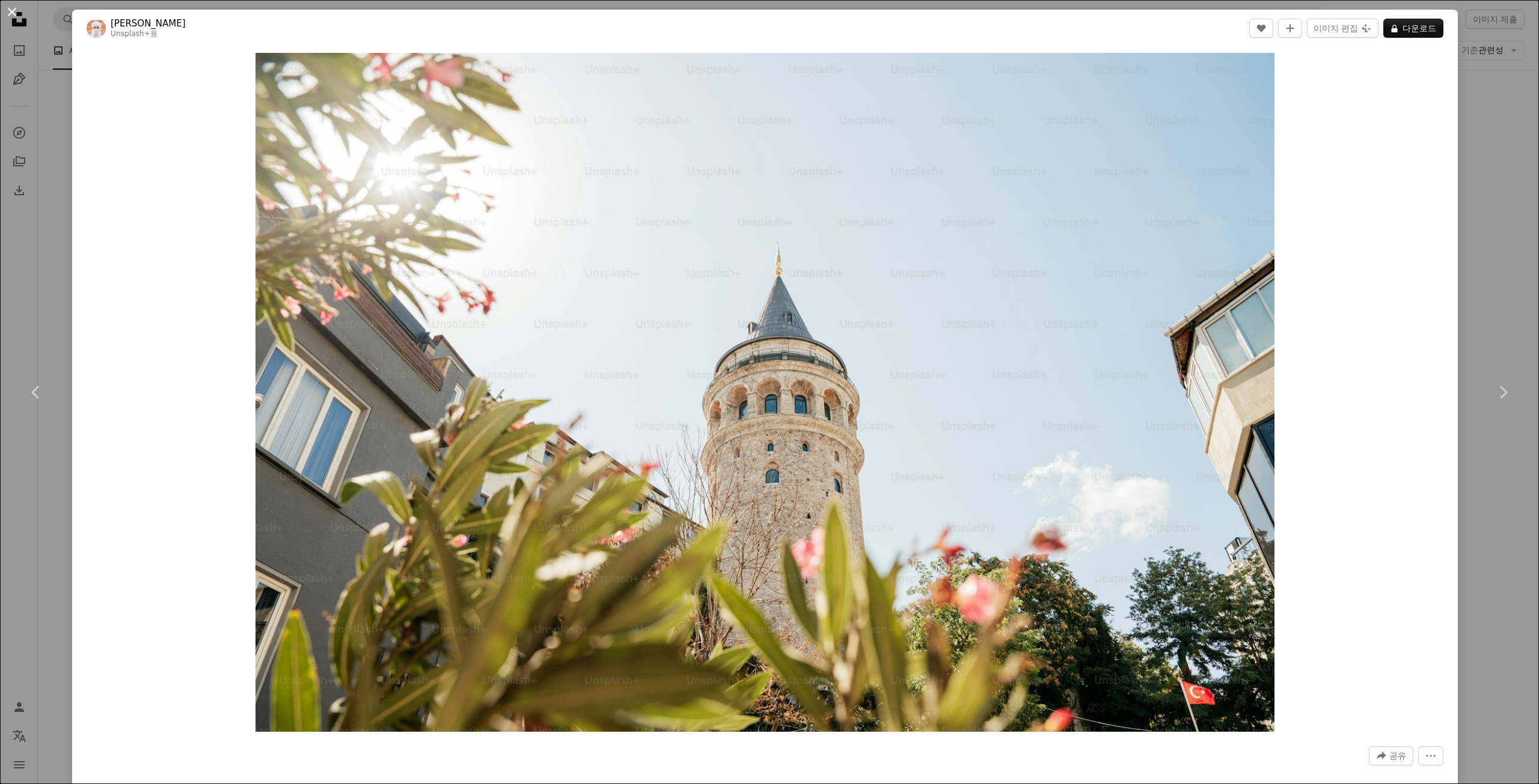
click at [14, 18] on button "An X shape" at bounding box center [11, 11] width 14 height 14
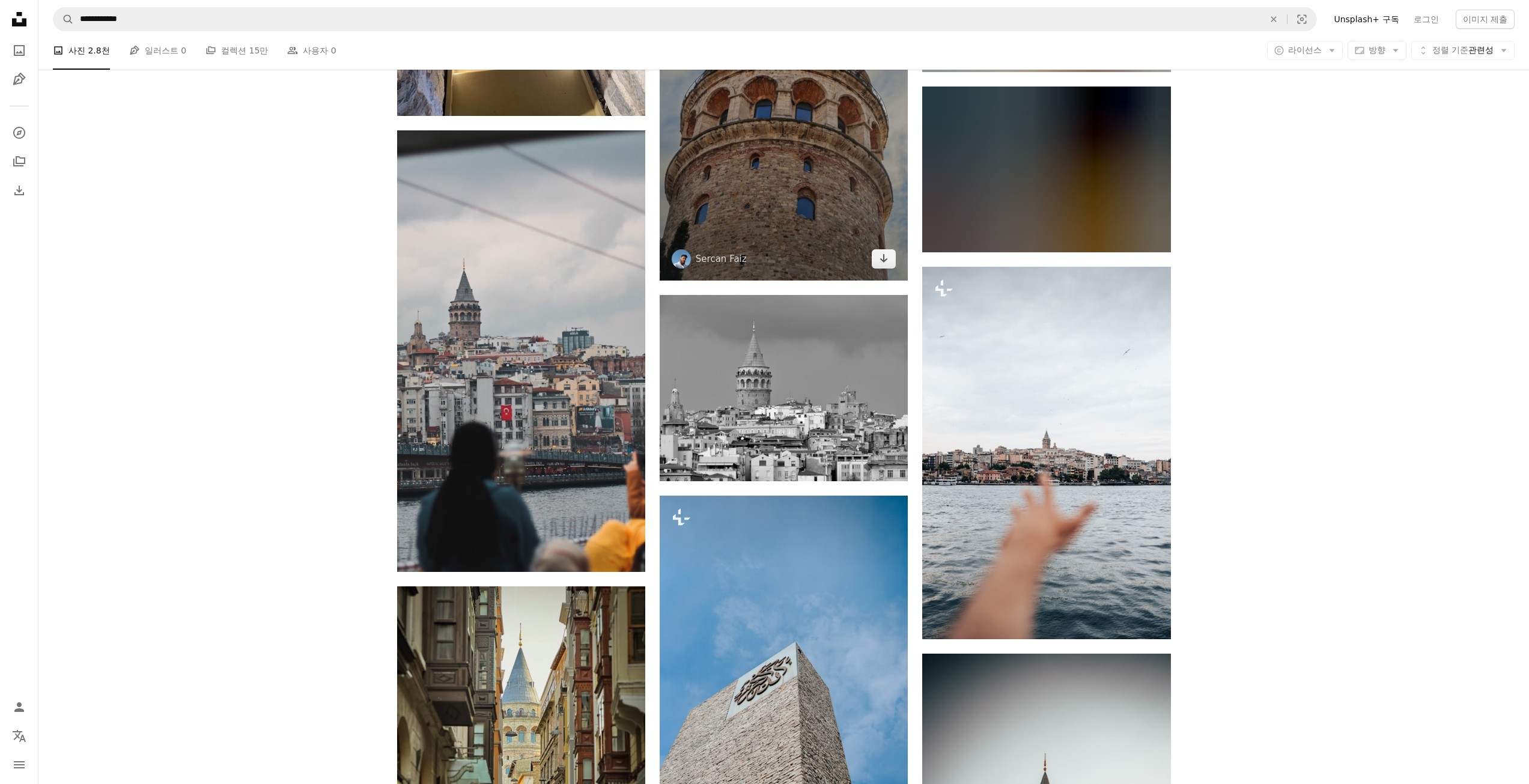
scroll to position [4867, 0]
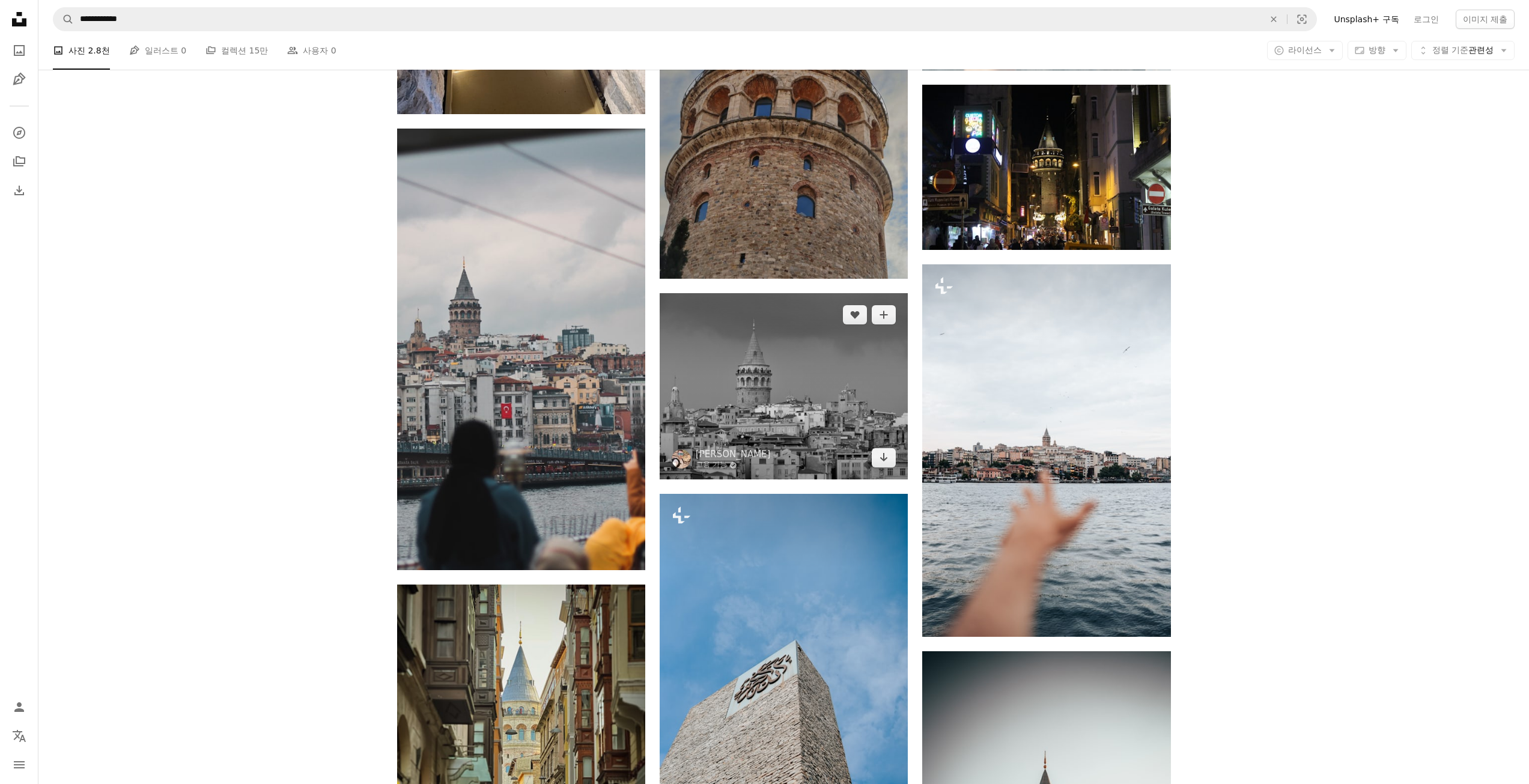
click at [848, 392] on img at bounding box center [783, 386] width 248 height 186
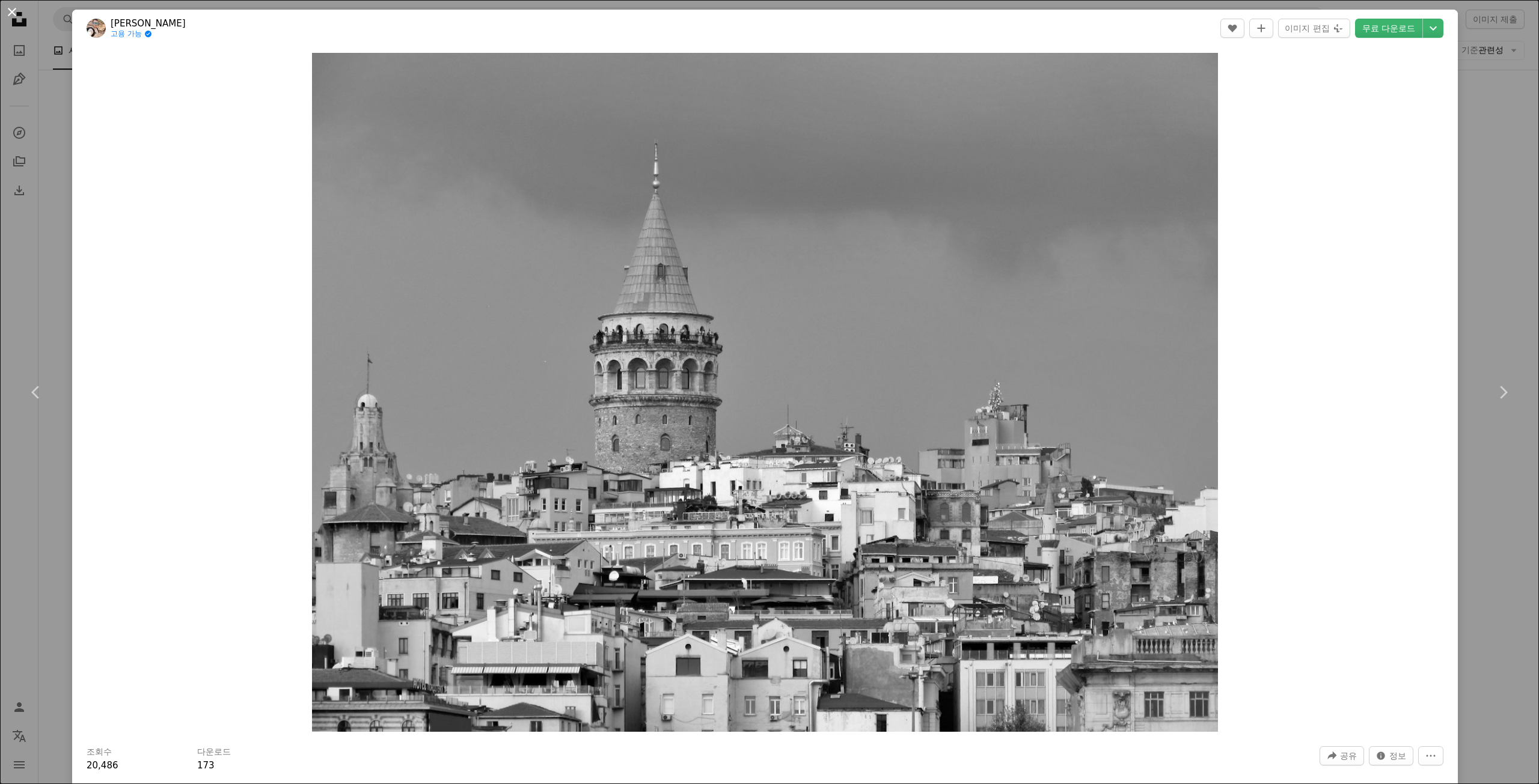
click at [15, 18] on button "An X shape" at bounding box center [11, 11] width 14 height 14
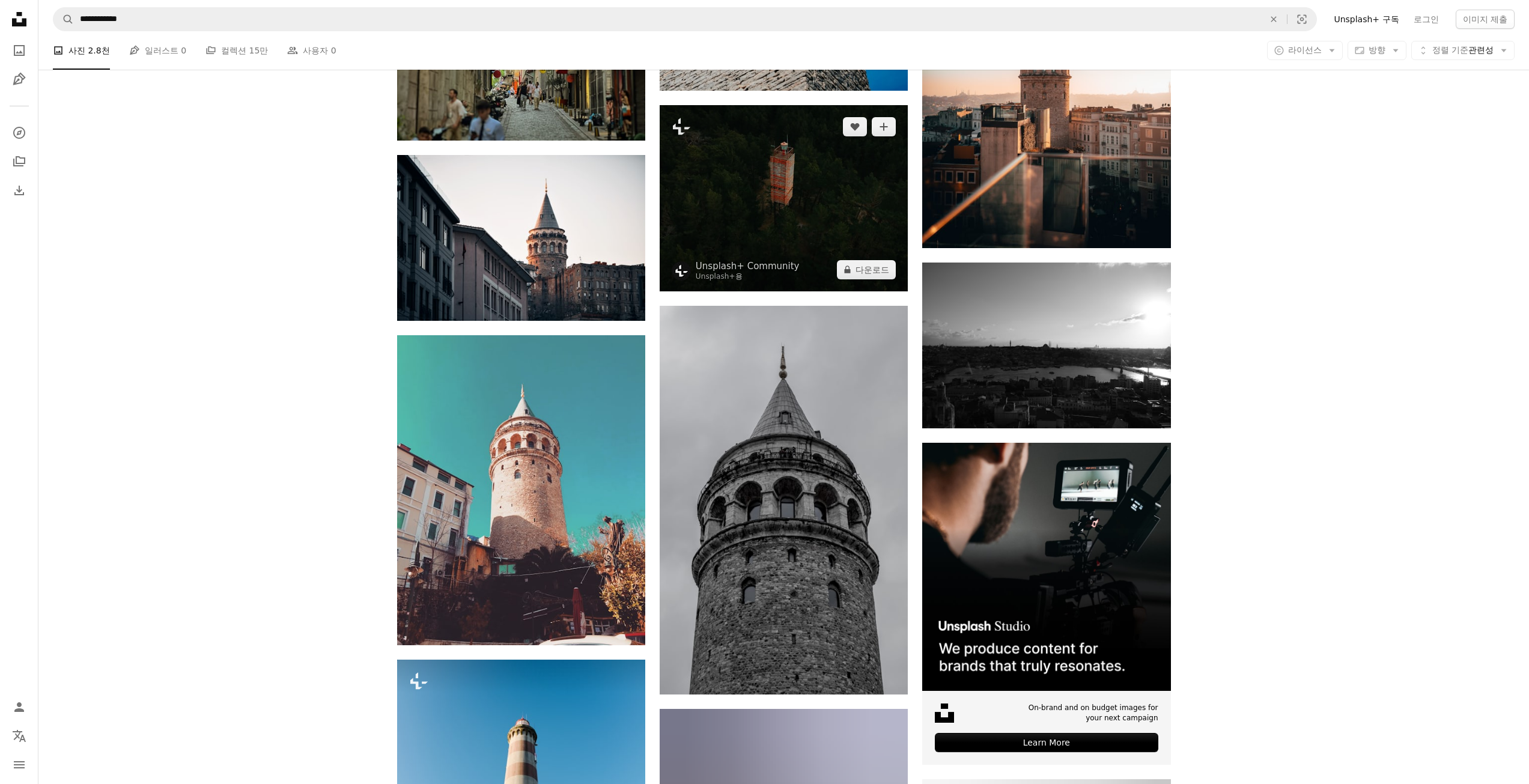
scroll to position [5647, 0]
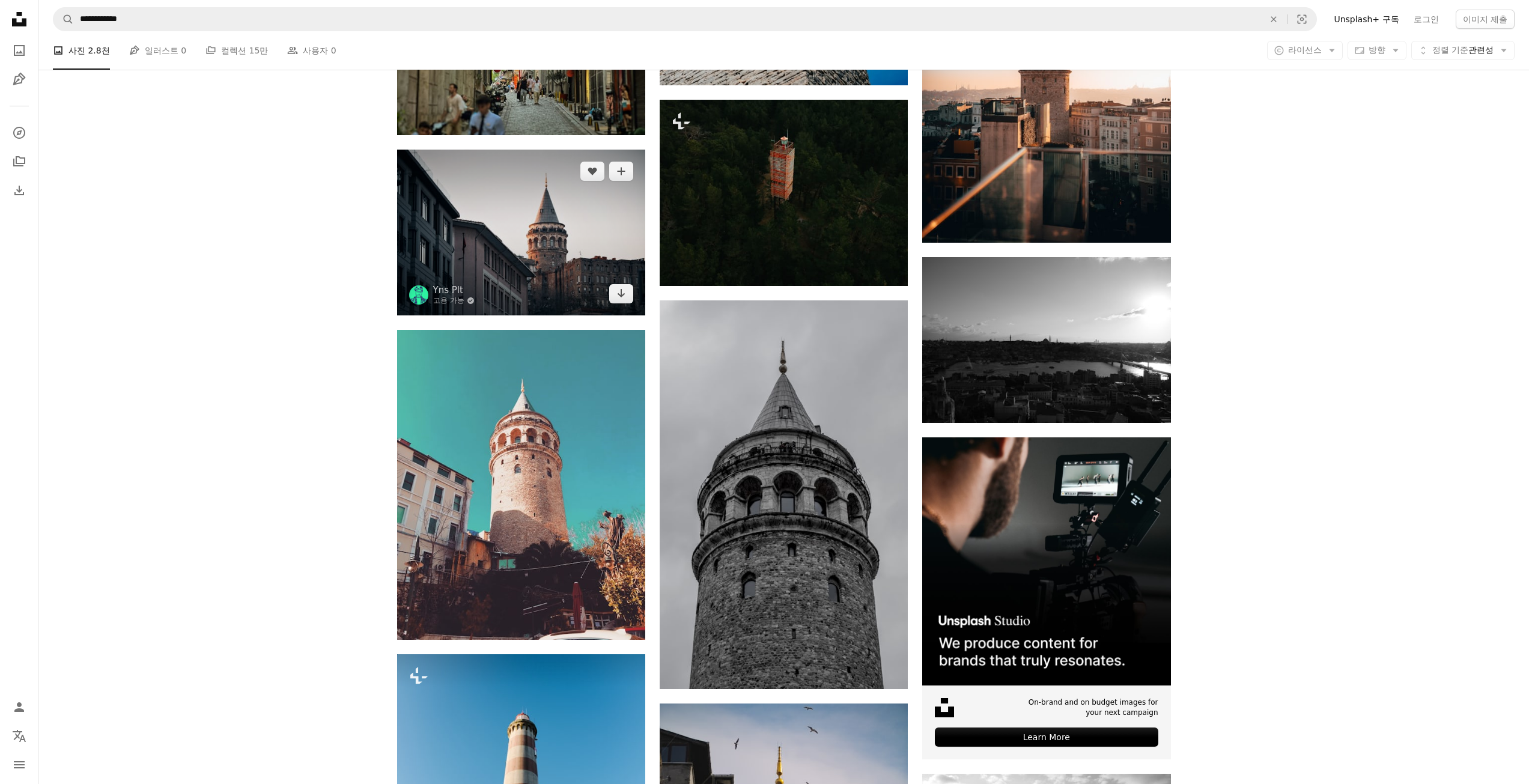
click at [562, 229] on img at bounding box center [521, 232] width 248 height 166
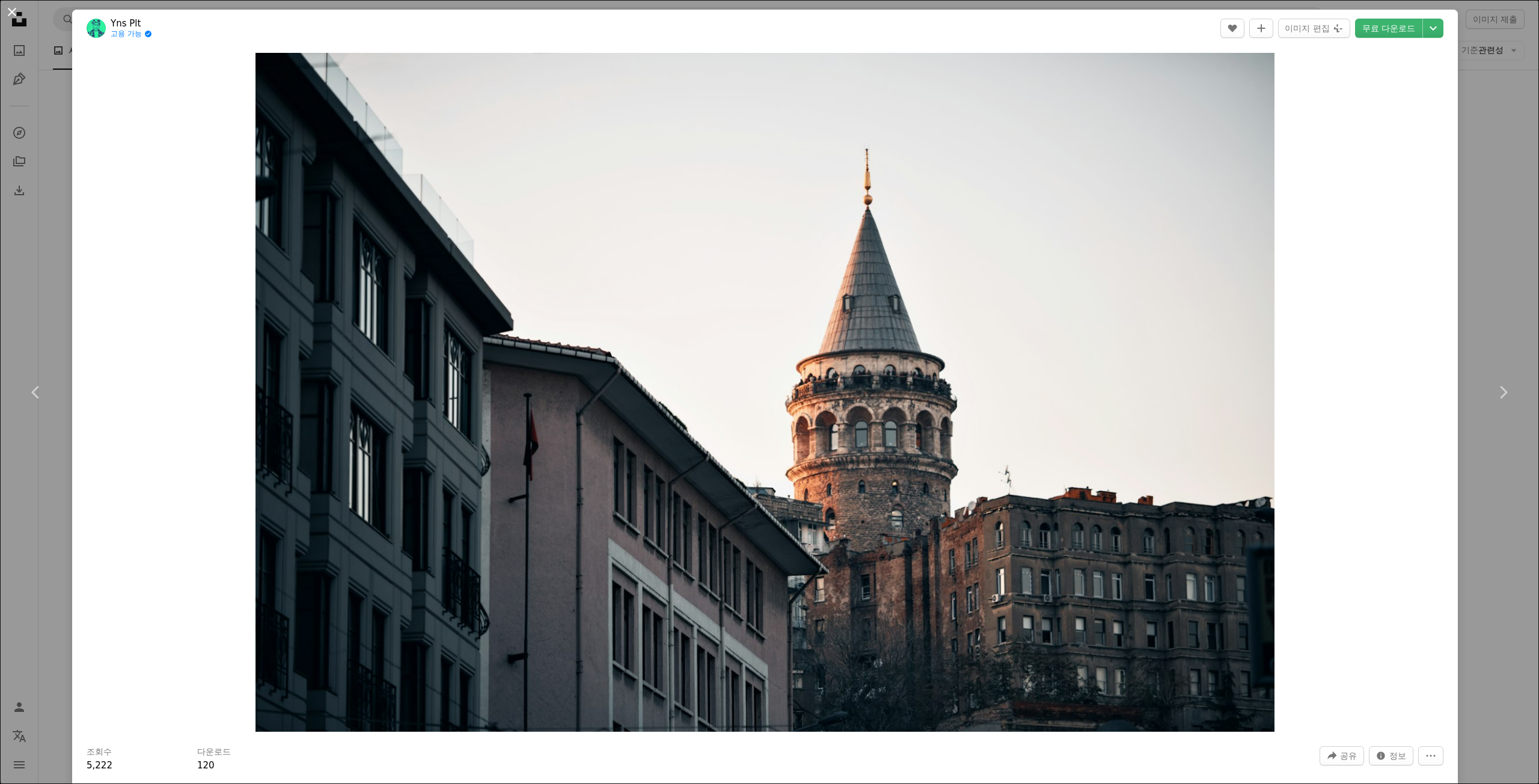
click at [16, 5] on button "An X shape" at bounding box center [11, 11] width 14 height 14
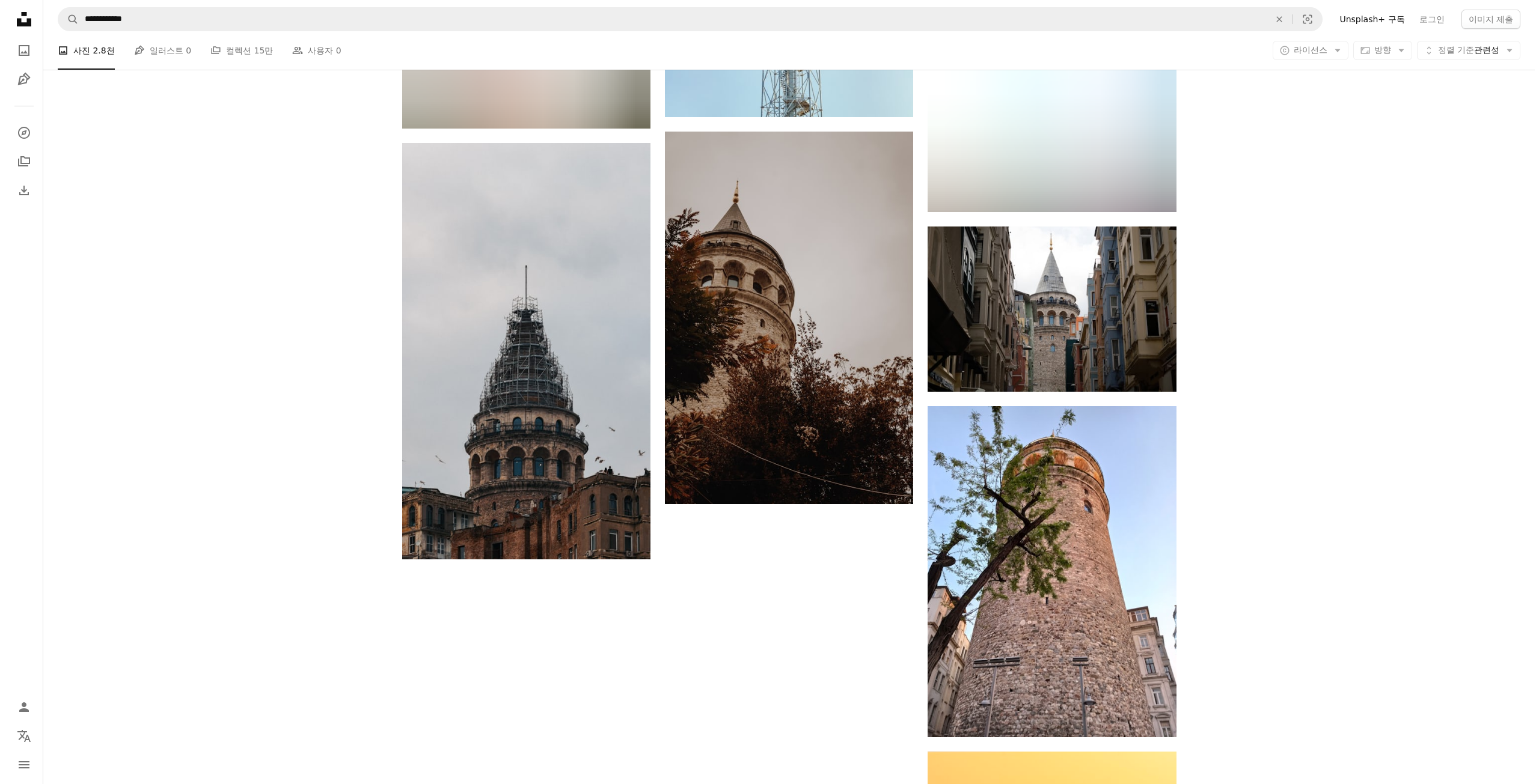
scroll to position [7871, 0]
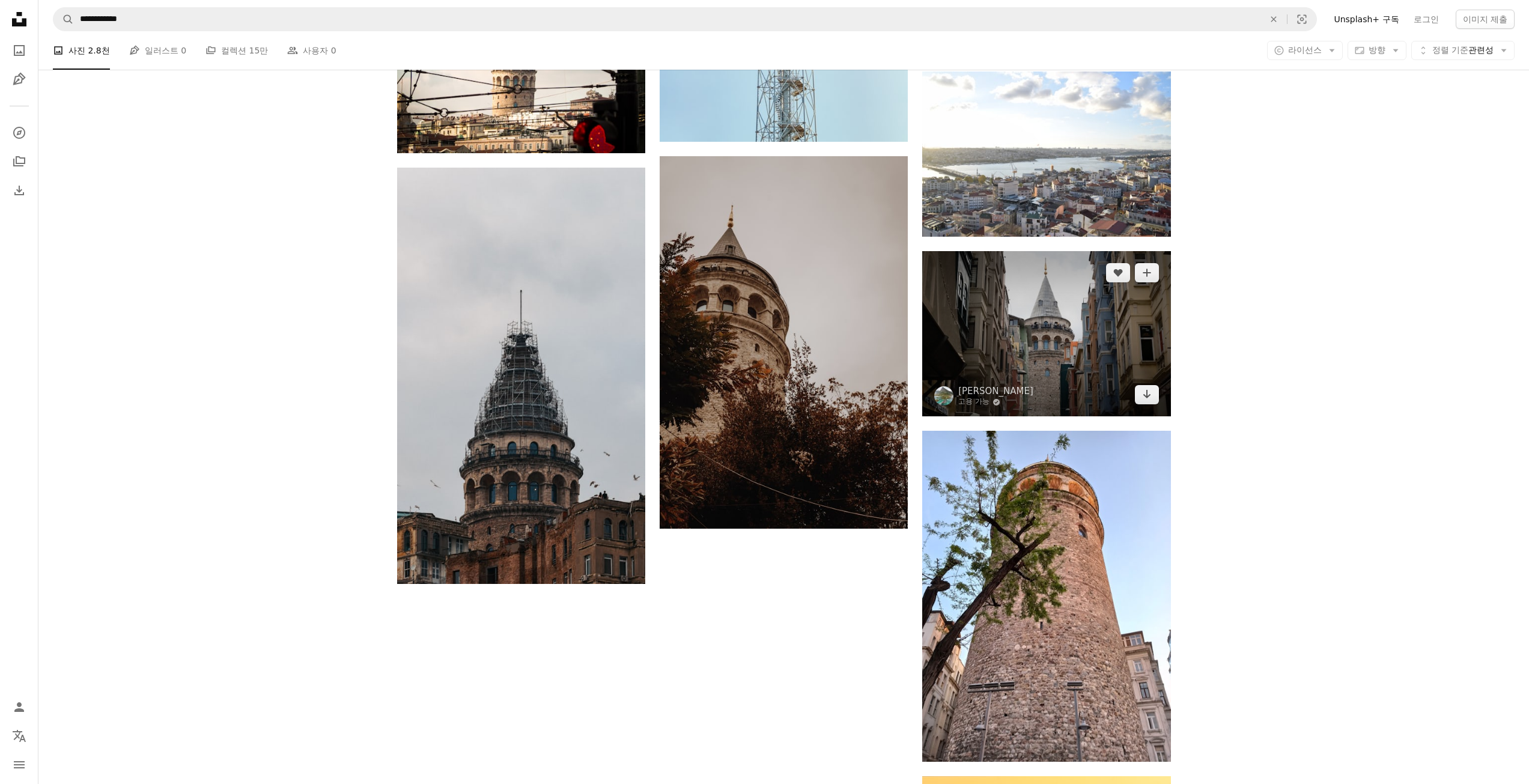
click at [1000, 309] on img at bounding box center [1047, 333] width 248 height 165
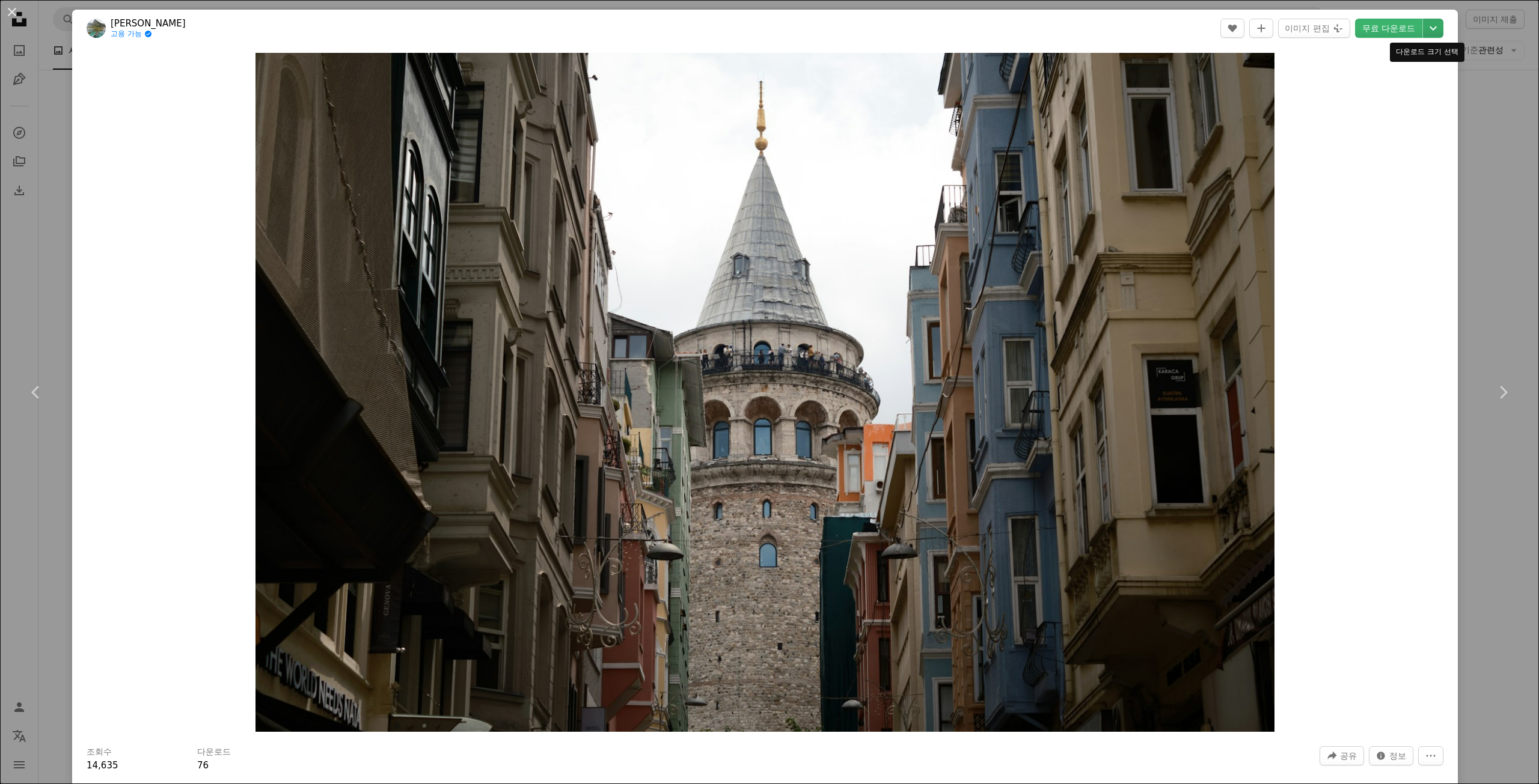
click at [1429, 30] on icon "다운로드 크기 선택" at bounding box center [1433, 28] width 7 height 4
click at [1343, 99] on span "( 2400 x 1600 )" at bounding box center [1373, 101] width 60 height 9
